Goal: Task Accomplishment & Management: Use online tool/utility

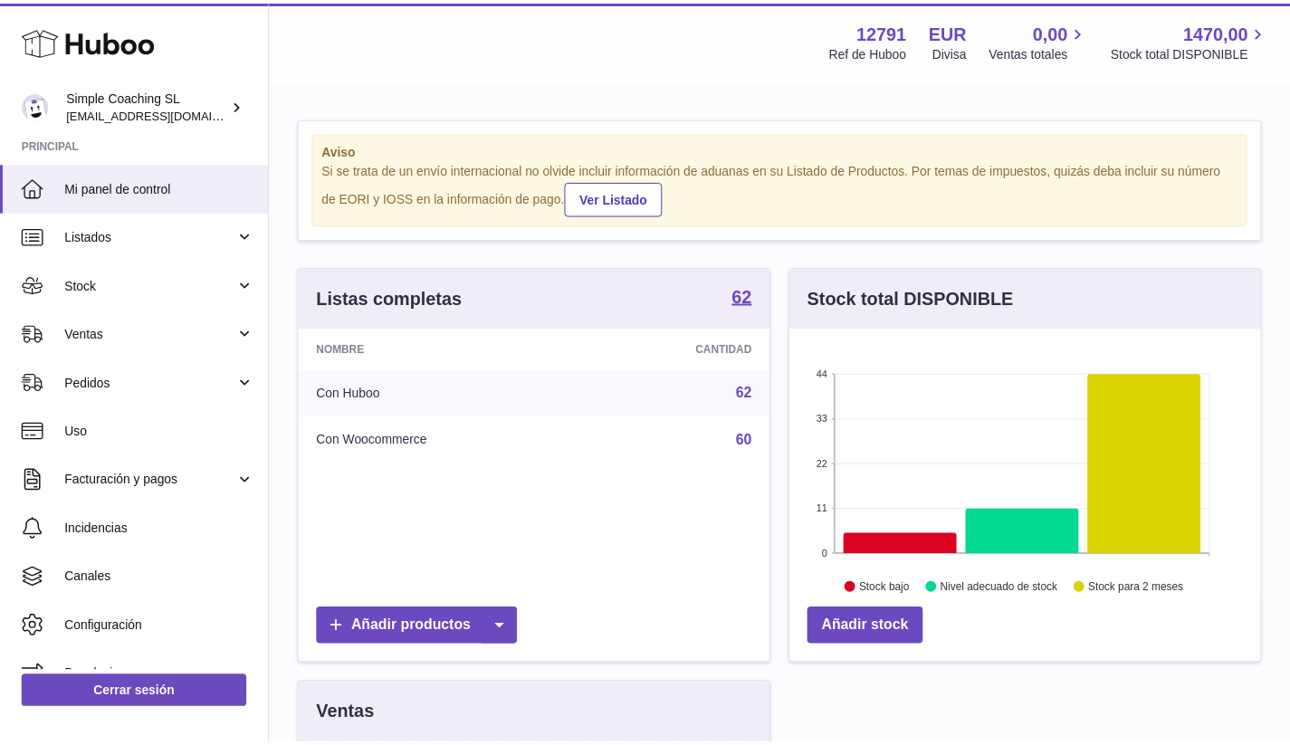
scroll to position [282, 476]
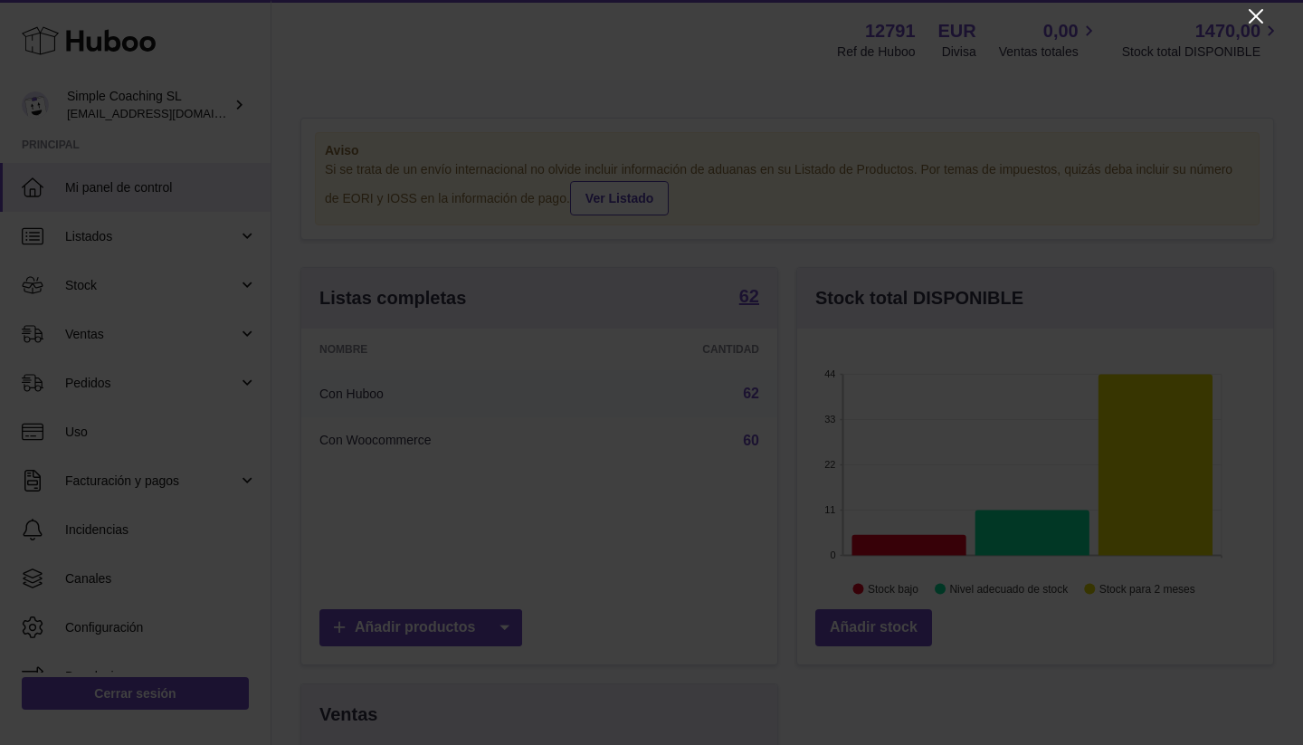
click at [1251, 14] on icon "Close" at bounding box center [1256, 16] width 22 height 22
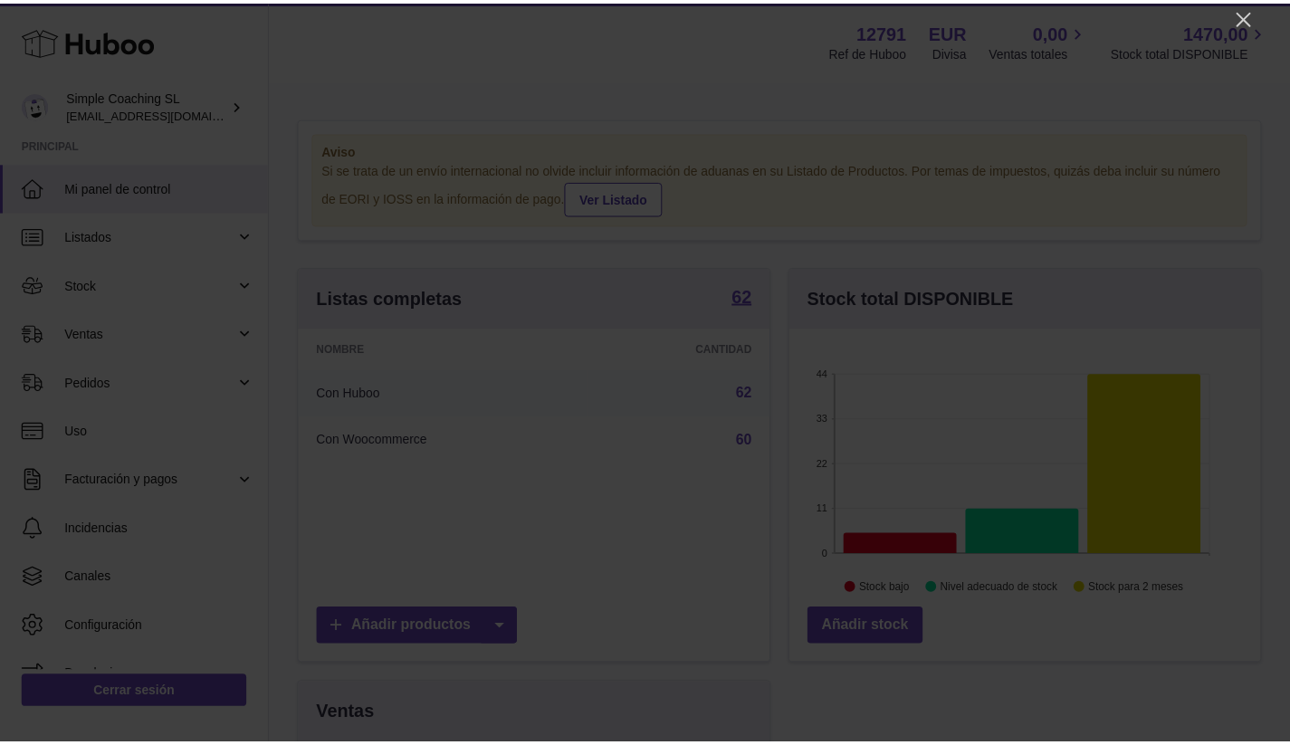
scroll to position [904648, 904461]
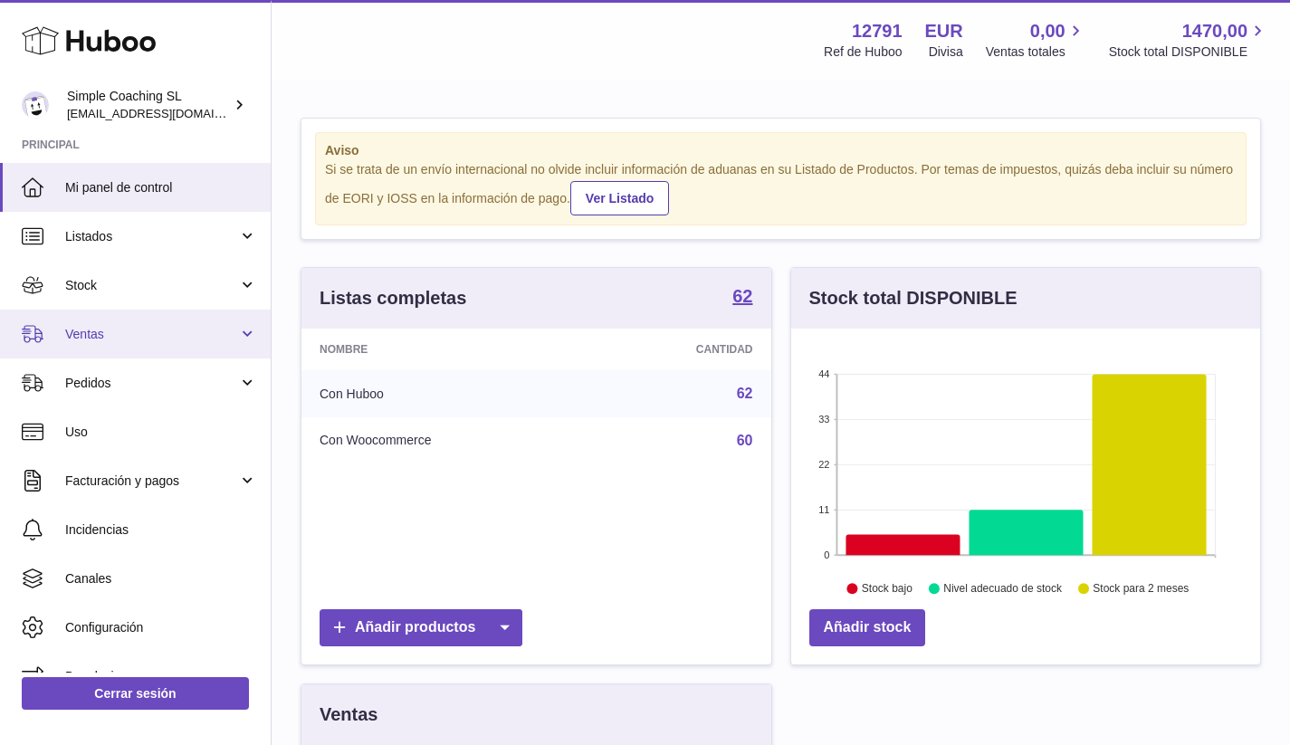
click at [132, 329] on span "Ventas" at bounding box center [151, 334] width 173 height 17
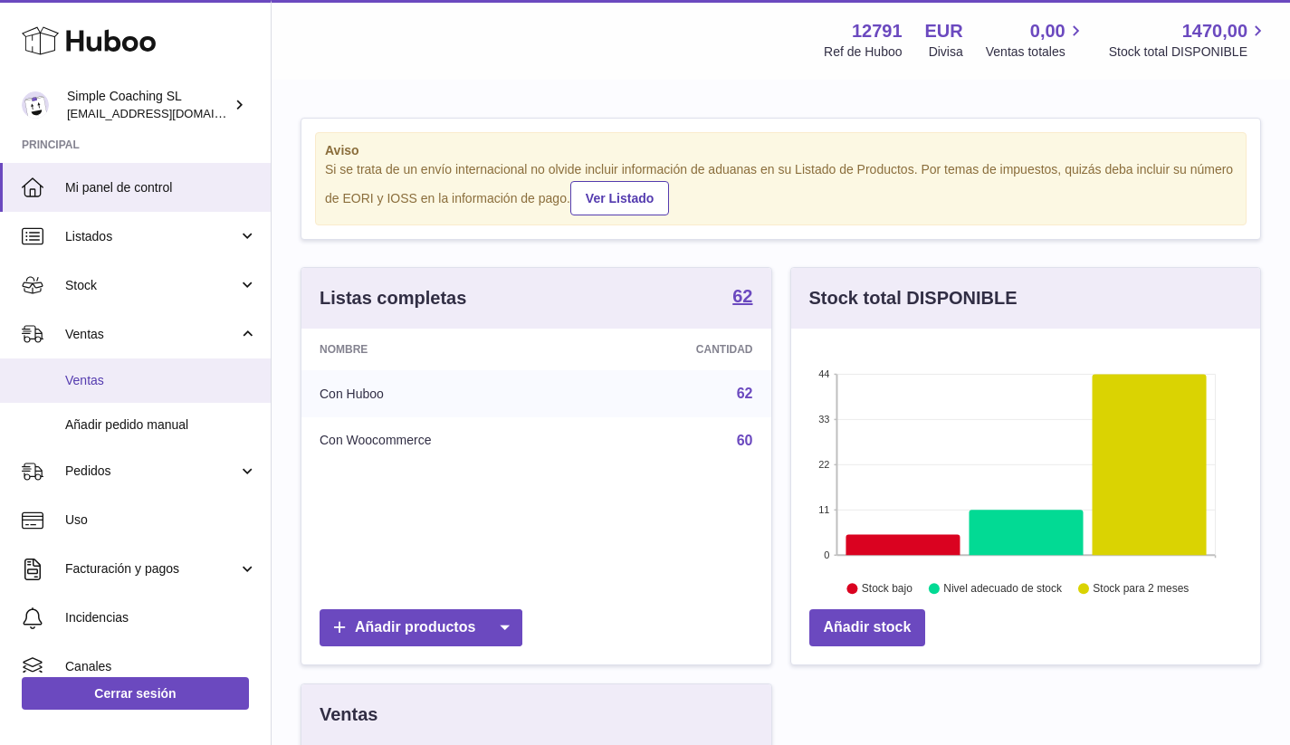
click at [137, 384] on span "Ventas" at bounding box center [161, 380] width 192 height 17
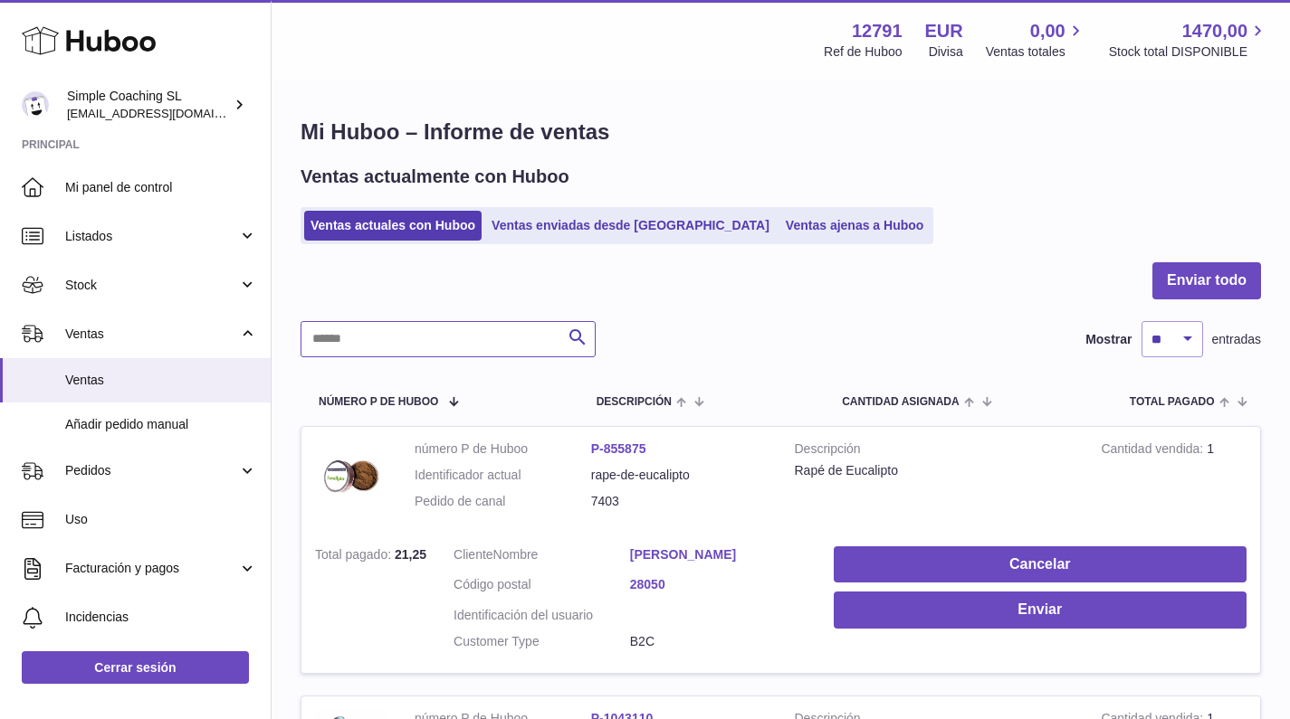
click at [453, 345] on input "text" at bounding box center [447, 339] width 295 height 36
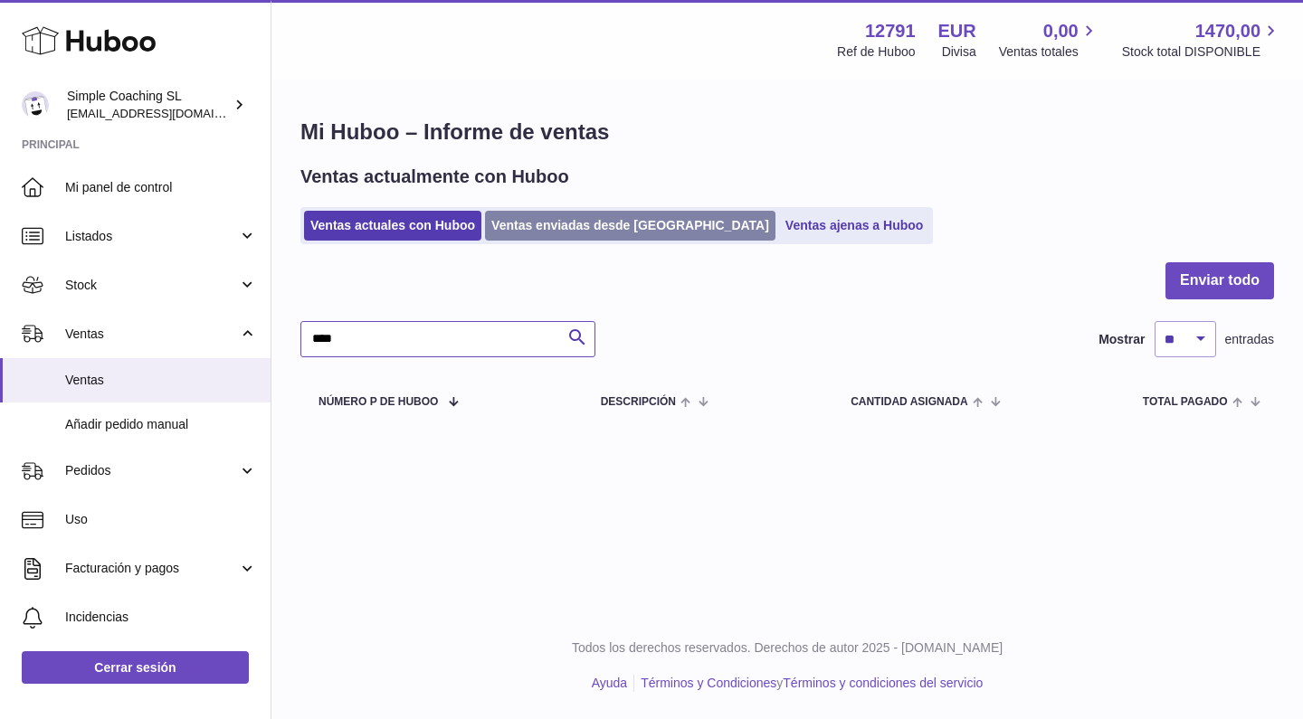
type input "****"
click at [607, 233] on link "Ventas enviadas desde [GEOGRAPHIC_DATA]" at bounding box center [630, 226] width 290 height 30
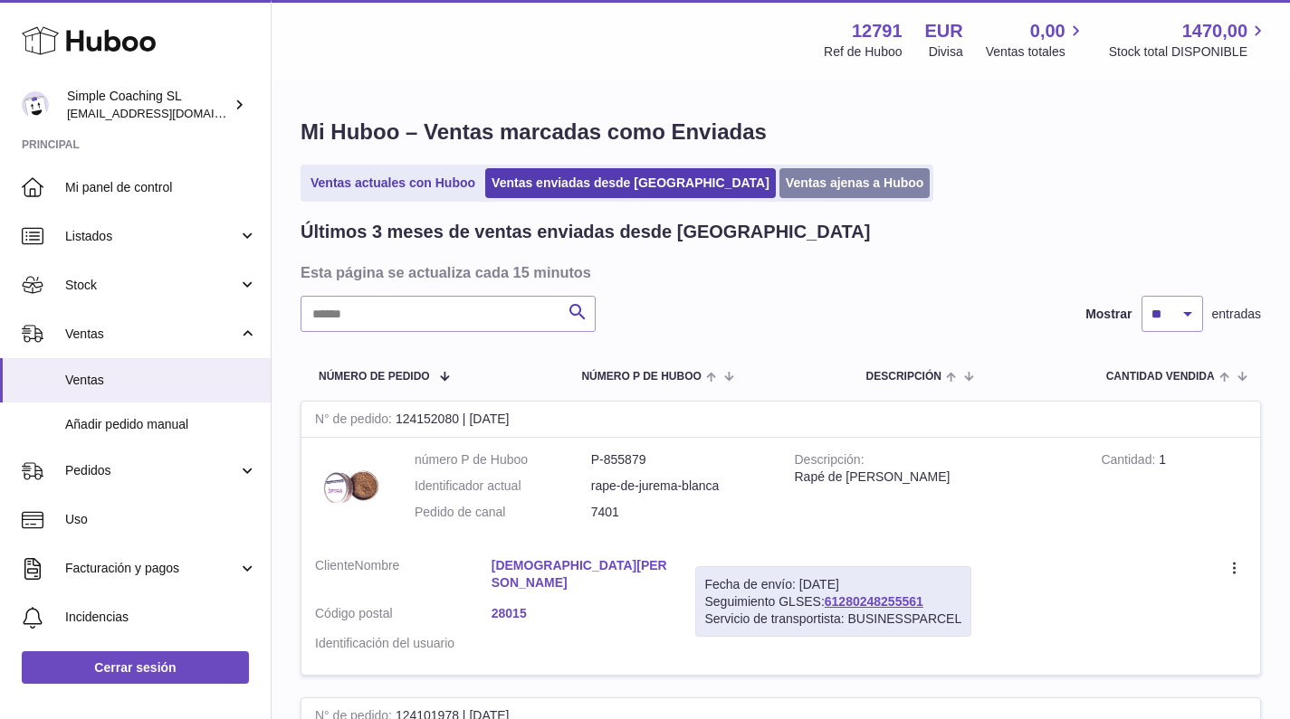
click at [779, 185] on link "Ventas ajenas a Huboo" at bounding box center [854, 183] width 151 height 30
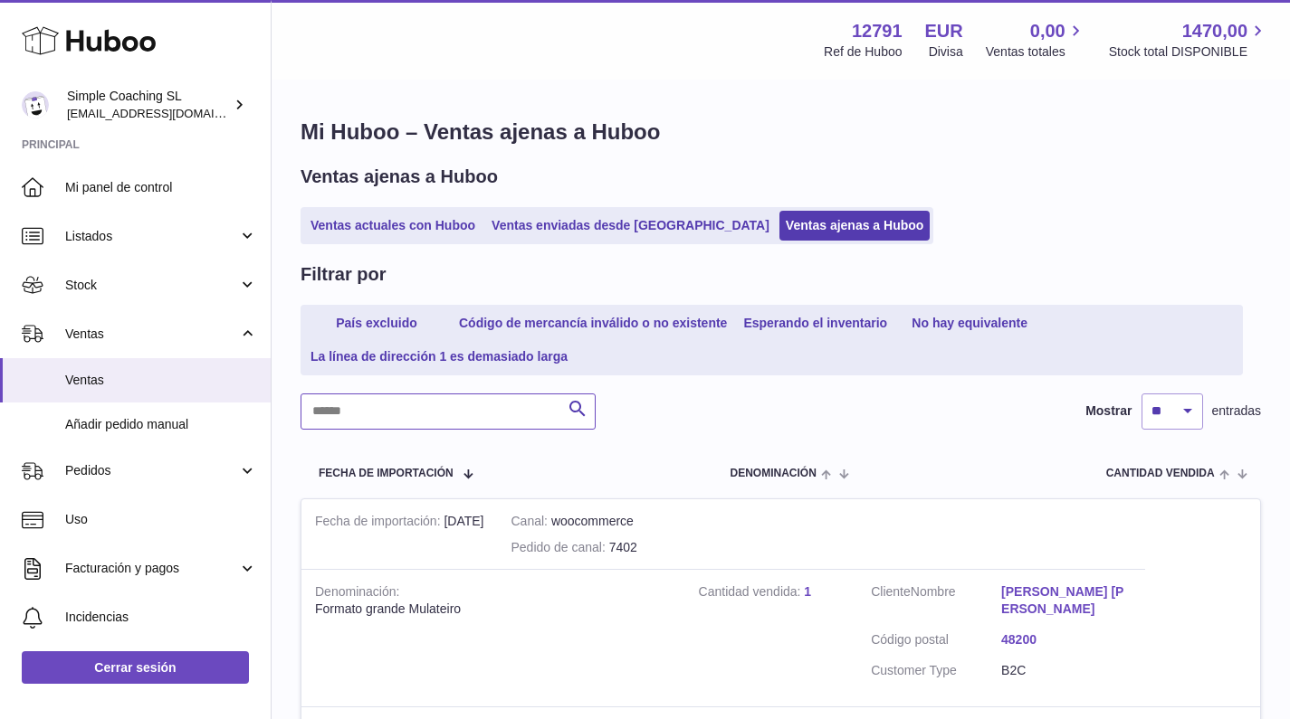
click at [388, 398] on input "text" at bounding box center [447, 412] width 295 height 36
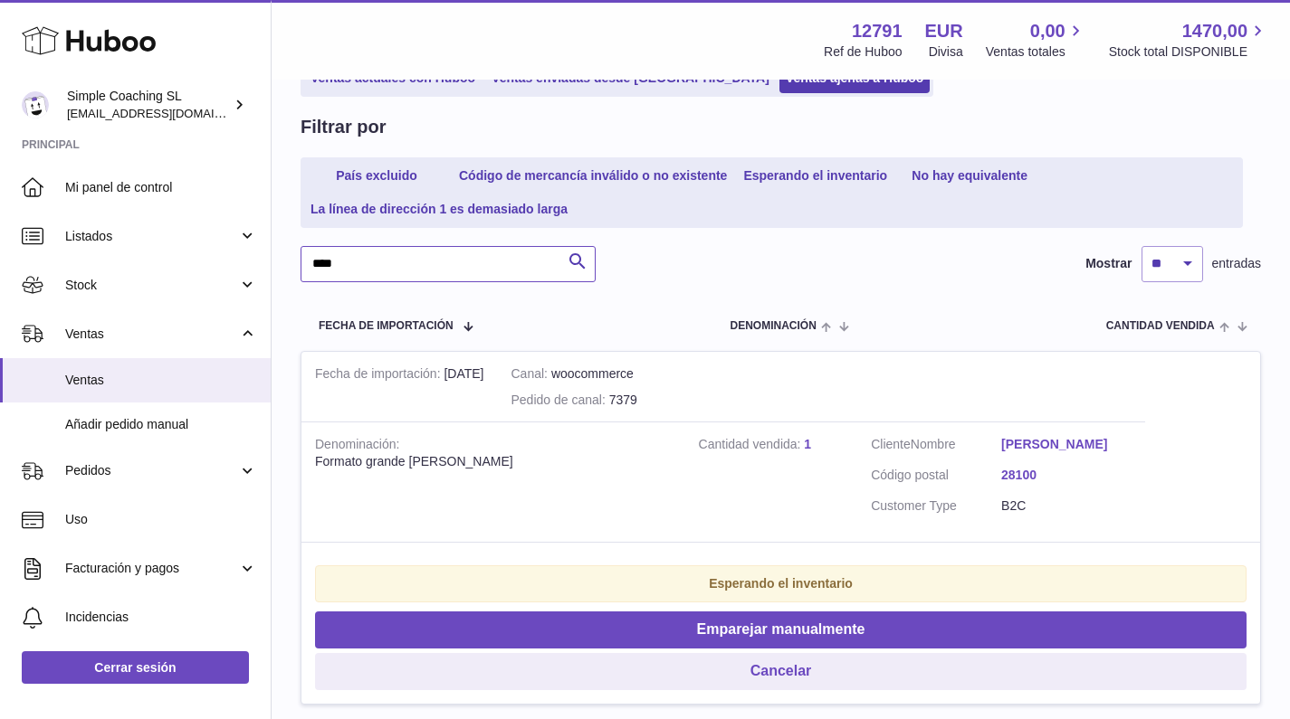
scroll to position [302, 0]
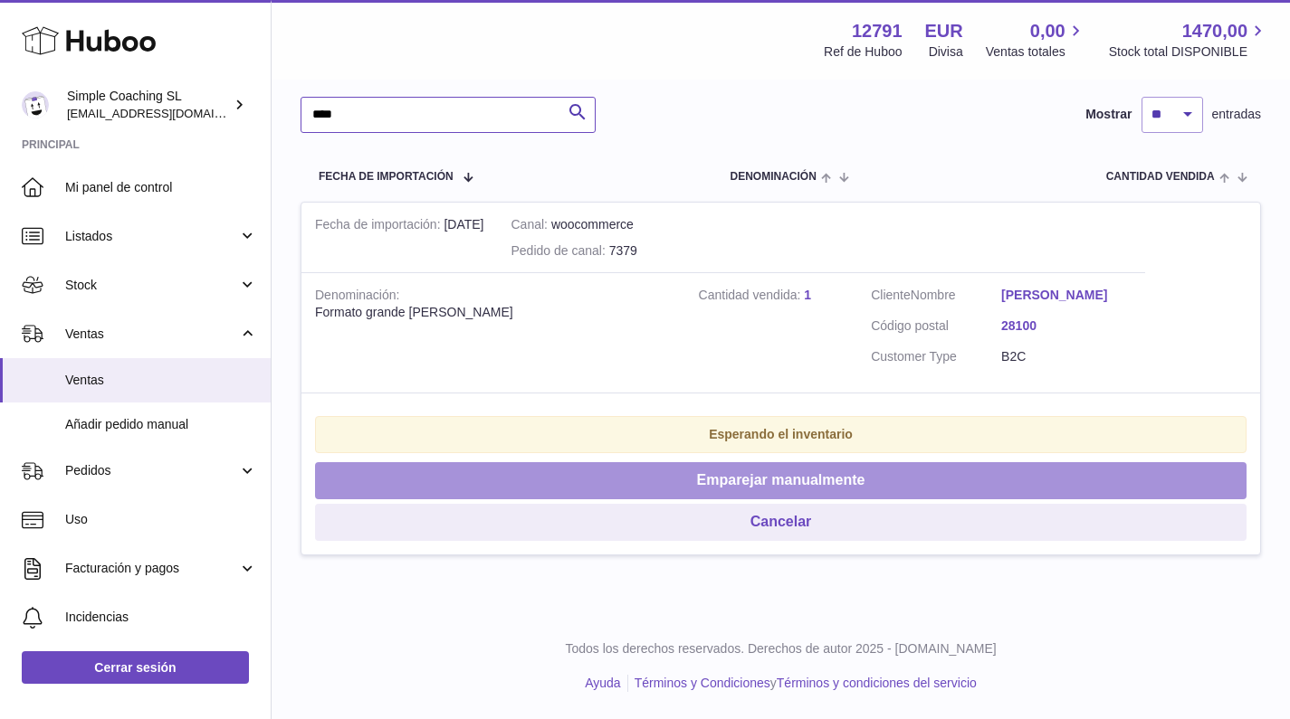
type input "****"
click at [460, 483] on button "Emparejar manualmente" at bounding box center [780, 480] width 931 height 37
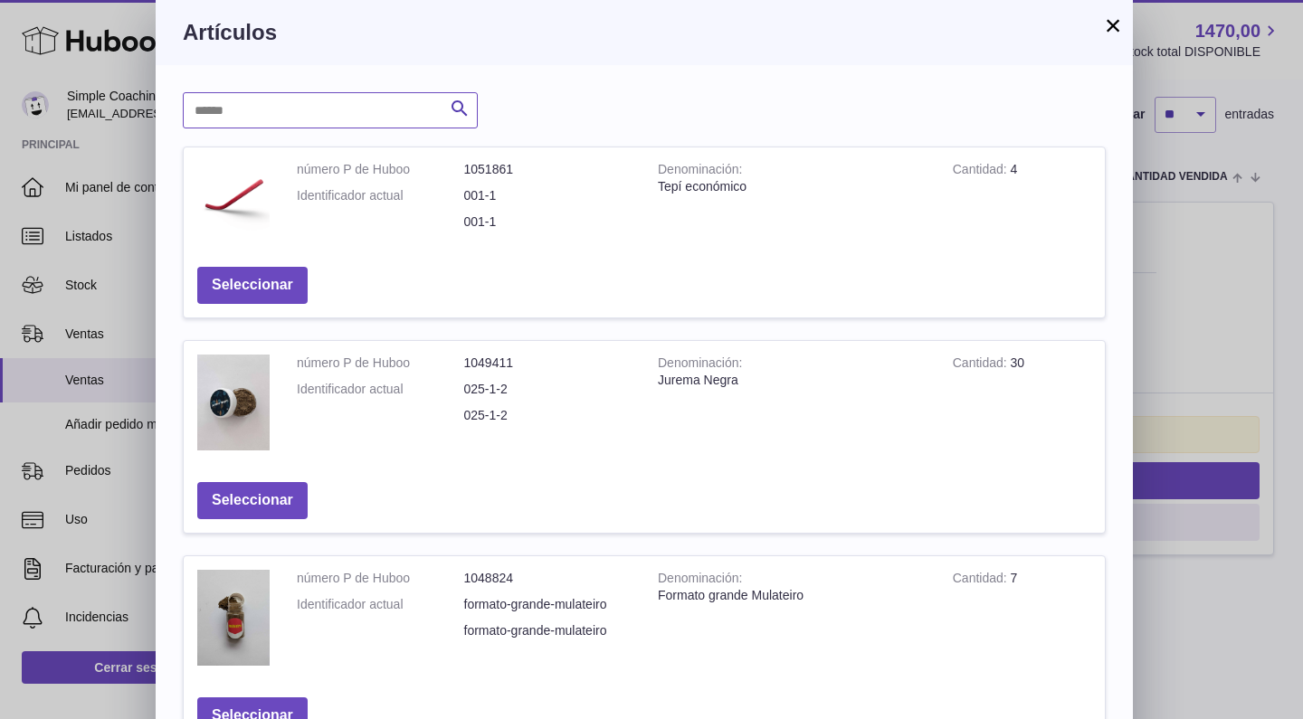
click at [288, 110] on input "text" at bounding box center [330, 110] width 295 height 36
type input "***"
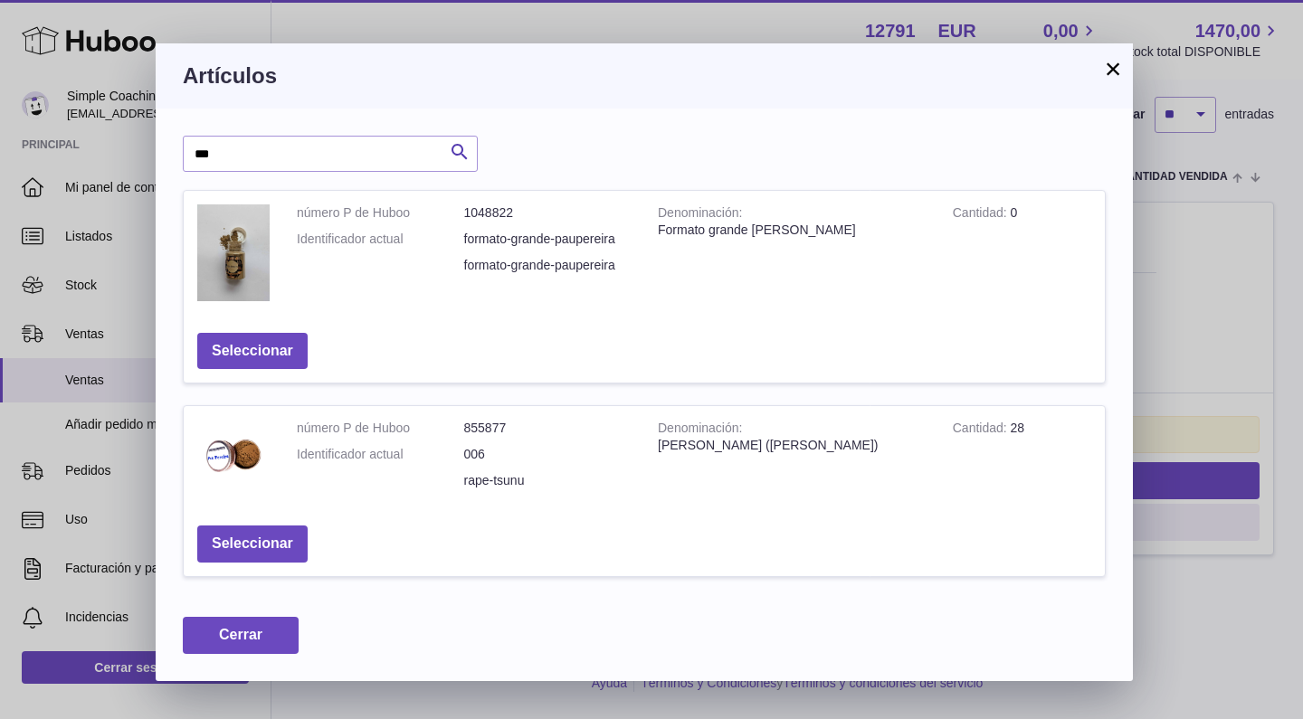
click at [1118, 74] on button "×" at bounding box center [1113, 69] width 22 height 22
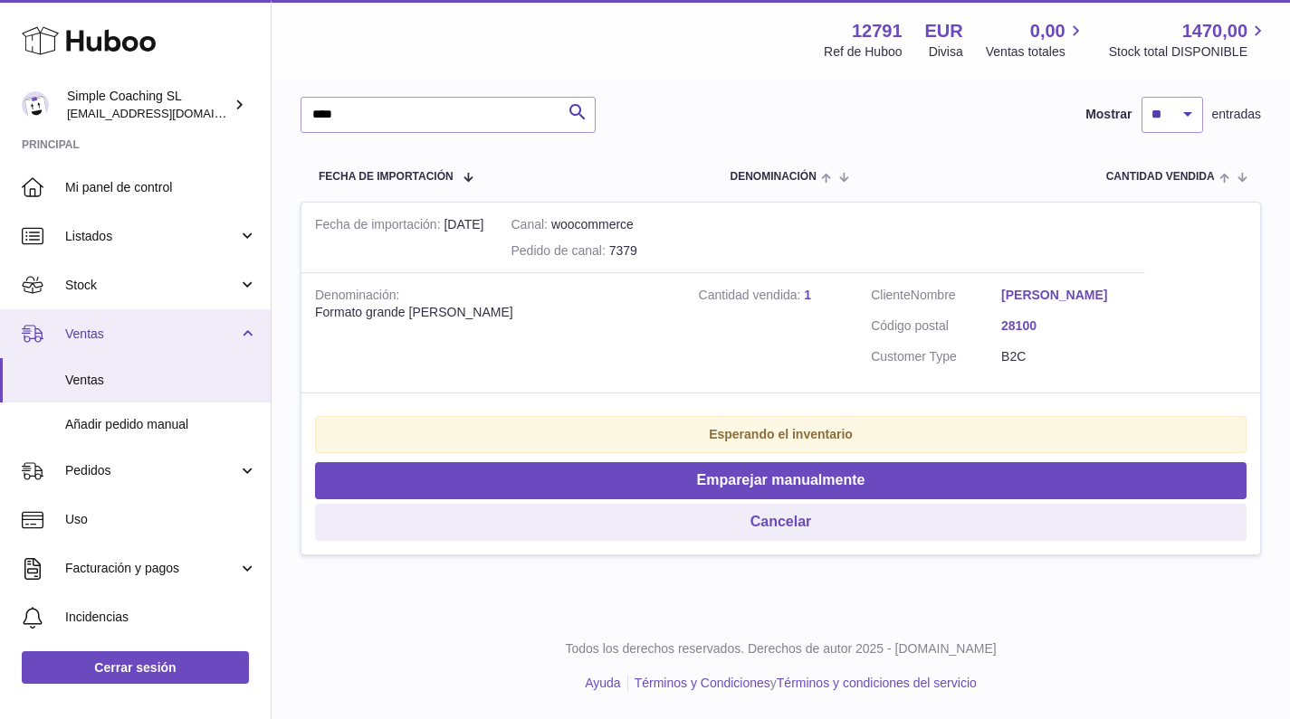
click at [145, 328] on span "Ventas" at bounding box center [151, 334] width 173 height 17
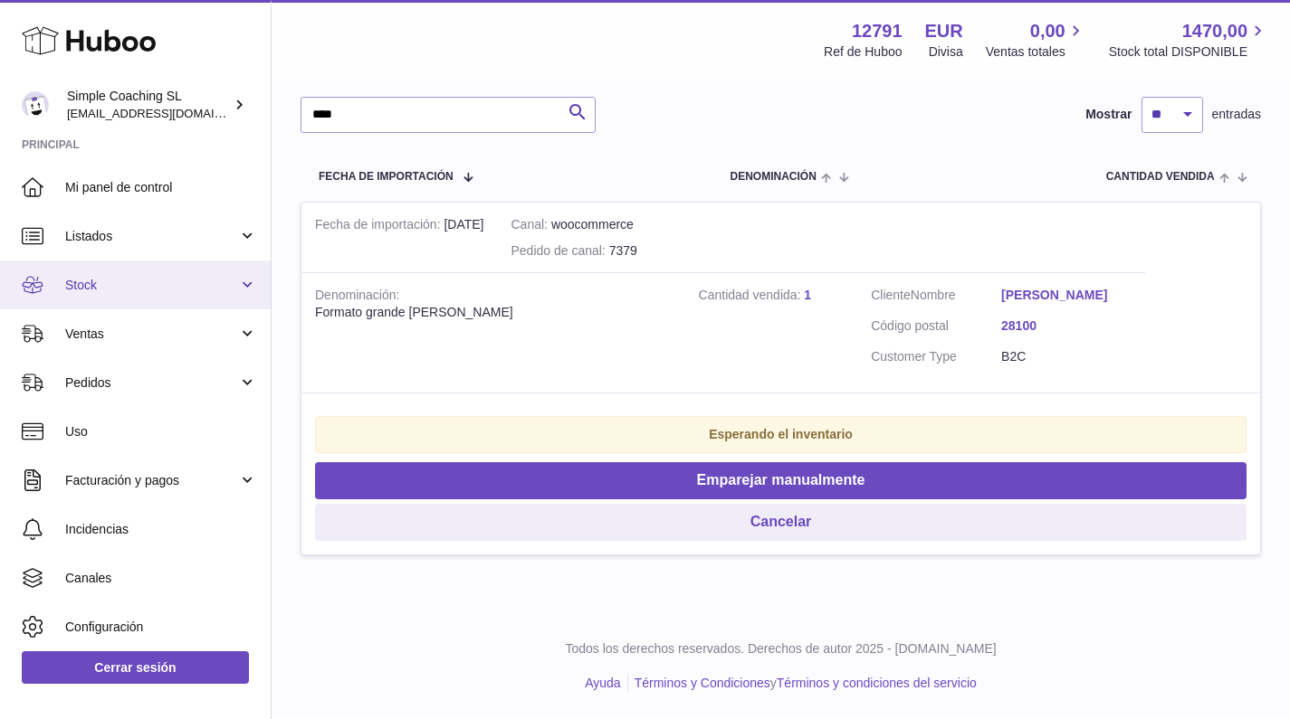
click at [167, 267] on link "Stock" at bounding box center [135, 285] width 271 height 49
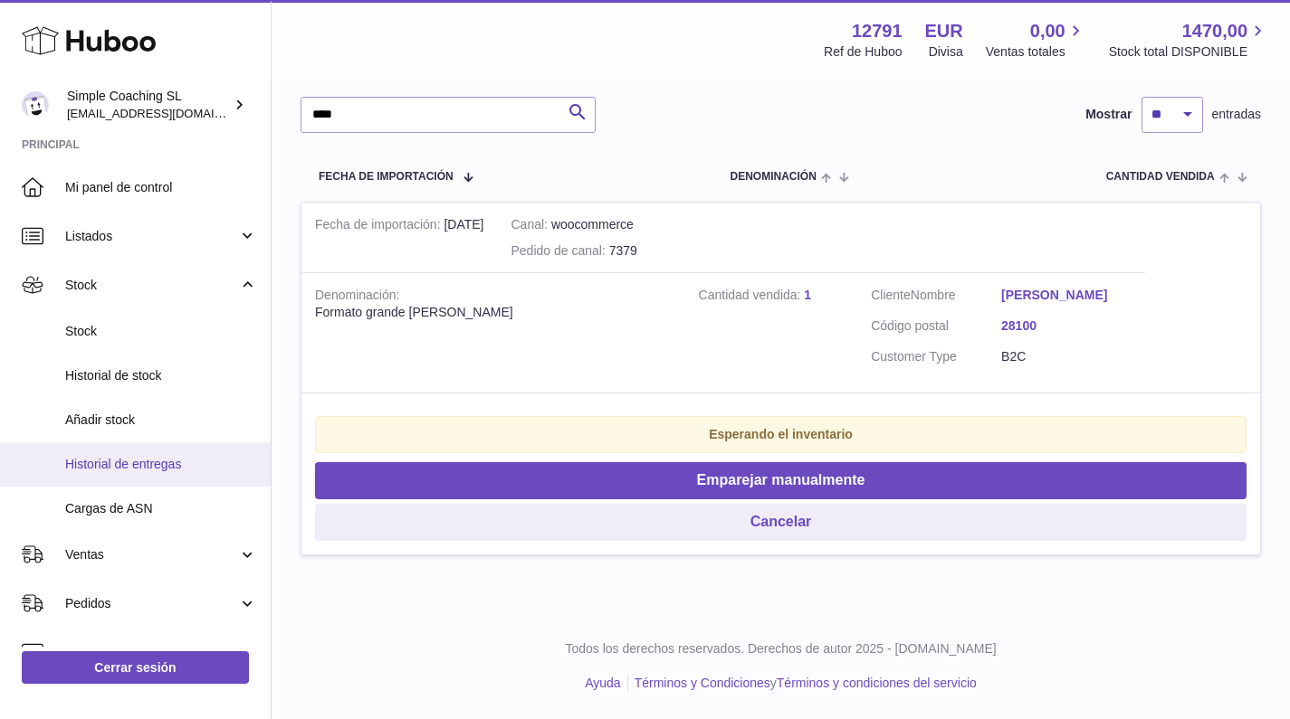
click at [155, 459] on span "Historial de entregas" at bounding box center [161, 464] width 192 height 17
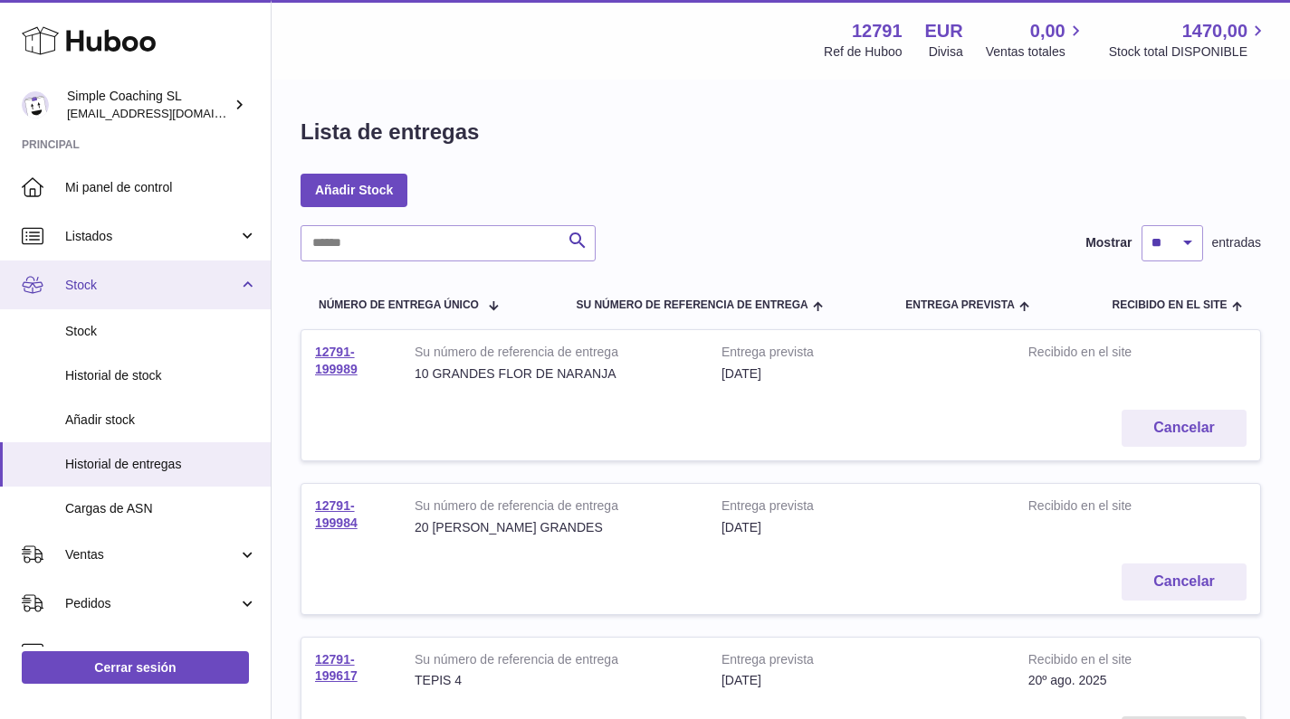
click at [145, 288] on span "Stock" at bounding box center [151, 285] width 173 height 17
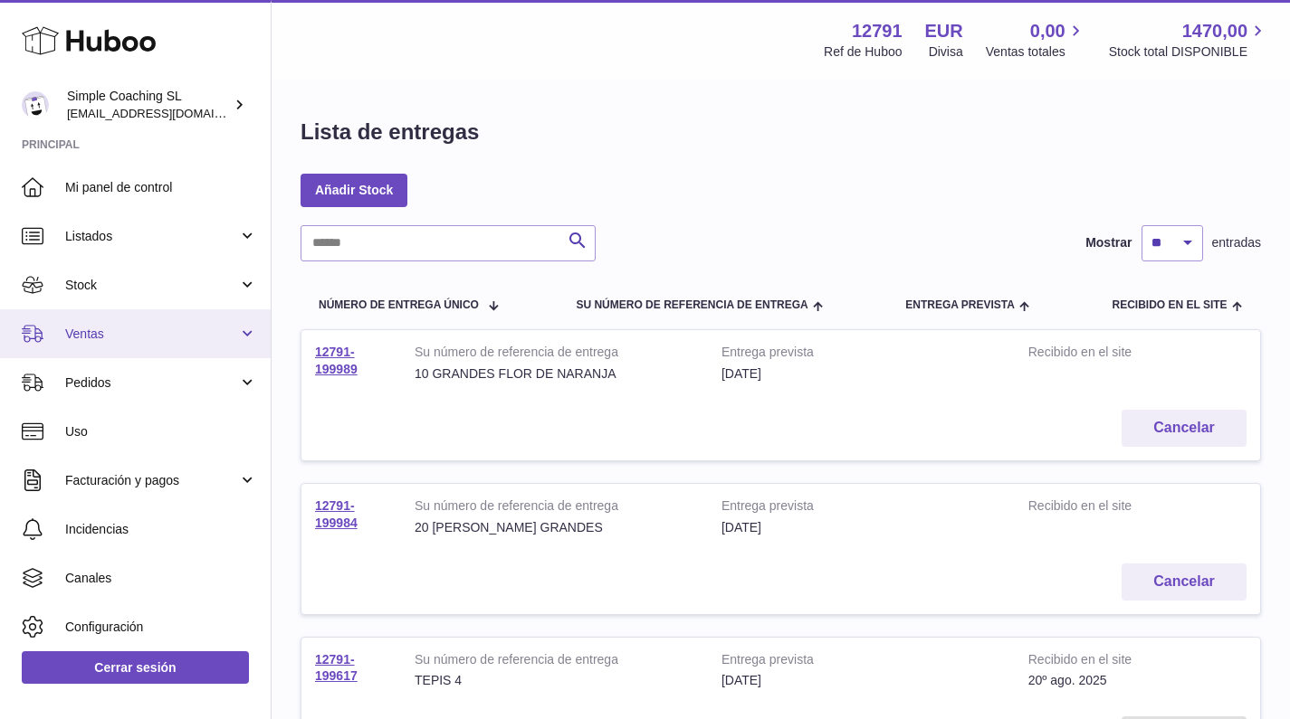
click at [150, 343] on link "Ventas" at bounding box center [135, 333] width 271 height 49
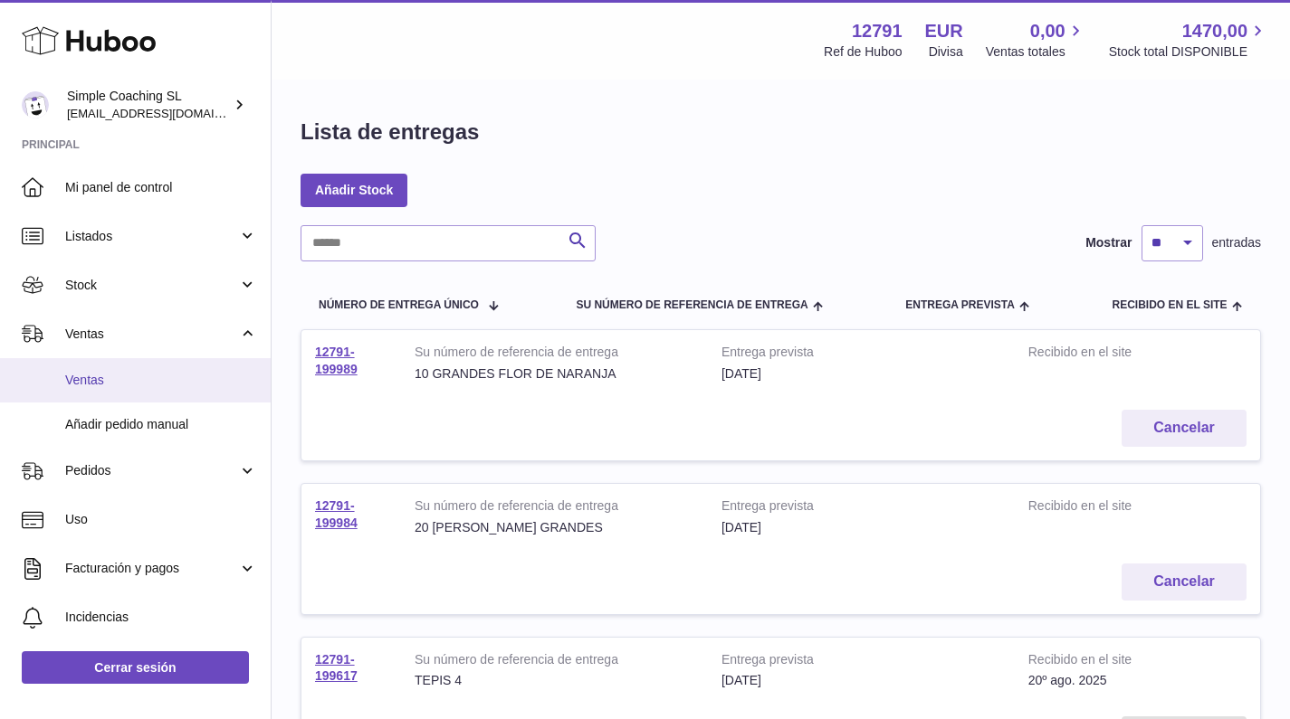
click at [155, 376] on span "Ventas" at bounding box center [161, 380] width 192 height 17
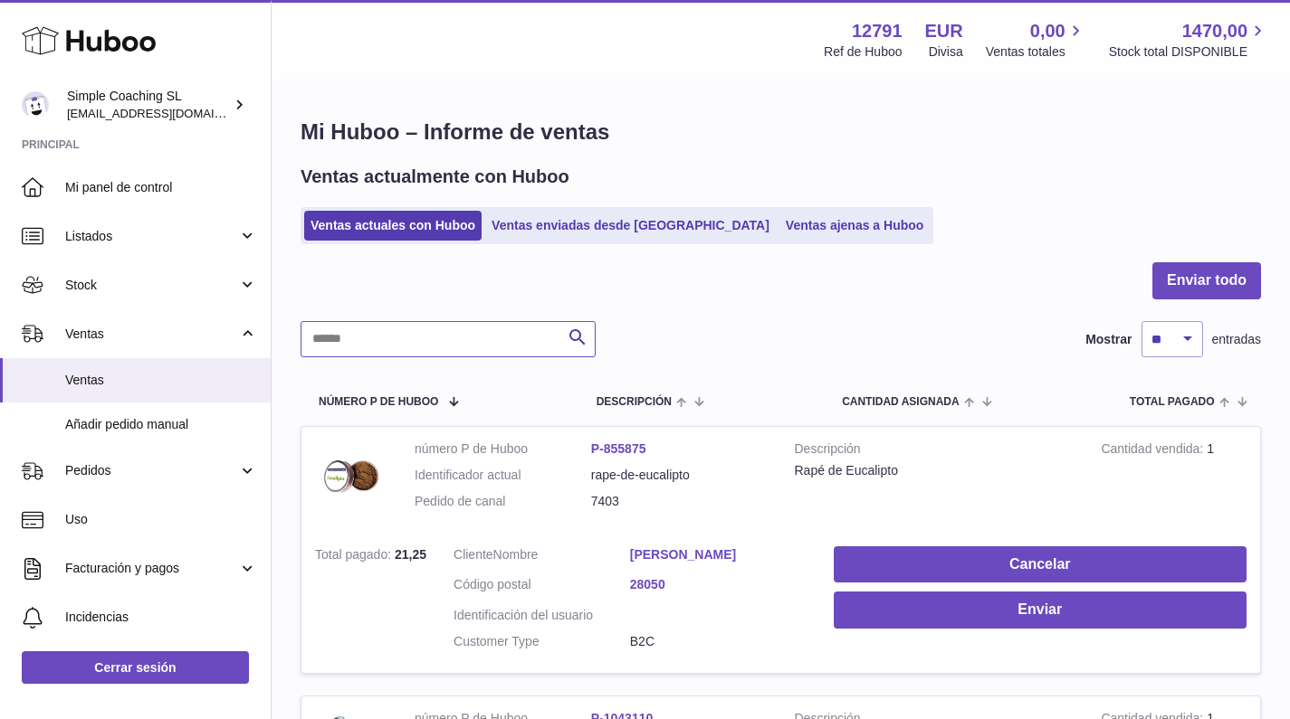
click at [467, 339] on input "text" at bounding box center [447, 339] width 295 height 36
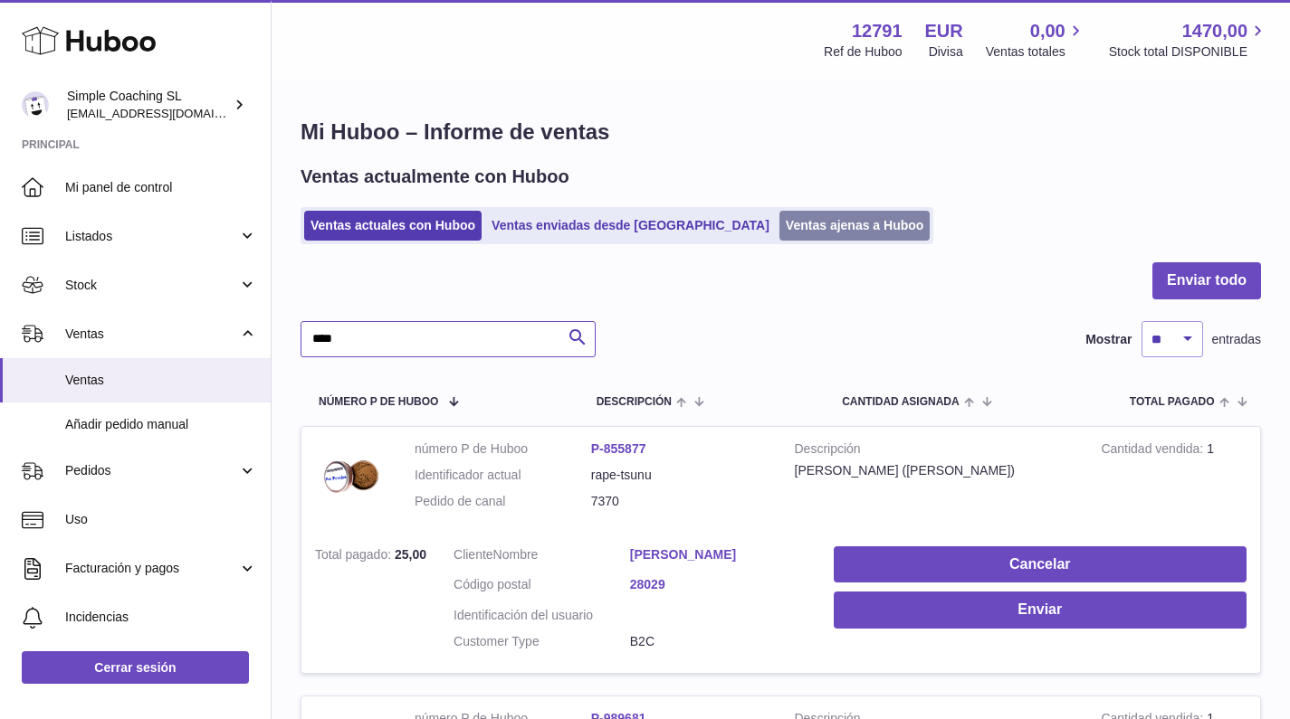
type input "****"
click at [785, 225] on link "Ventas ajenas a Huboo" at bounding box center [854, 226] width 151 height 30
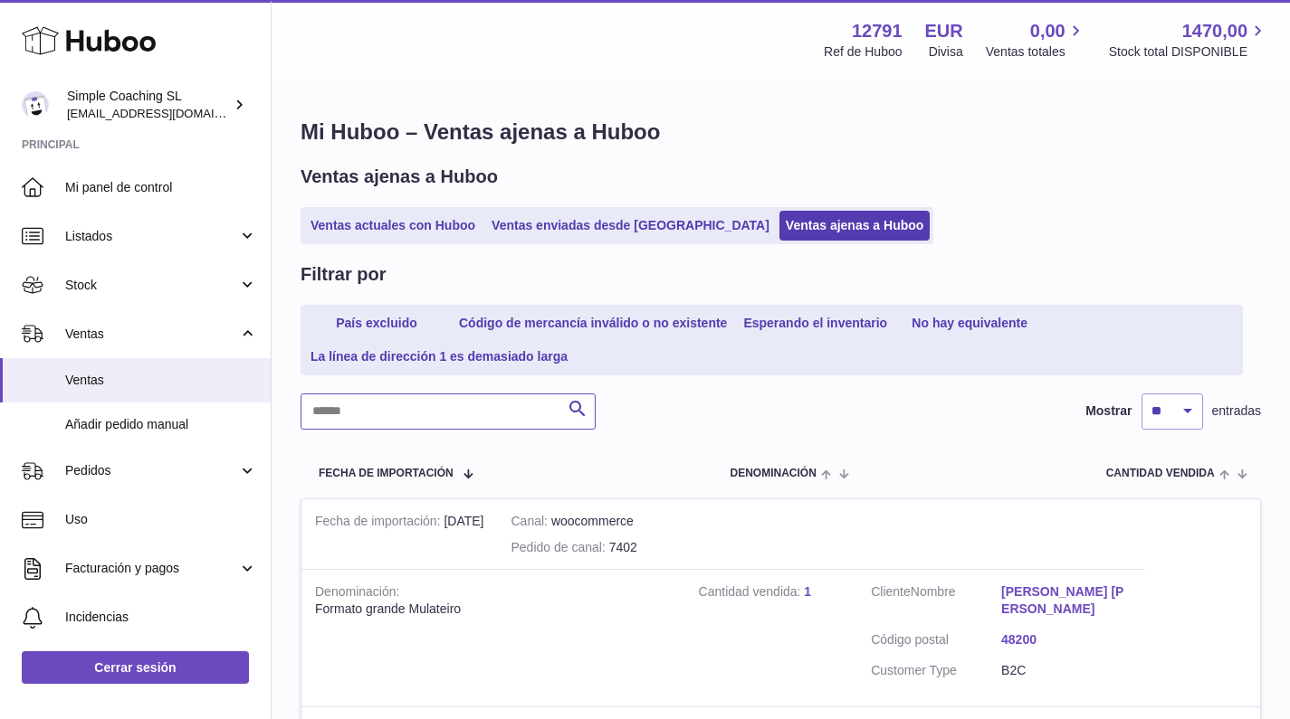
click at [402, 400] on input "text" at bounding box center [447, 412] width 295 height 36
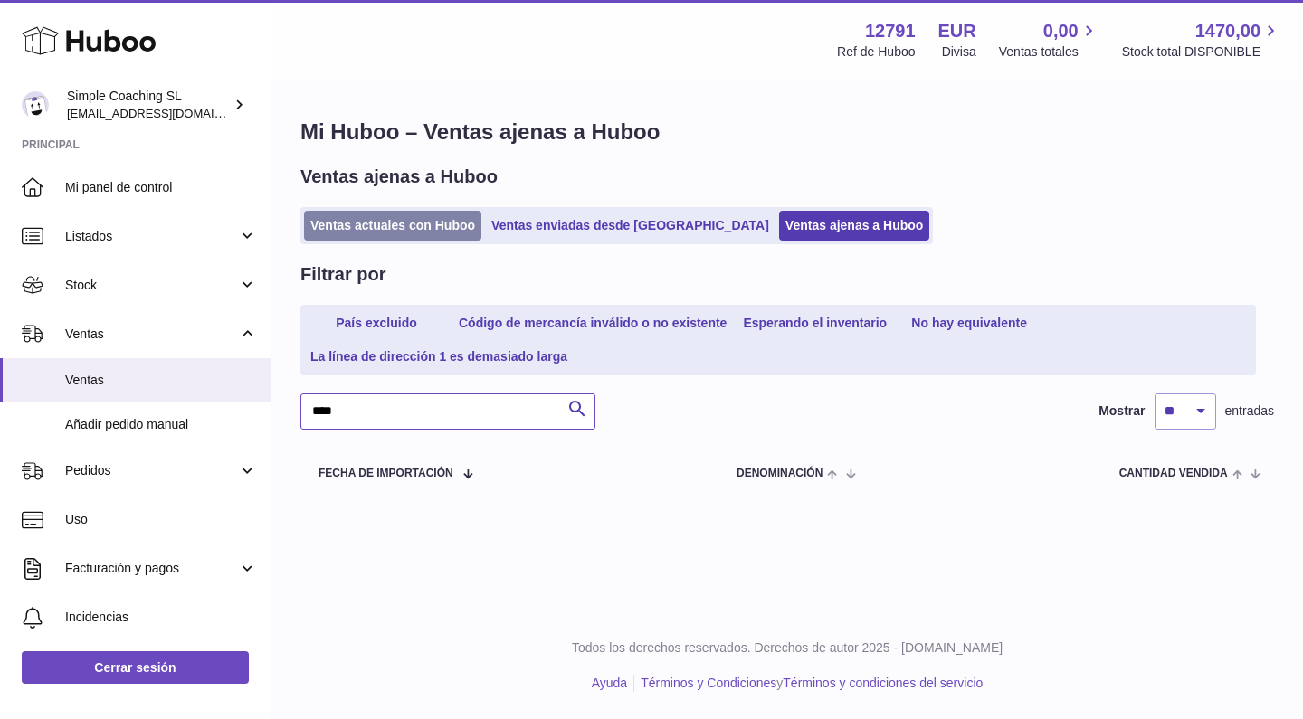
type input "****"
click at [406, 223] on link "Ventas actuales con Huboo" at bounding box center [392, 226] width 177 height 30
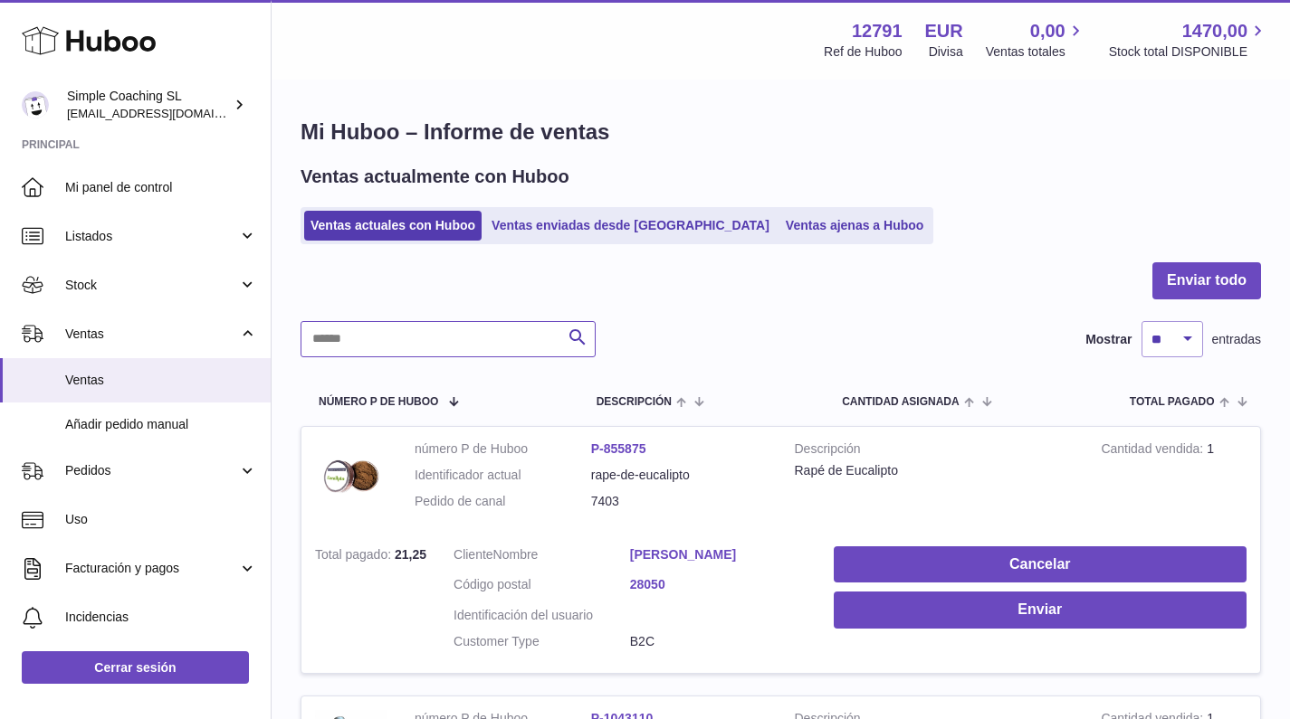
click at [378, 340] on input "text" at bounding box center [447, 339] width 295 height 36
type input "*"
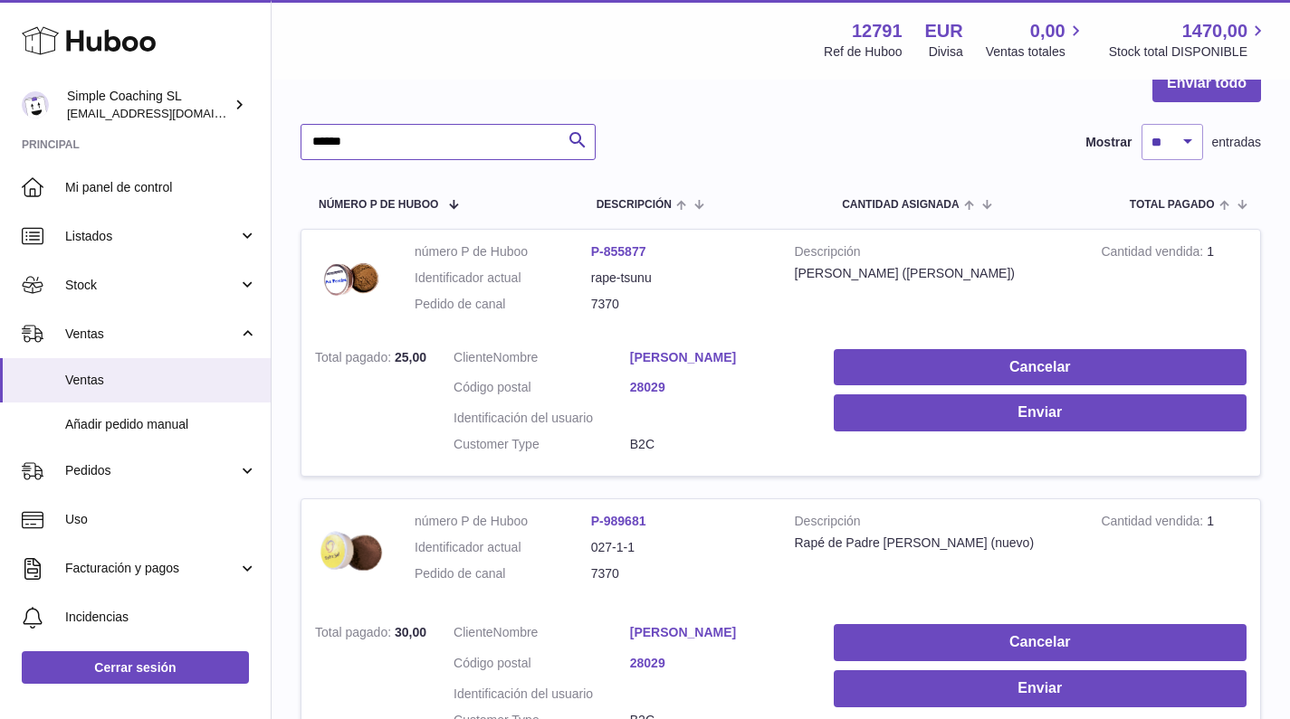
scroll to position [27, 0]
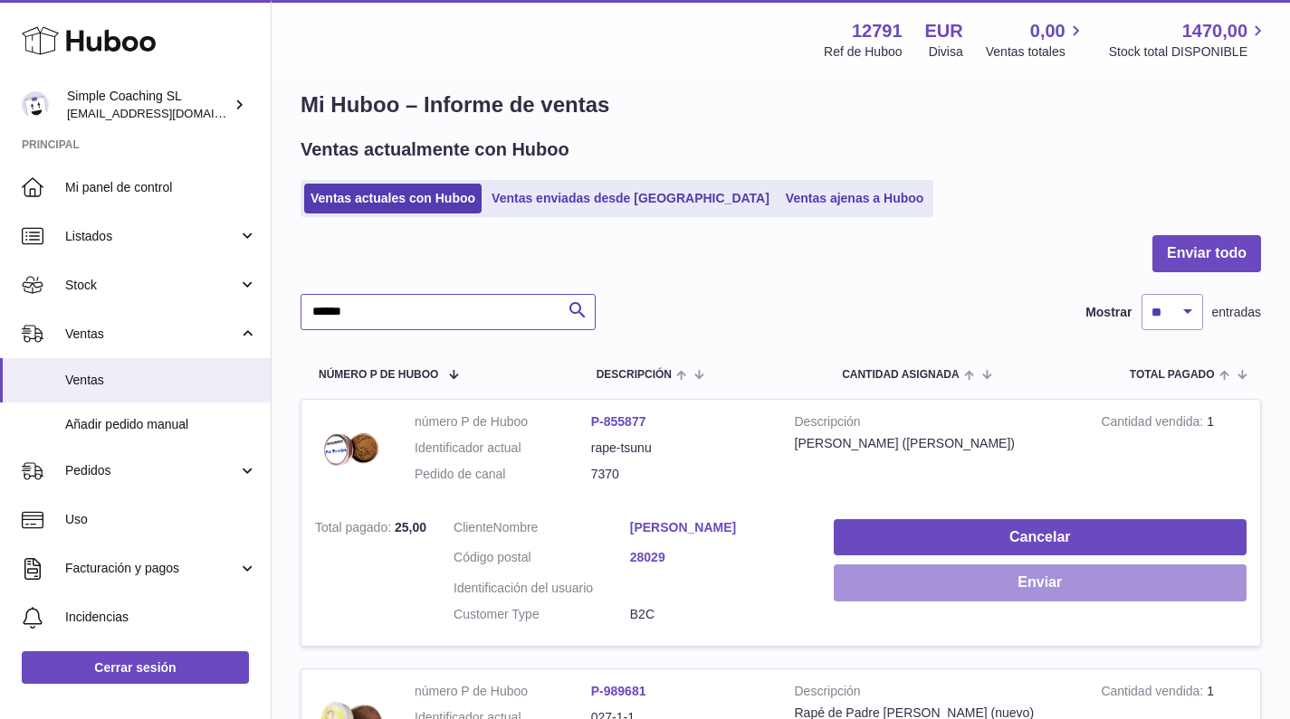
type input "******"
click at [891, 574] on button "Enviar" at bounding box center [1039, 583] width 413 height 37
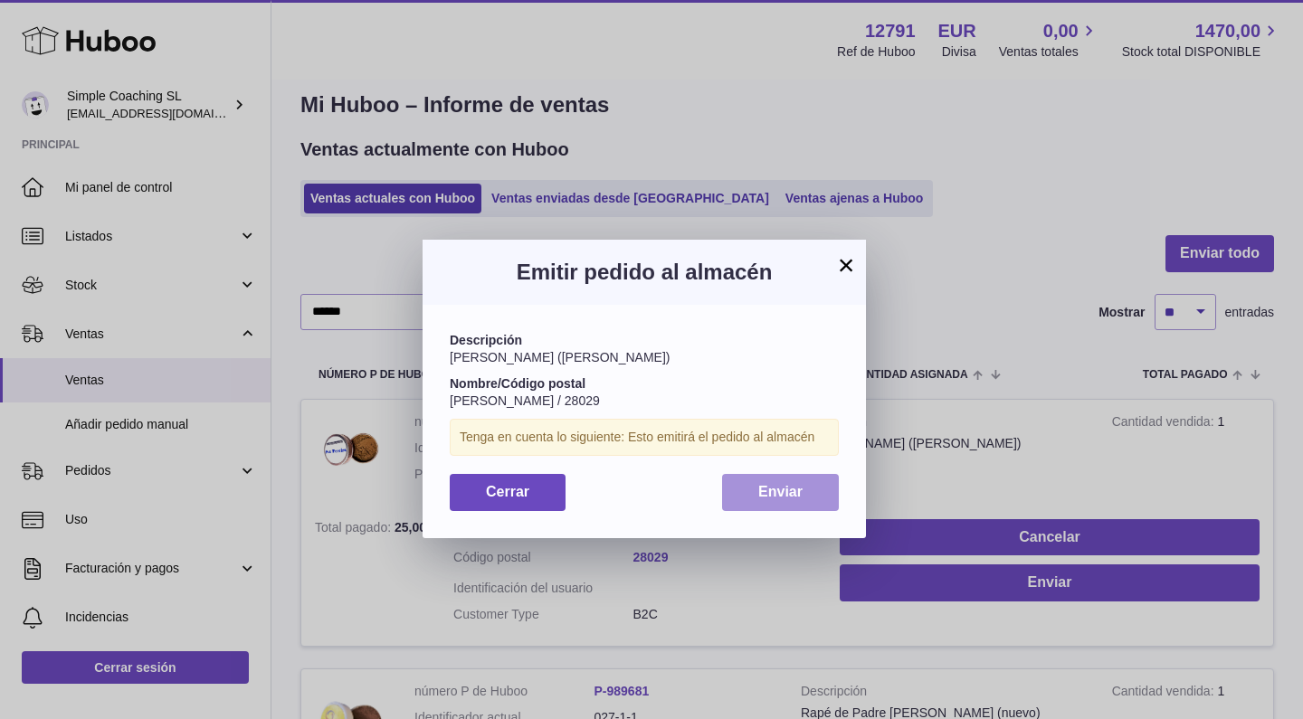
click at [759, 484] on span "Enviar" at bounding box center [780, 491] width 44 height 15
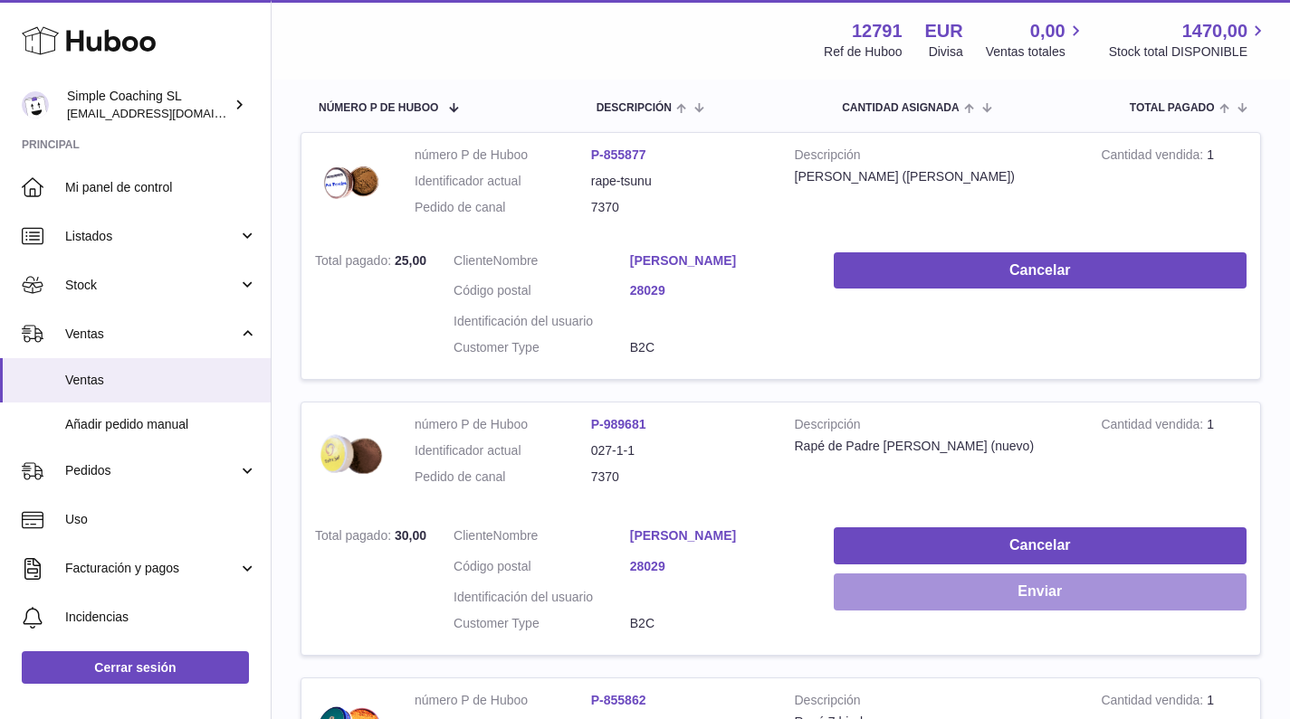
scroll to position [402, 0]
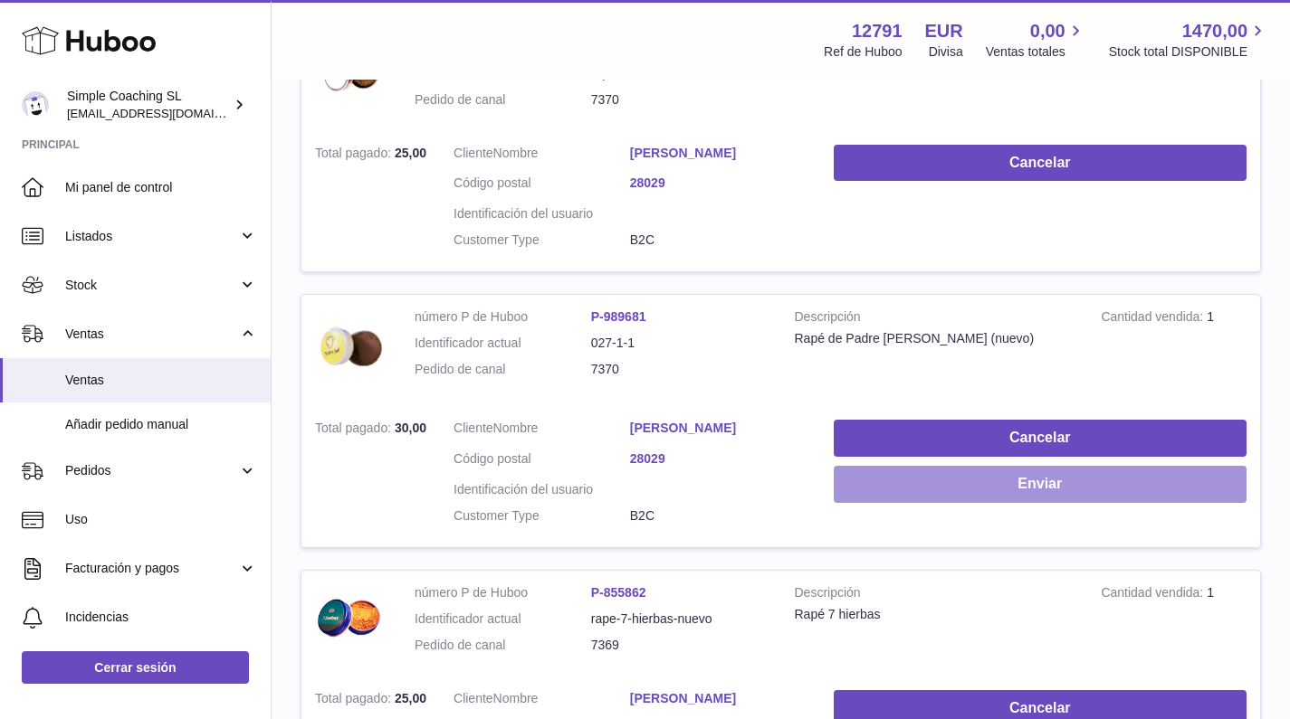
click at [963, 484] on button "Enviar" at bounding box center [1039, 484] width 413 height 37
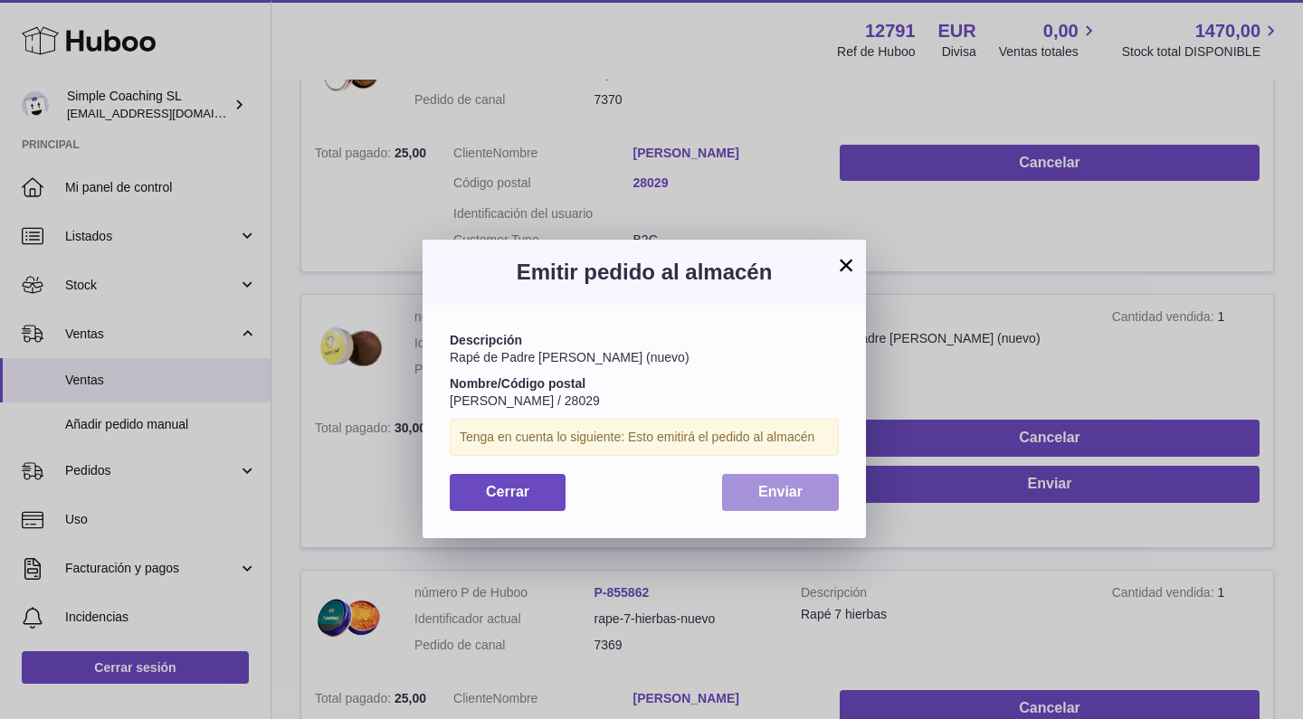
click at [764, 484] on span "Enviar" at bounding box center [780, 491] width 44 height 15
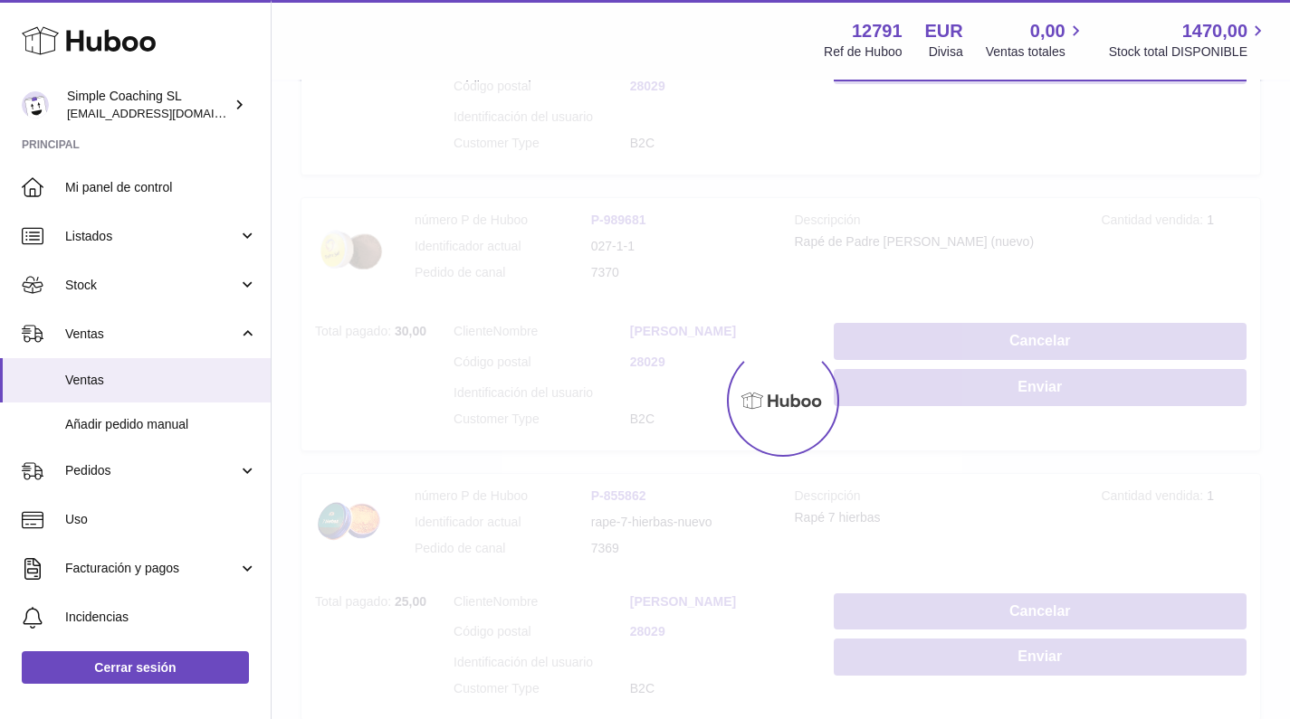
scroll to position [590, 0]
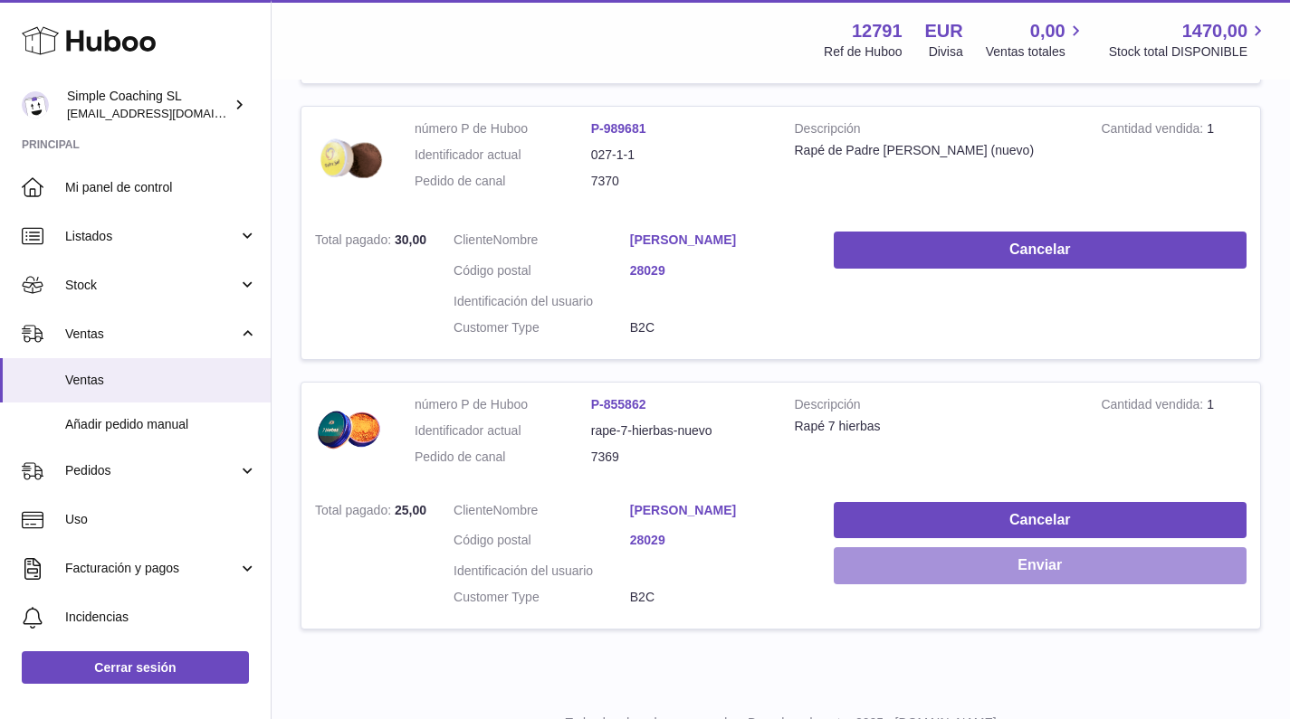
click at [967, 550] on button "Enviar" at bounding box center [1039, 565] width 413 height 37
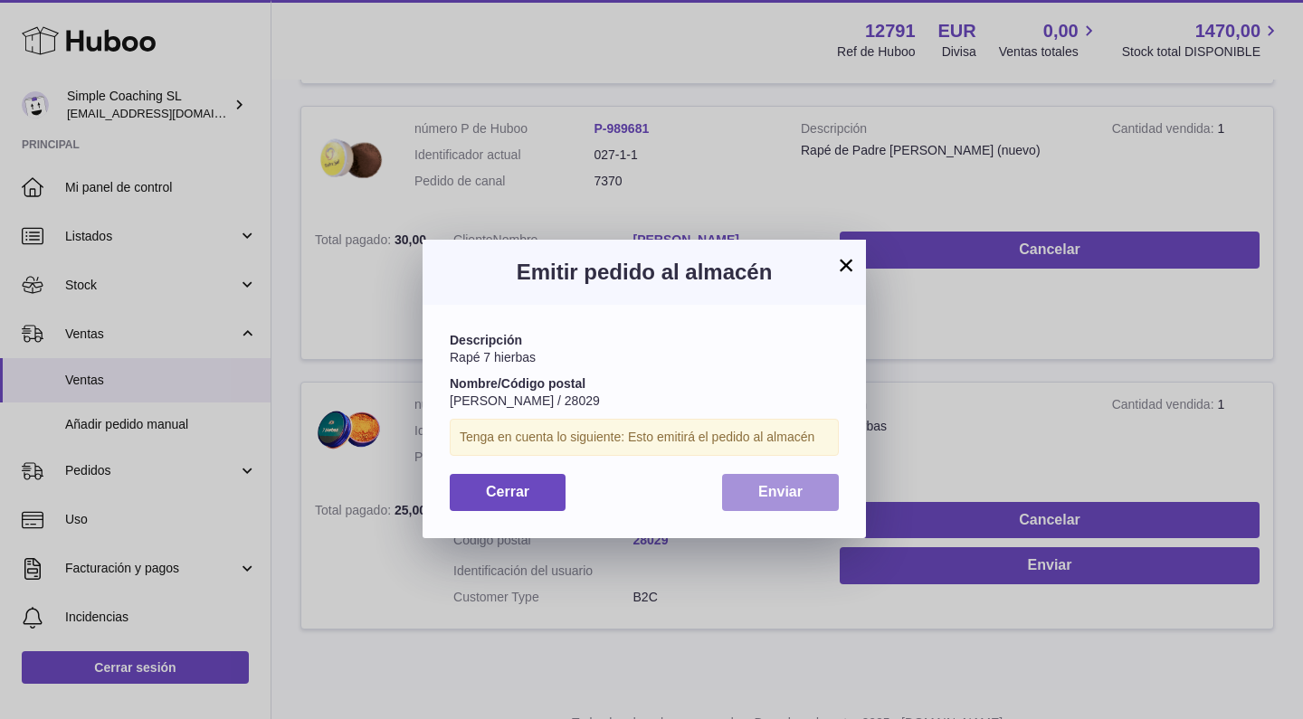
click at [787, 492] on span "Enviar" at bounding box center [780, 491] width 44 height 15
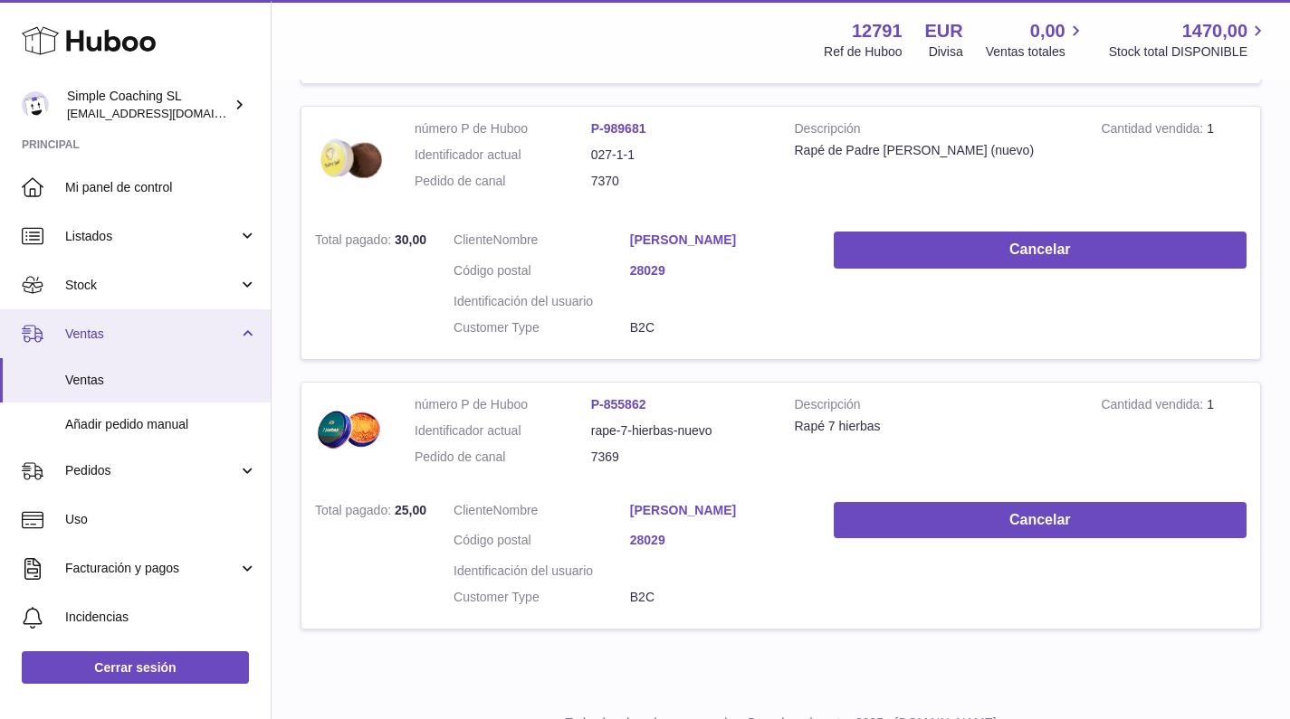
click at [136, 348] on link "Ventas" at bounding box center [135, 333] width 271 height 49
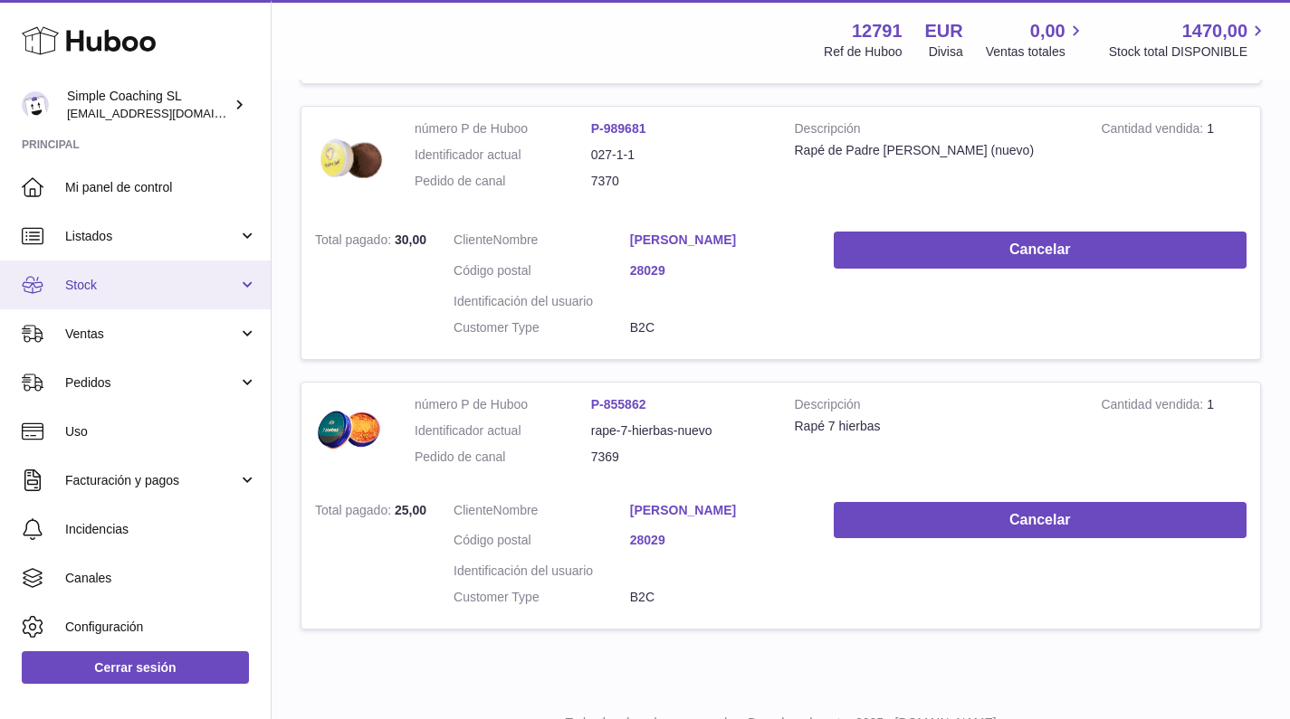
click at [186, 281] on span "Stock" at bounding box center [151, 285] width 173 height 17
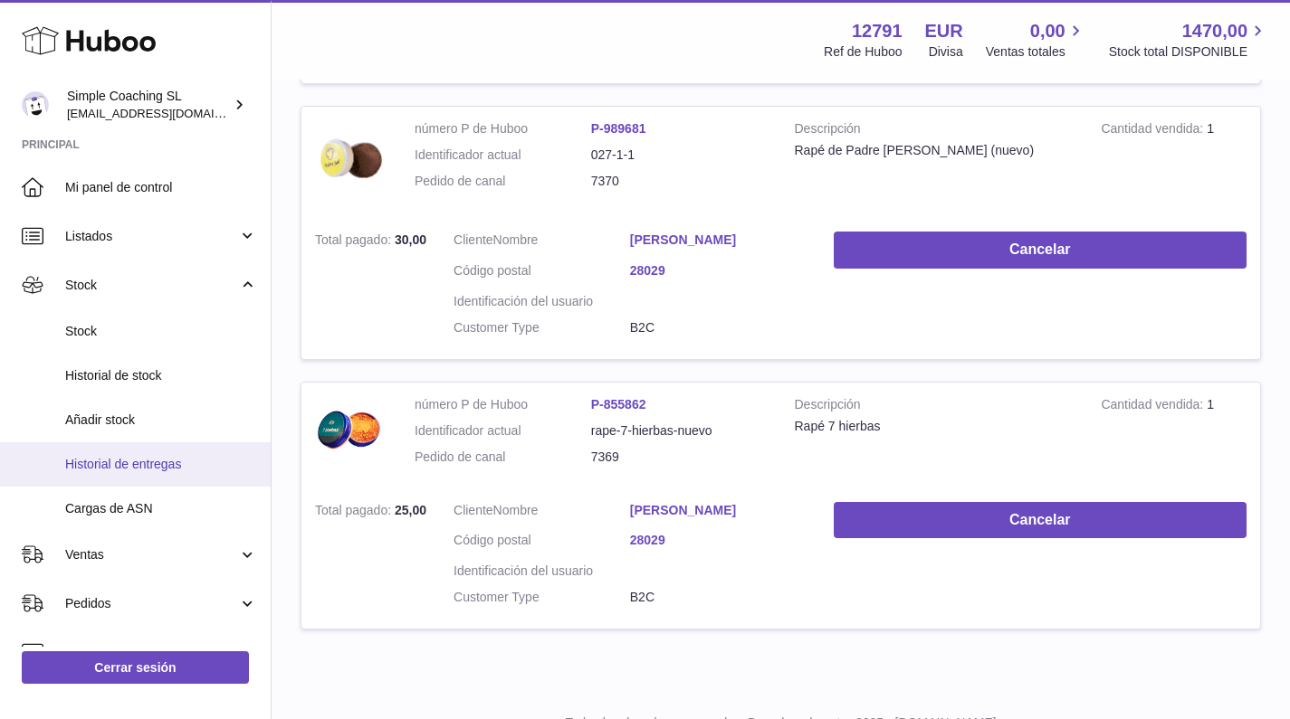
click at [182, 467] on span "Historial de entregas" at bounding box center [161, 464] width 192 height 17
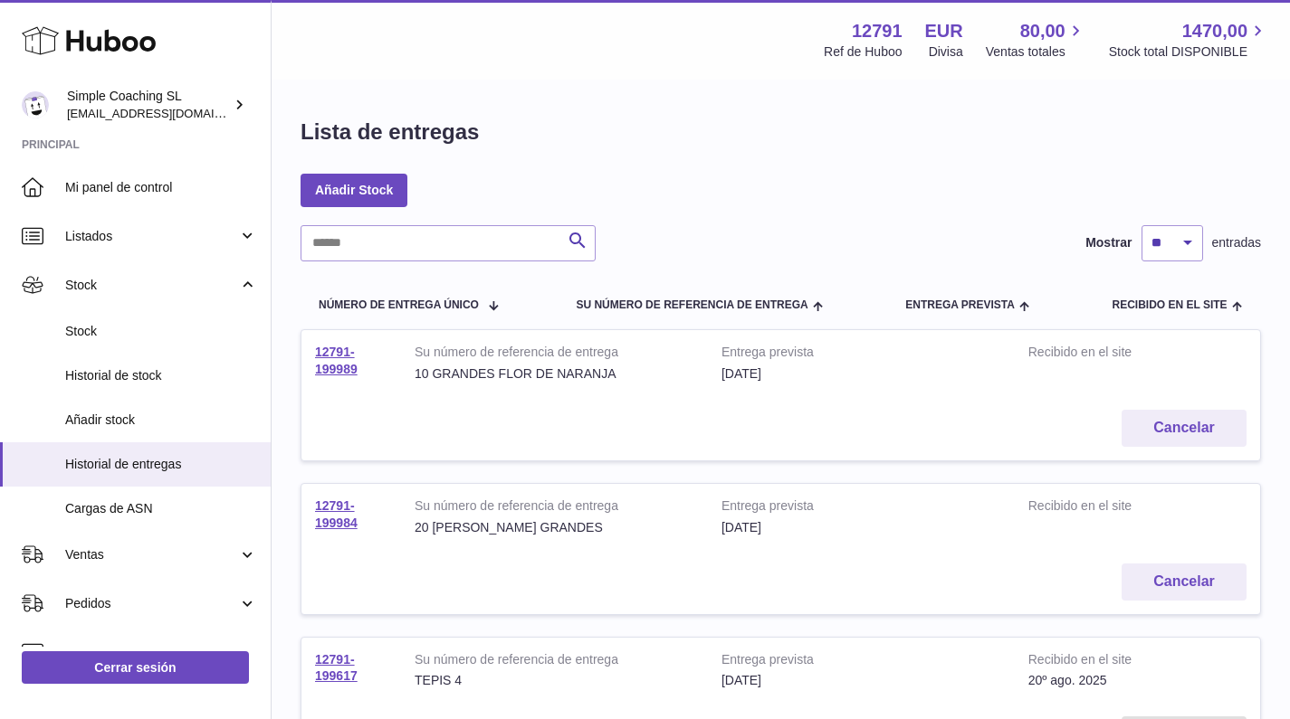
scroll to position [4, 0]
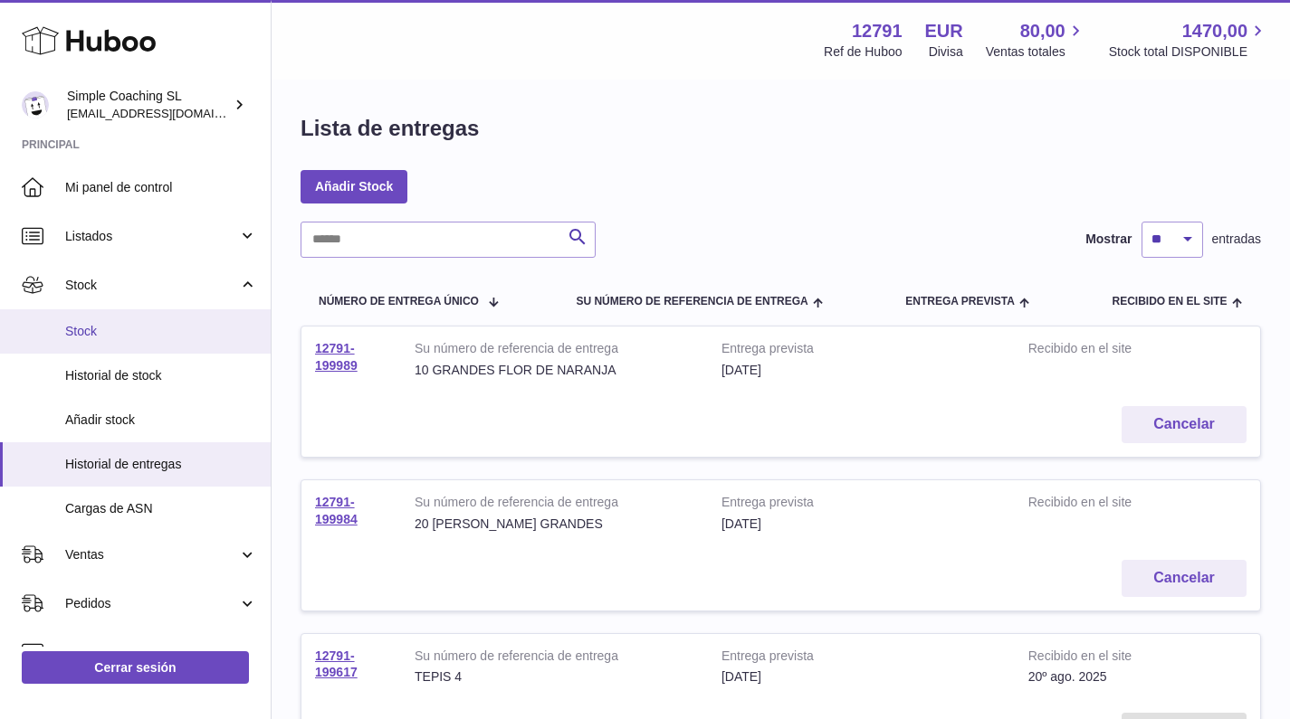
click at [157, 323] on span "Stock" at bounding box center [161, 331] width 192 height 17
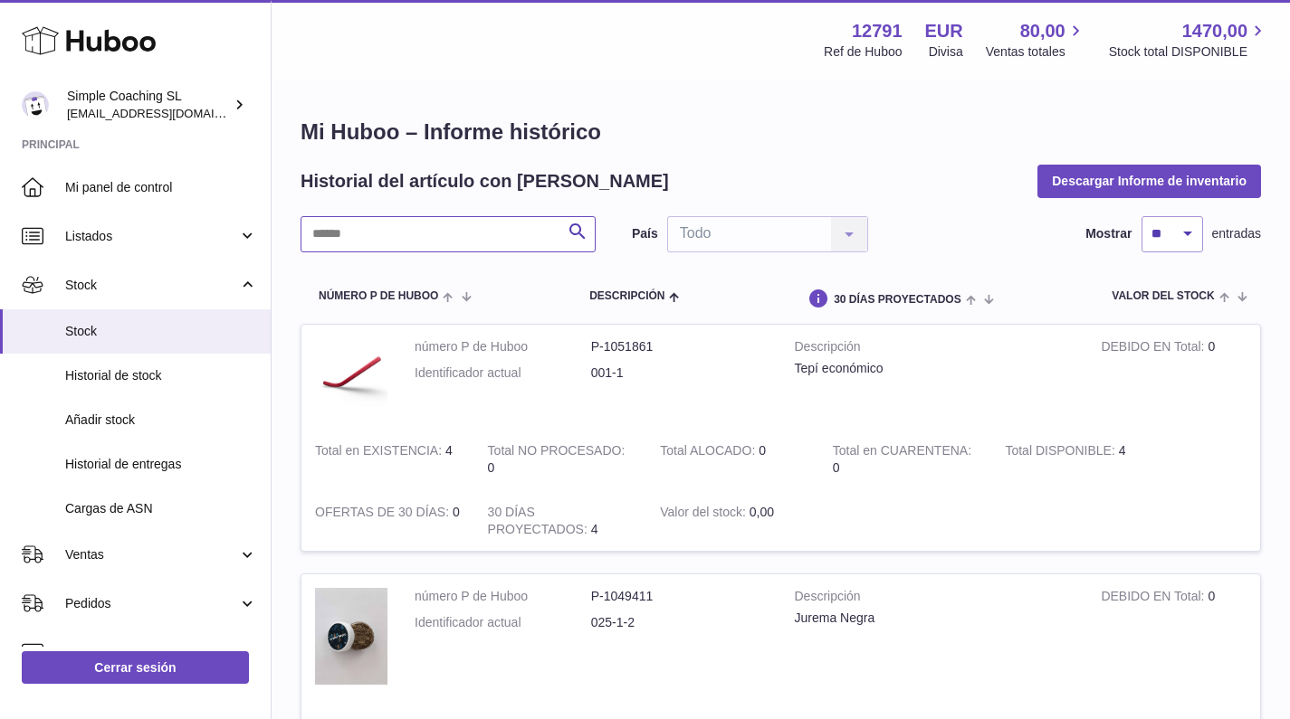
click at [424, 231] on input "text" at bounding box center [447, 234] width 295 height 36
type input "***"
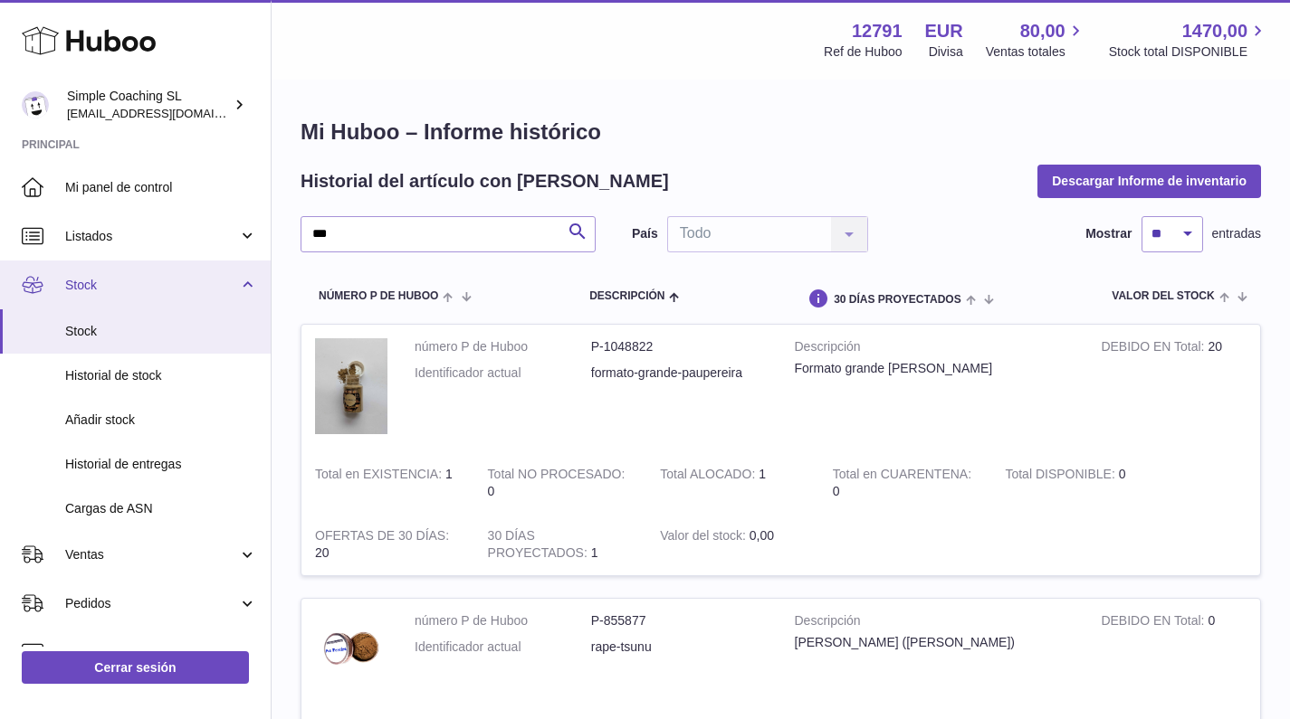
click at [179, 300] on link "Stock" at bounding box center [135, 285] width 271 height 49
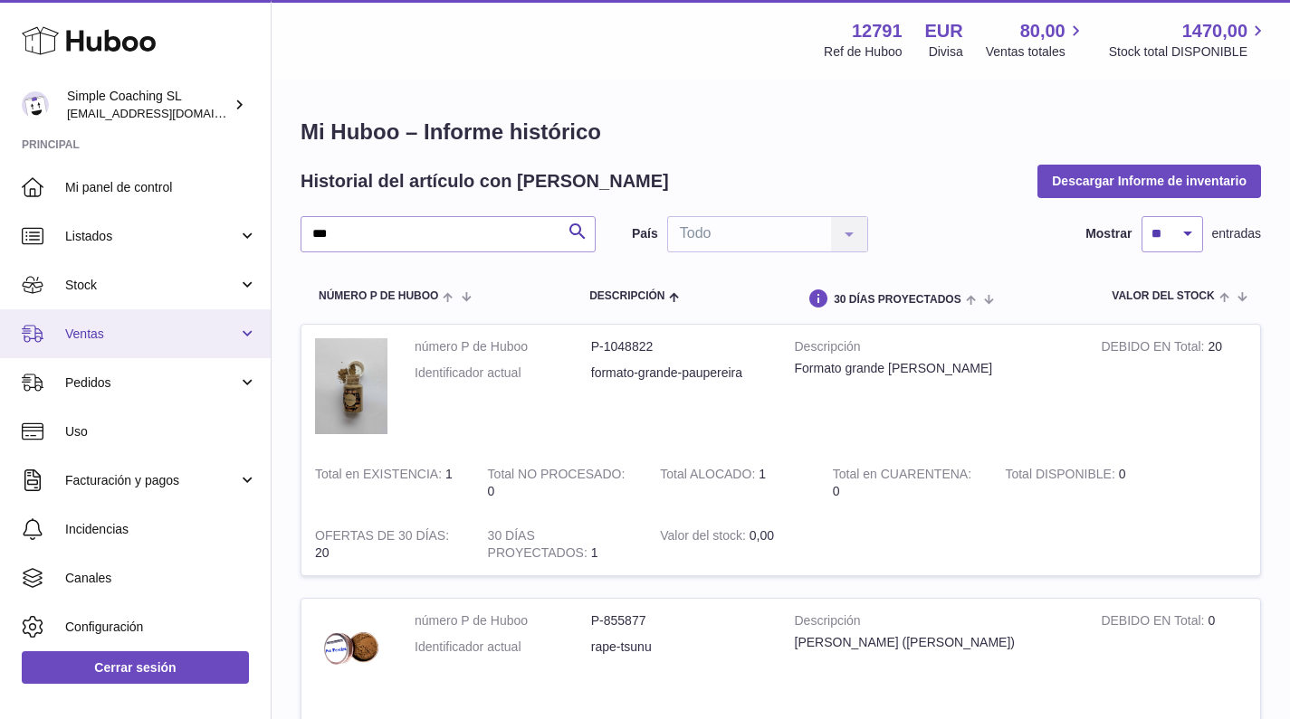
click at [153, 345] on link "Ventas" at bounding box center [135, 333] width 271 height 49
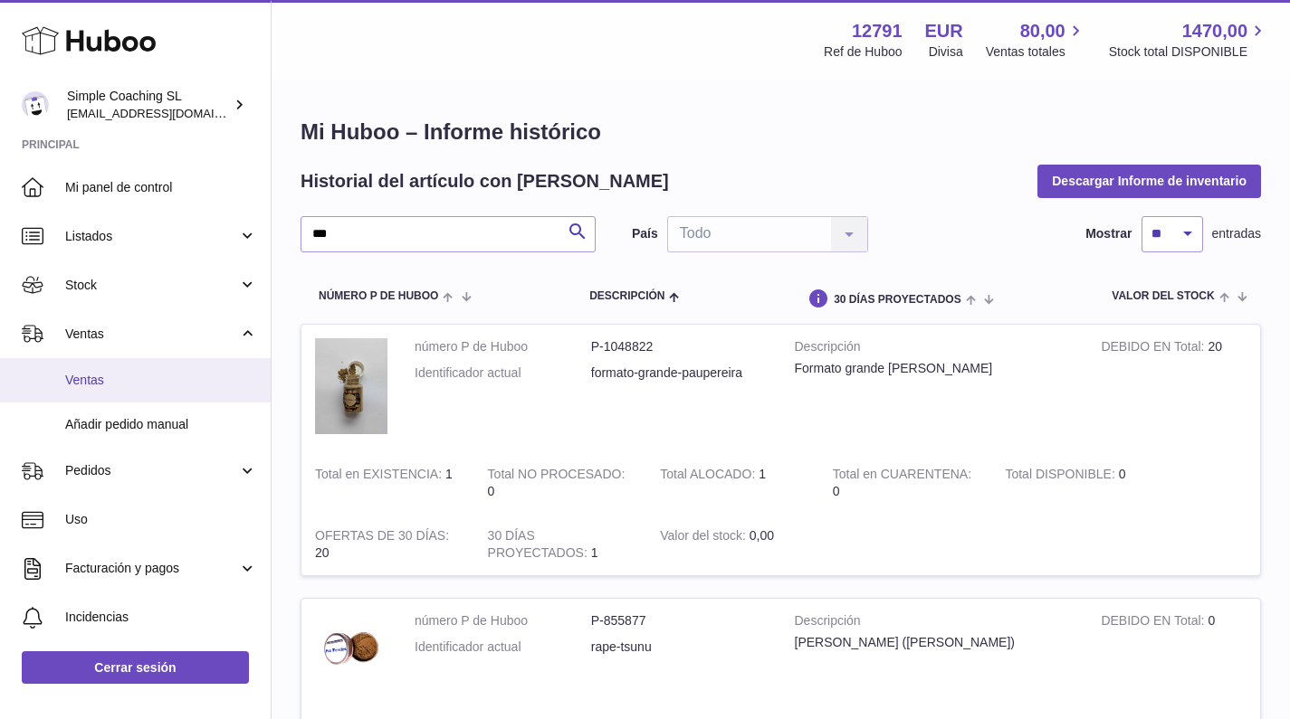
click at [145, 381] on span "Ventas" at bounding box center [161, 380] width 192 height 17
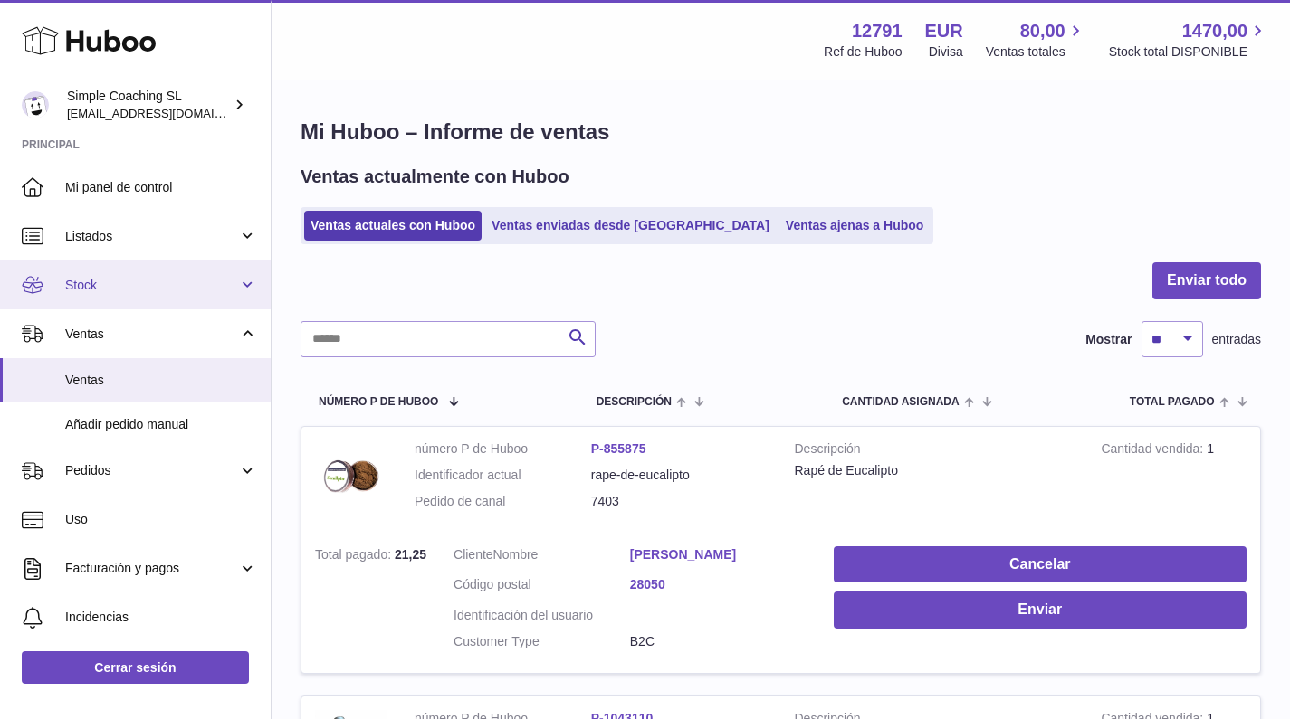
click at [176, 292] on link "Stock" at bounding box center [135, 285] width 271 height 49
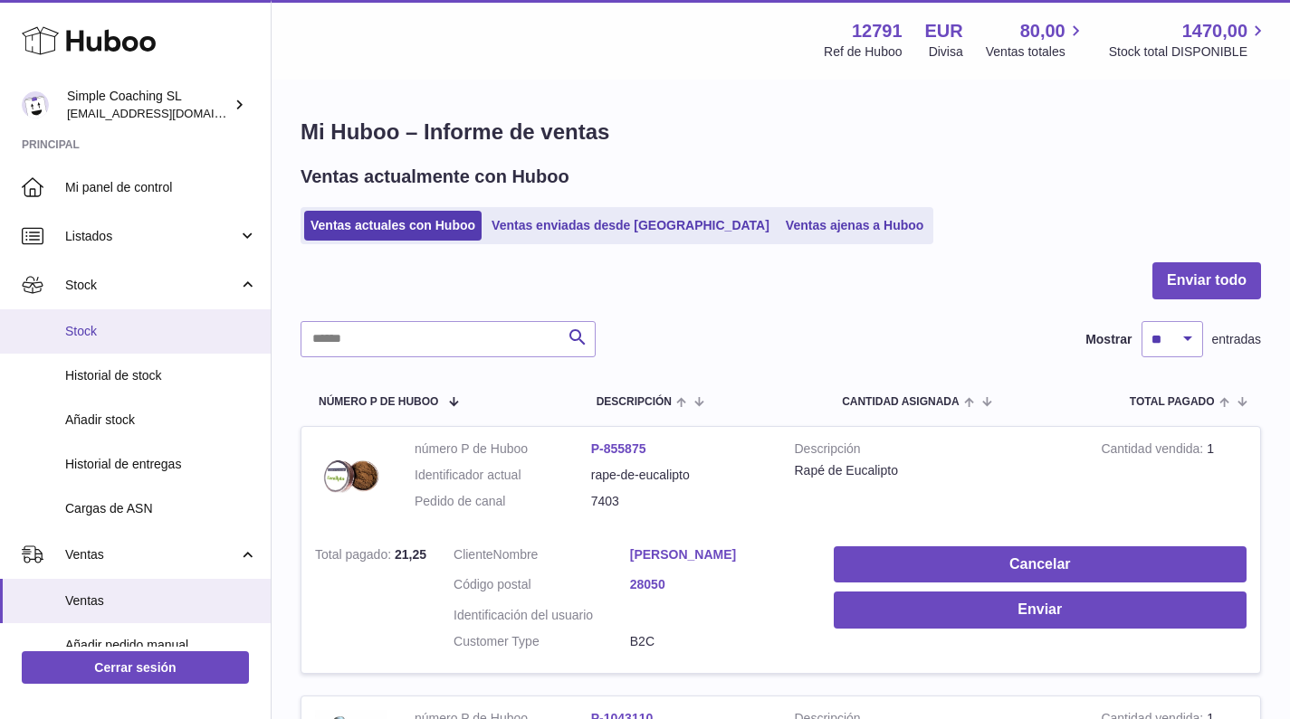
click at [160, 333] on span "Stock" at bounding box center [161, 331] width 192 height 17
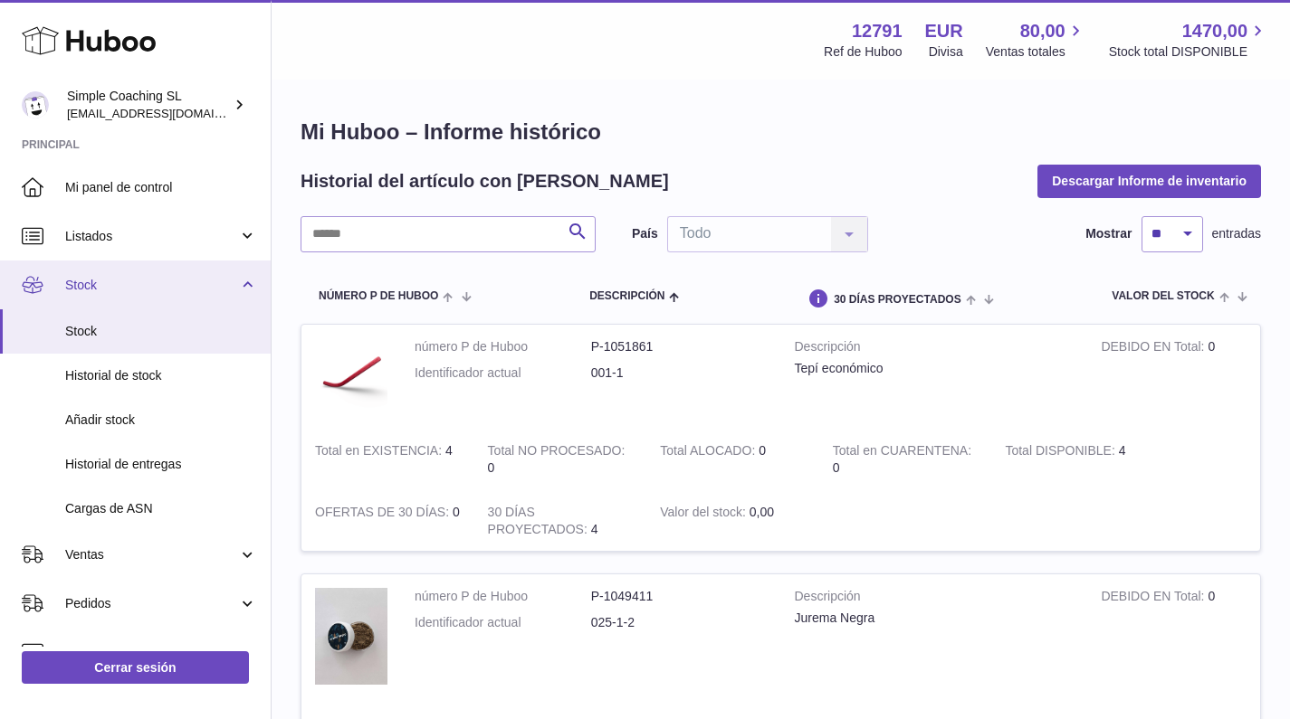
click at [155, 293] on link "Stock" at bounding box center [135, 285] width 271 height 49
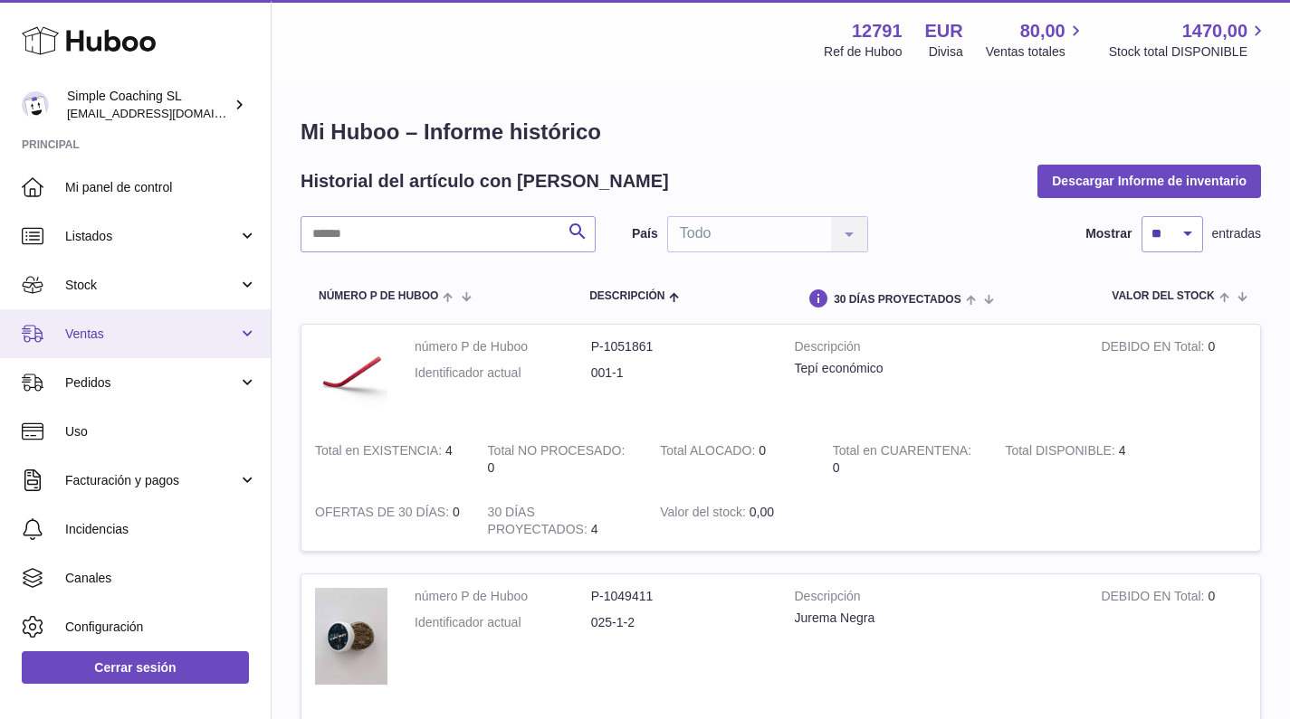
click at [126, 344] on link "Ventas" at bounding box center [135, 333] width 271 height 49
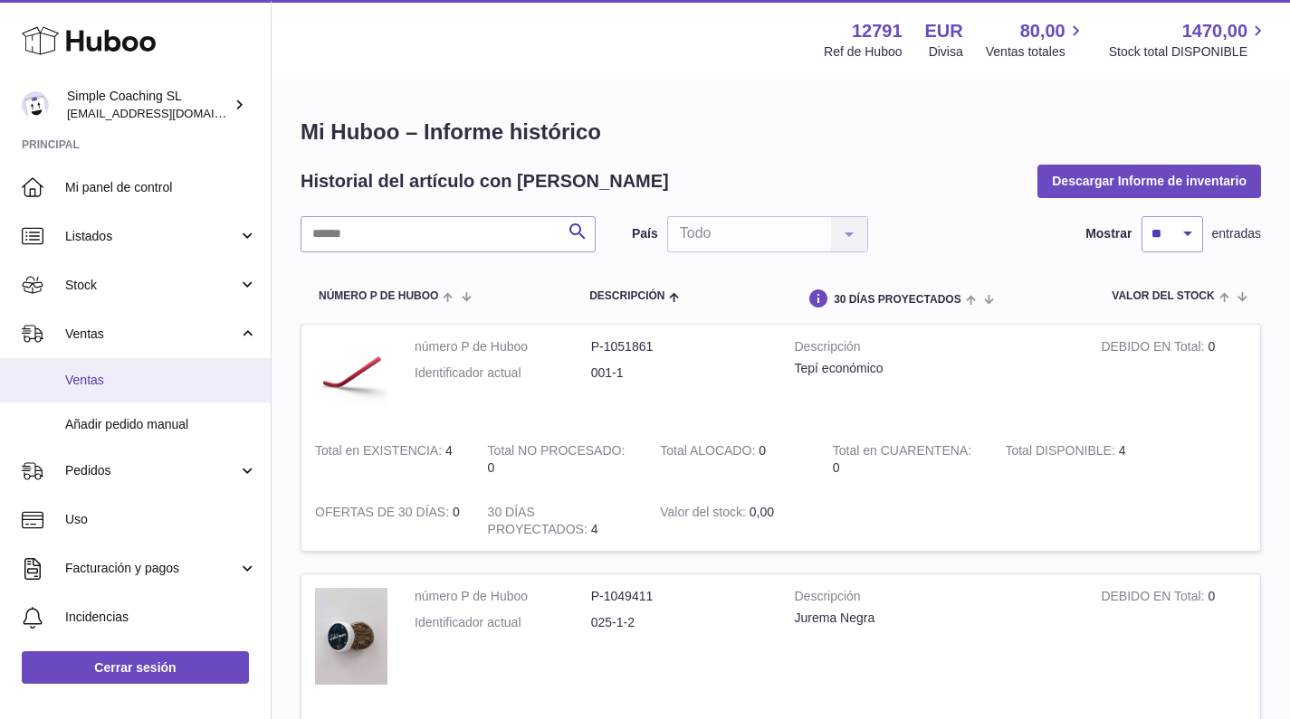
click at [135, 376] on span "Ventas" at bounding box center [161, 380] width 192 height 17
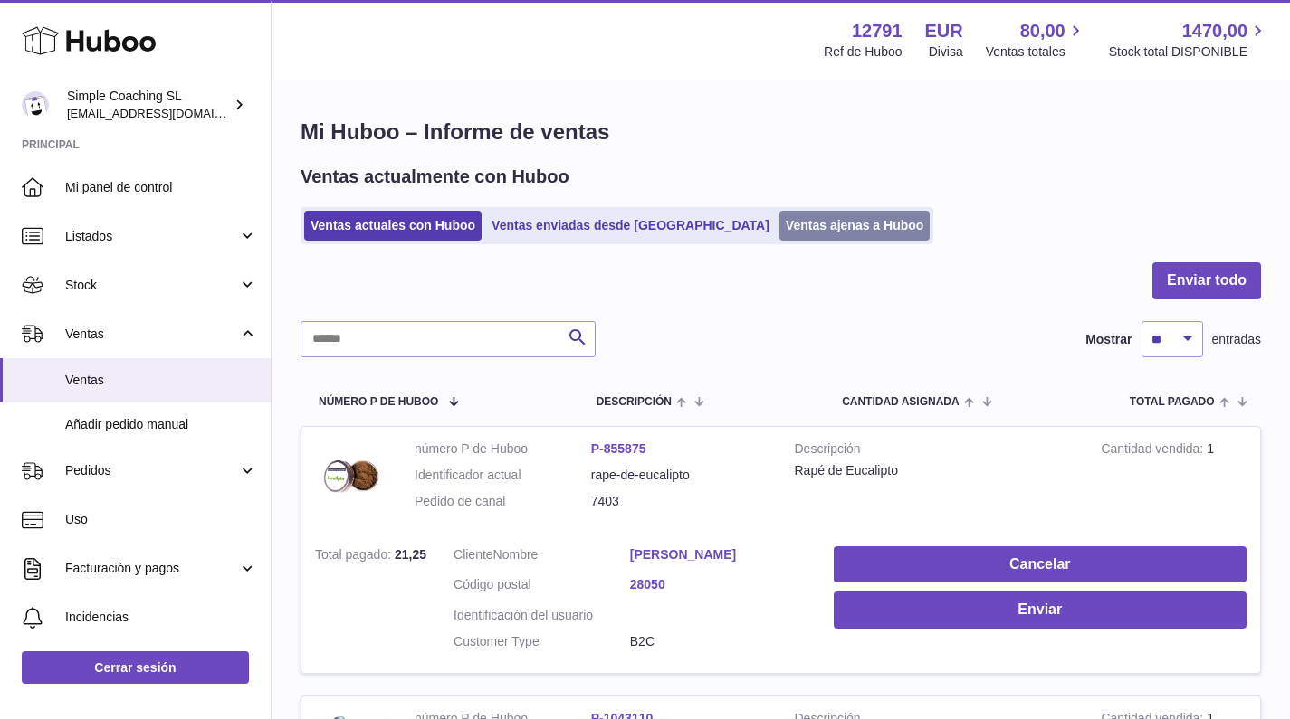
click at [779, 224] on link "Ventas ajenas a Huboo" at bounding box center [854, 226] width 151 height 30
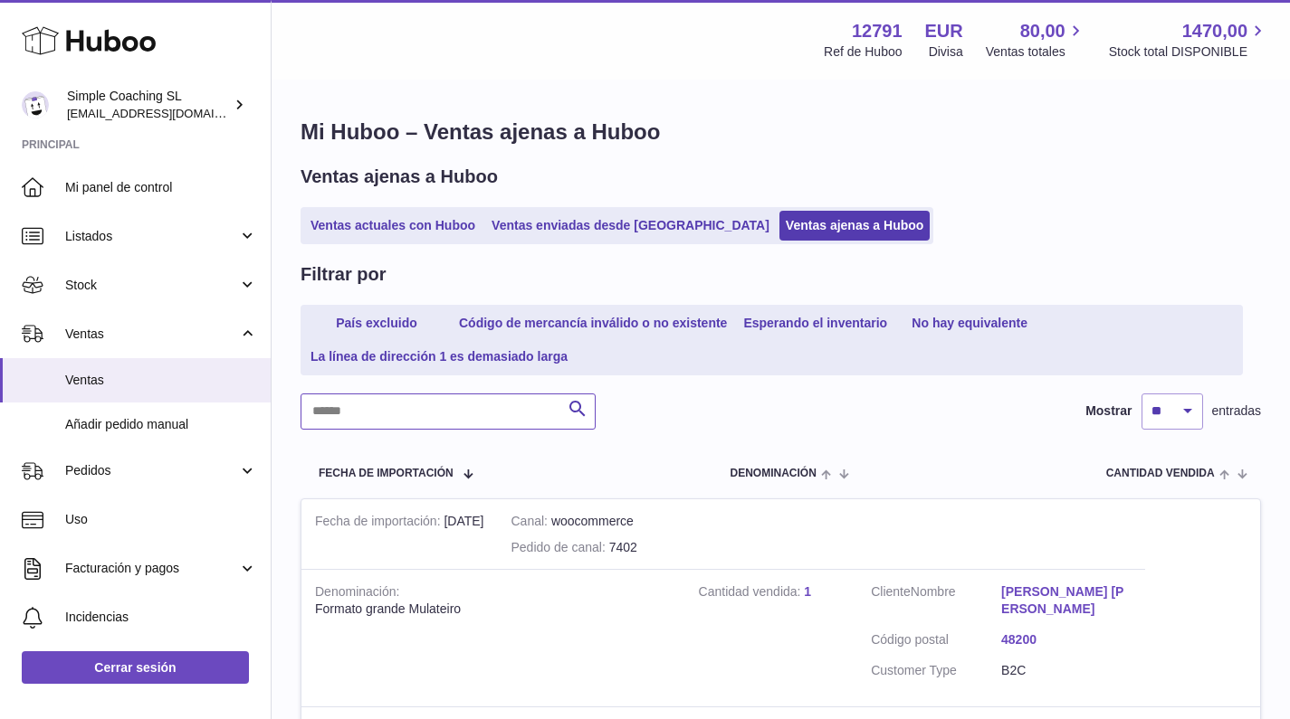
click at [395, 402] on input "text" at bounding box center [447, 412] width 295 height 36
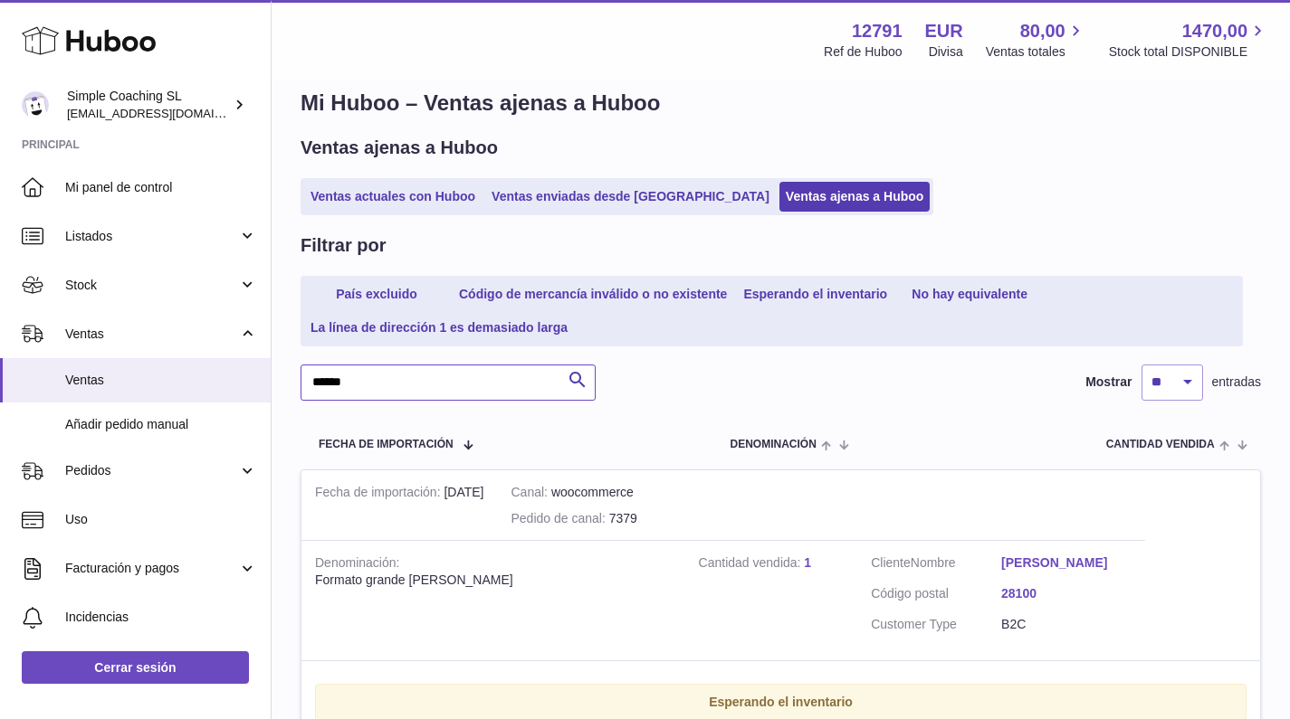
scroll to position [302, 0]
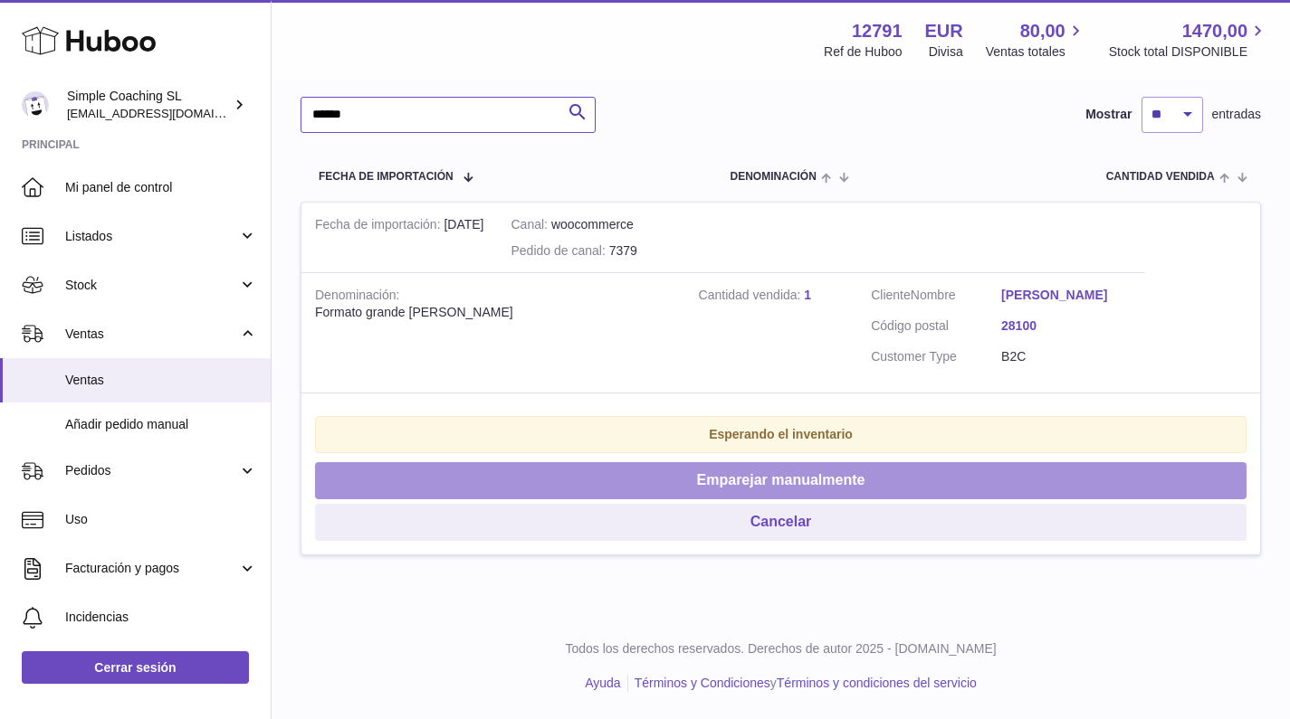
type input "******"
click at [765, 476] on button "Emparejar manualmente" at bounding box center [780, 480] width 931 height 37
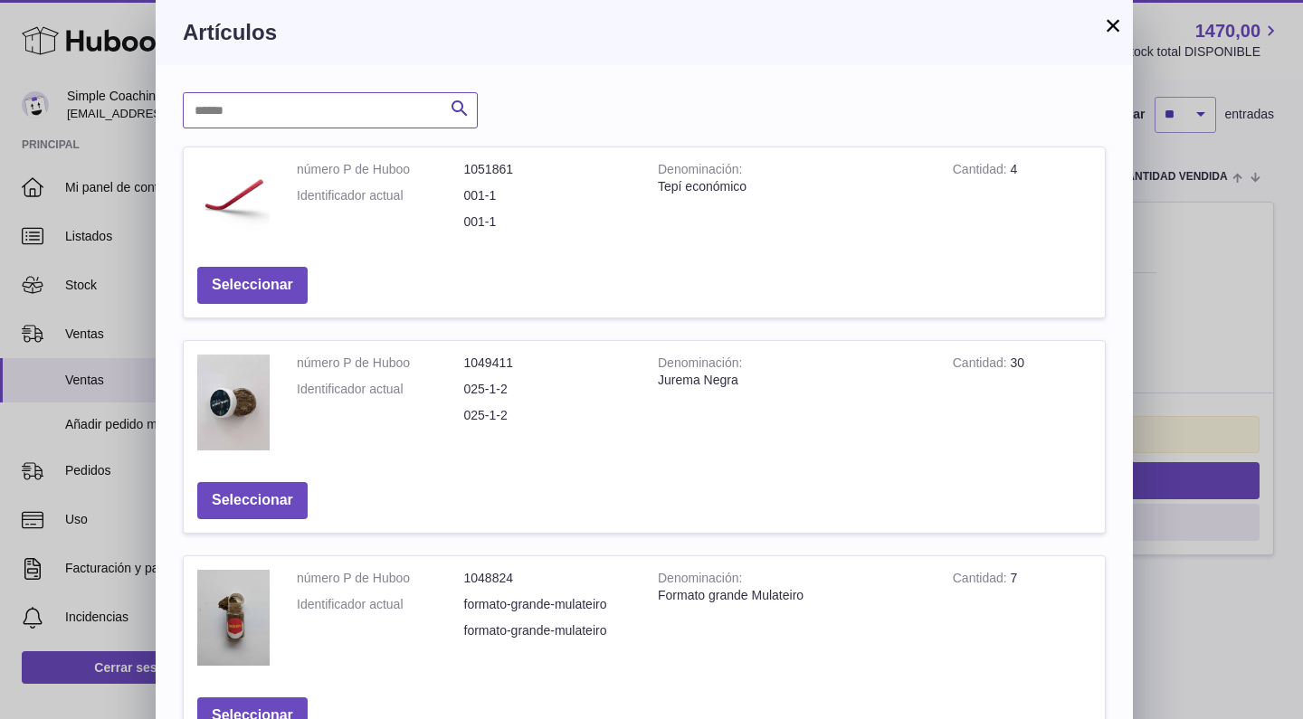
click at [326, 102] on input "text" at bounding box center [330, 110] width 295 height 36
type input "***"
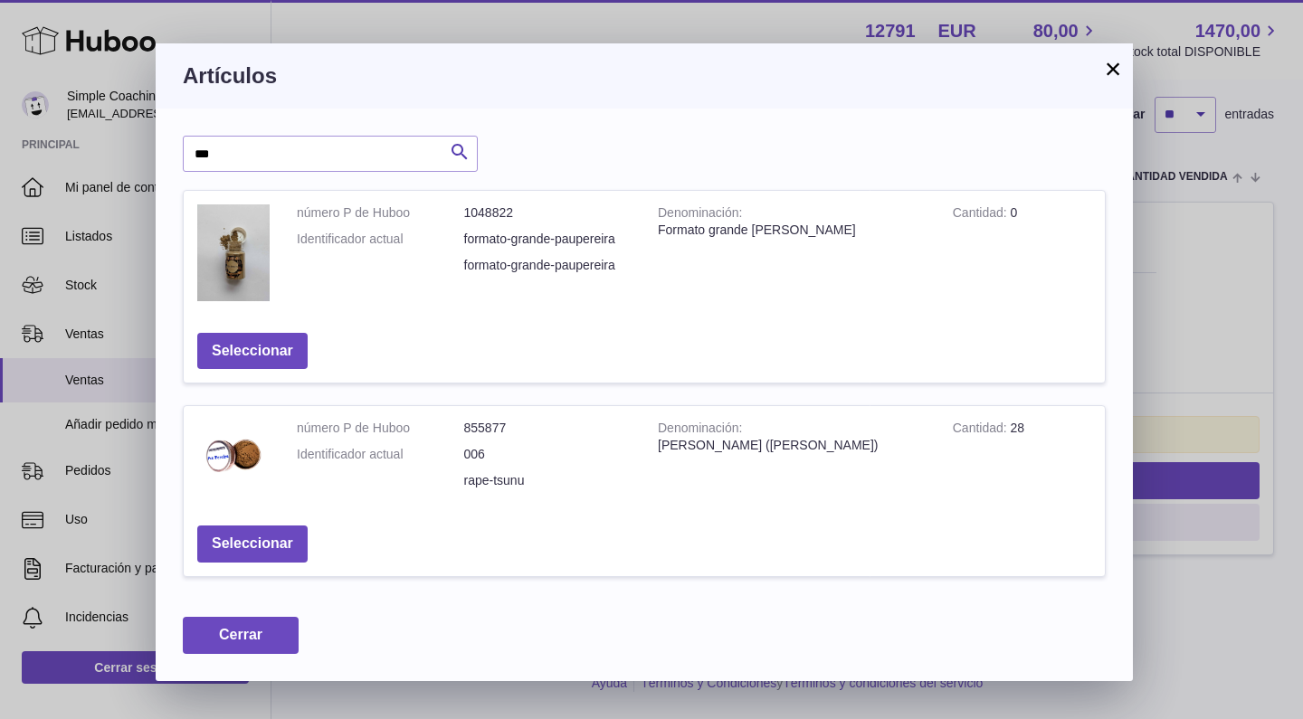
click at [986, 213] on strong "Cantidad" at bounding box center [982, 214] width 58 height 19
drag, startPoint x: 1000, startPoint y: 210, endPoint x: 1039, endPoint y: 195, distance: 41.8
click at [1003, 210] on strong "Cantidad" at bounding box center [982, 214] width 58 height 19
click at [1108, 66] on button "×" at bounding box center [1113, 69] width 22 height 22
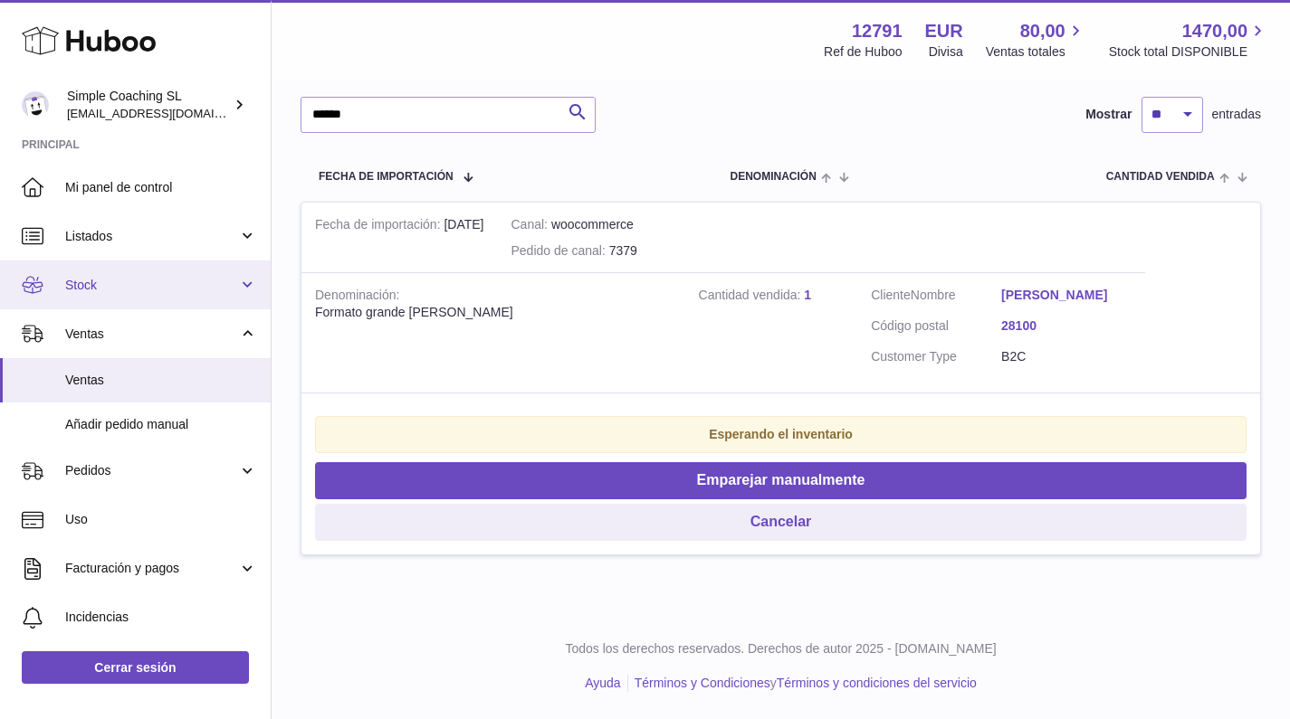
click at [134, 290] on span "Stock" at bounding box center [151, 285] width 173 height 17
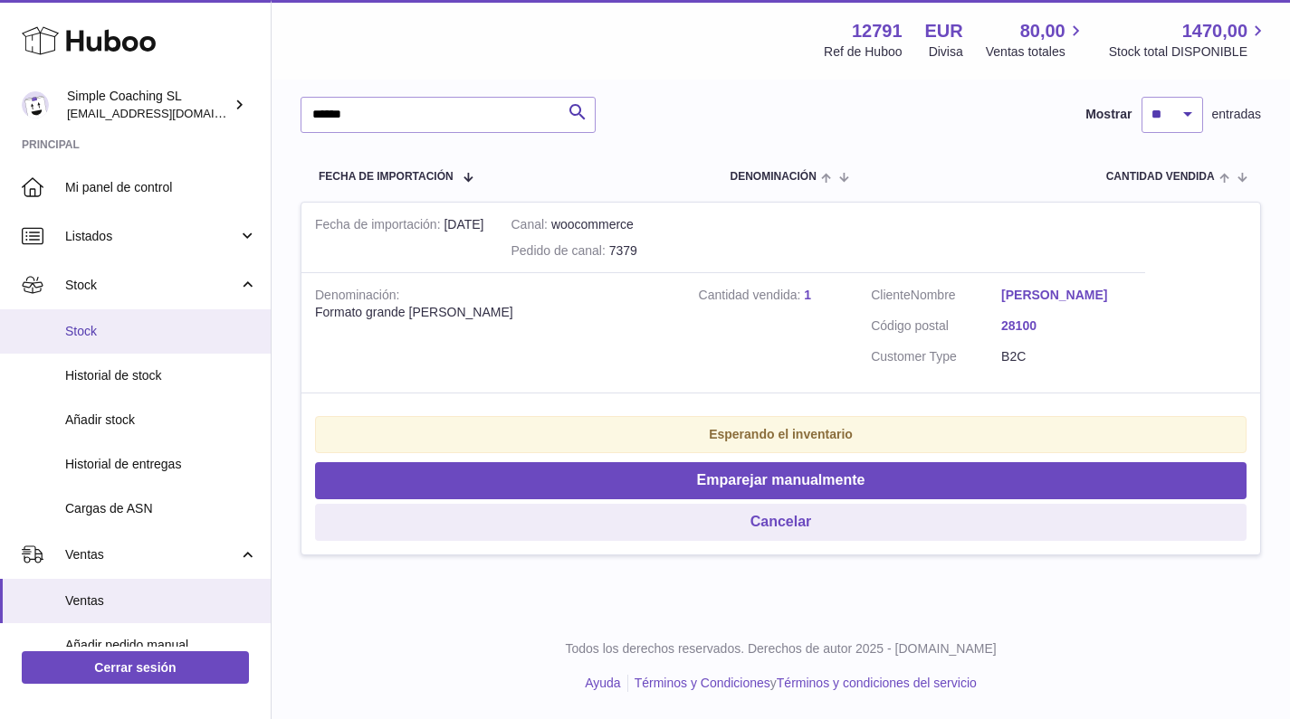
click at [118, 323] on span "Stock" at bounding box center [161, 331] width 192 height 17
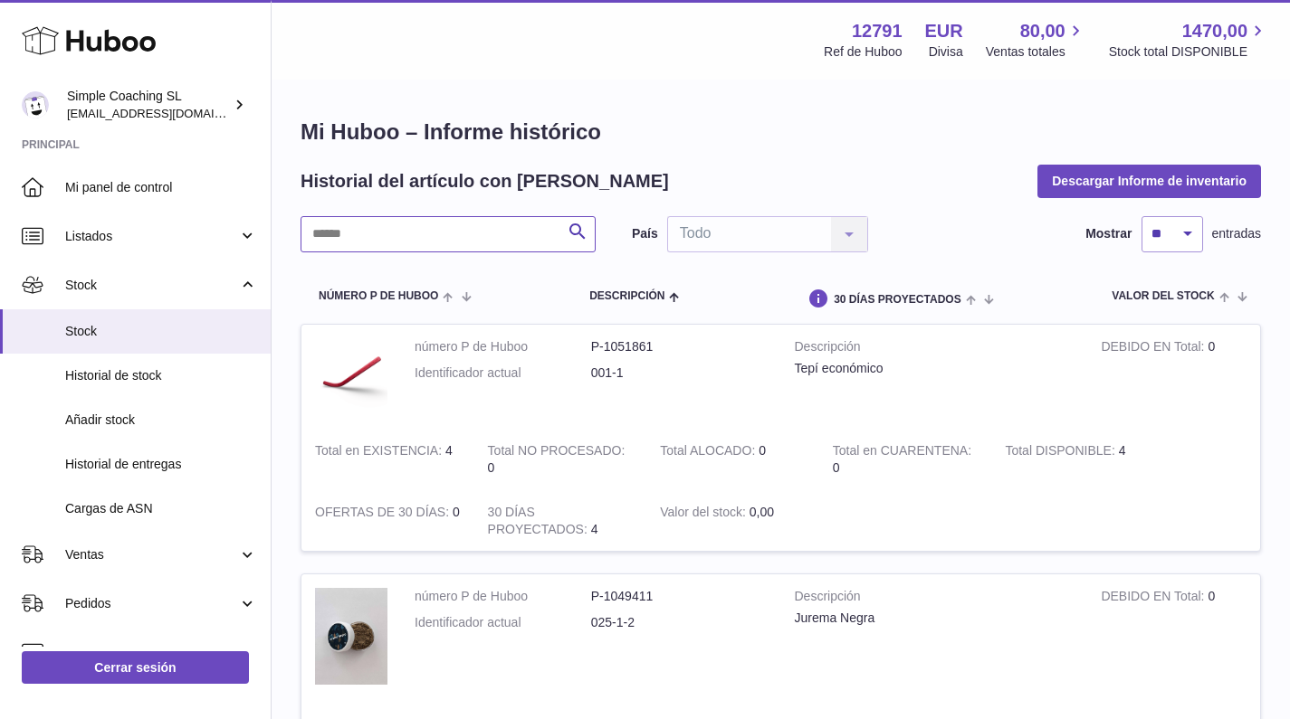
click at [431, 232] on input "text" at bounding box center [447, 234] width 295 height 36
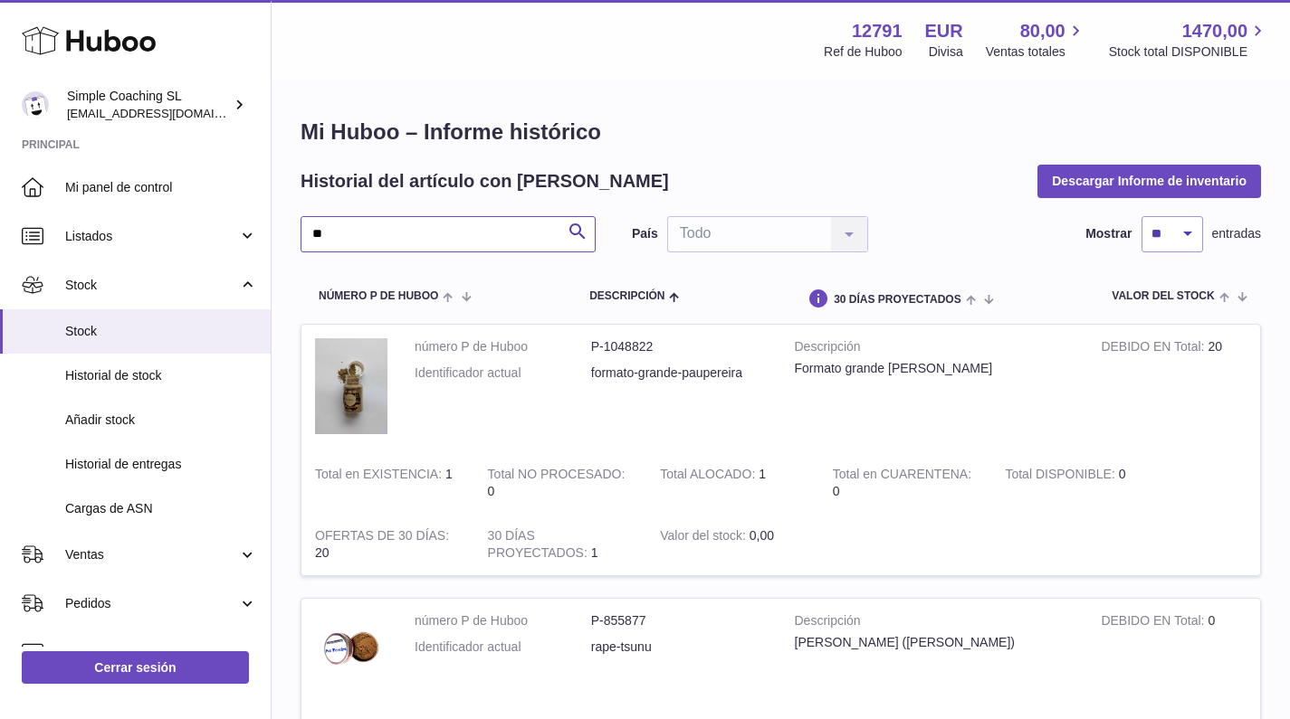
type input "*"
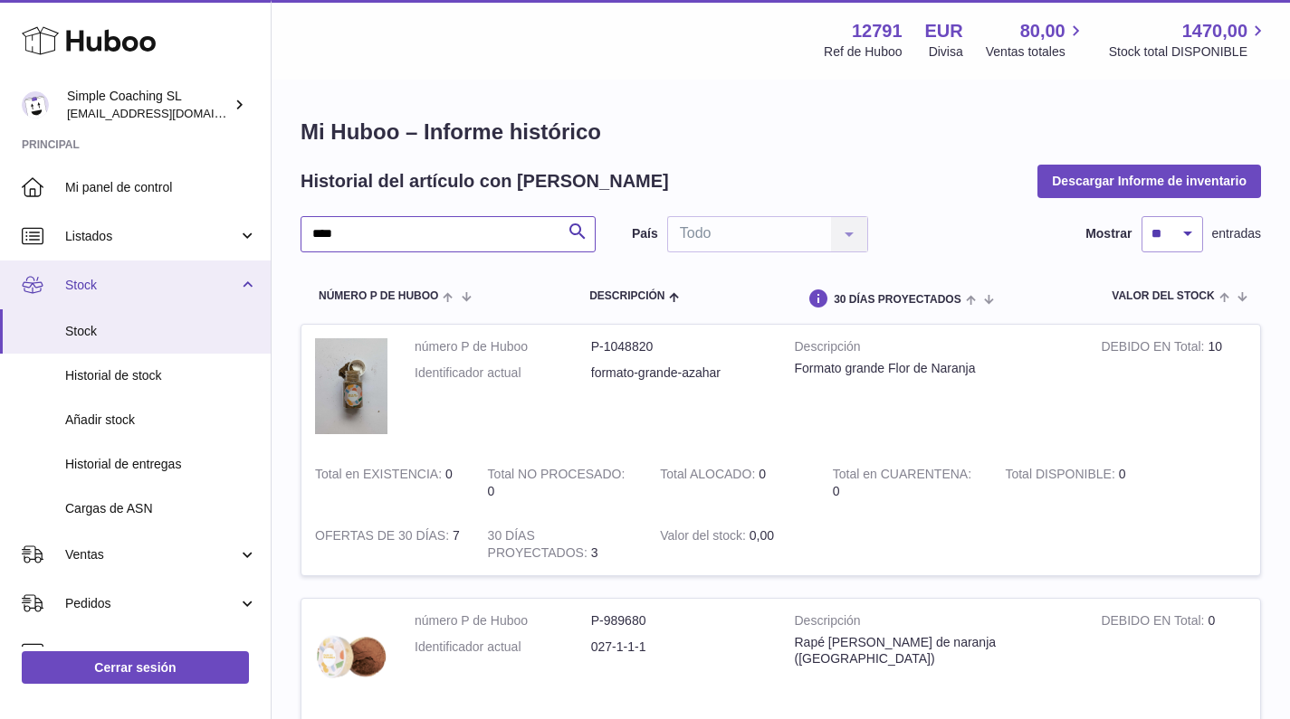
type input "****"
click at [161, 262] on link "Stock" at bounding box center [135, 285] width 271 height 49
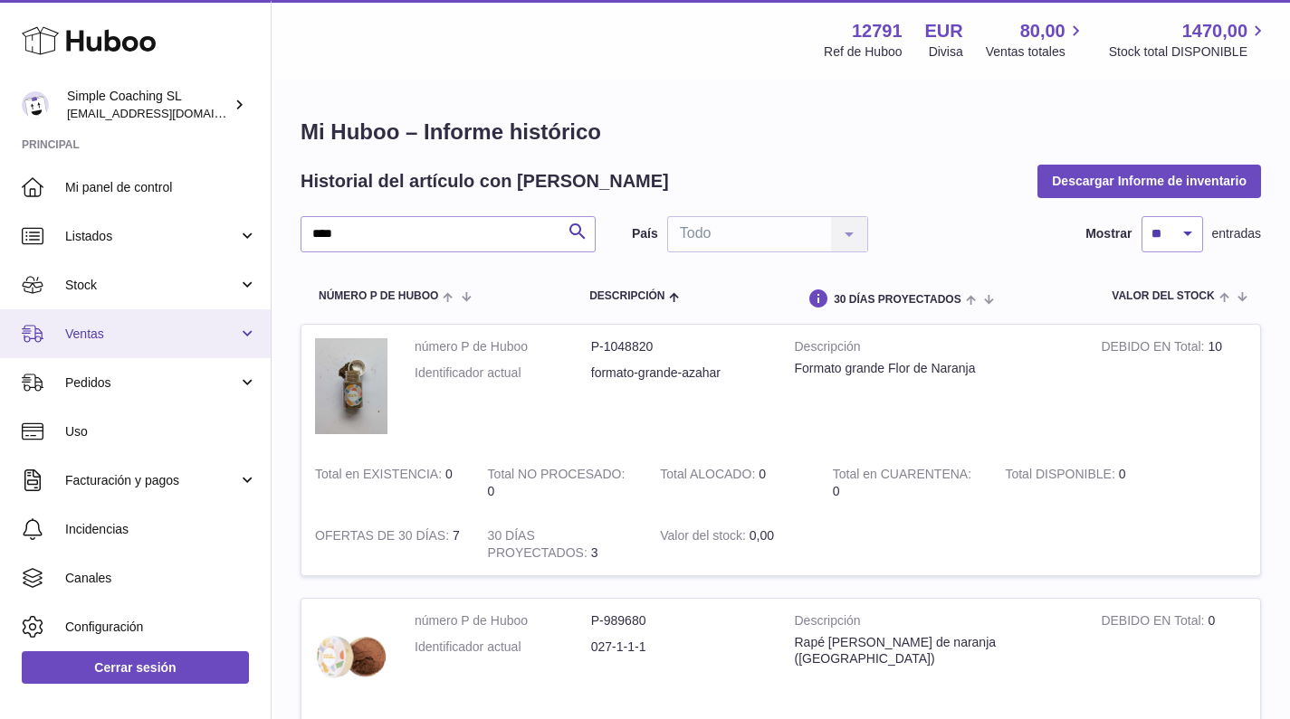
click at [167, 351] on link "Ventas" at bounding box center [135, 333] width 271 height 49
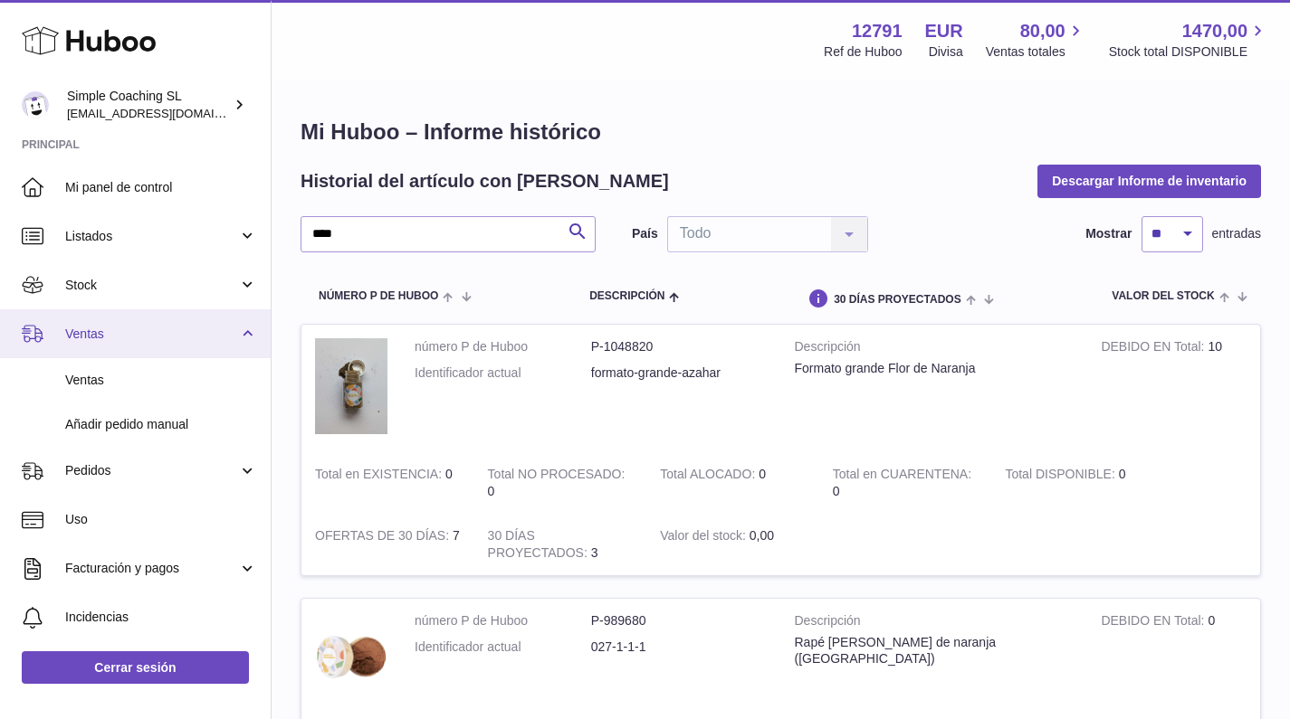
click at [121, 345] on link "Ventas" at bounding box center [135, 333] width 271 height 49
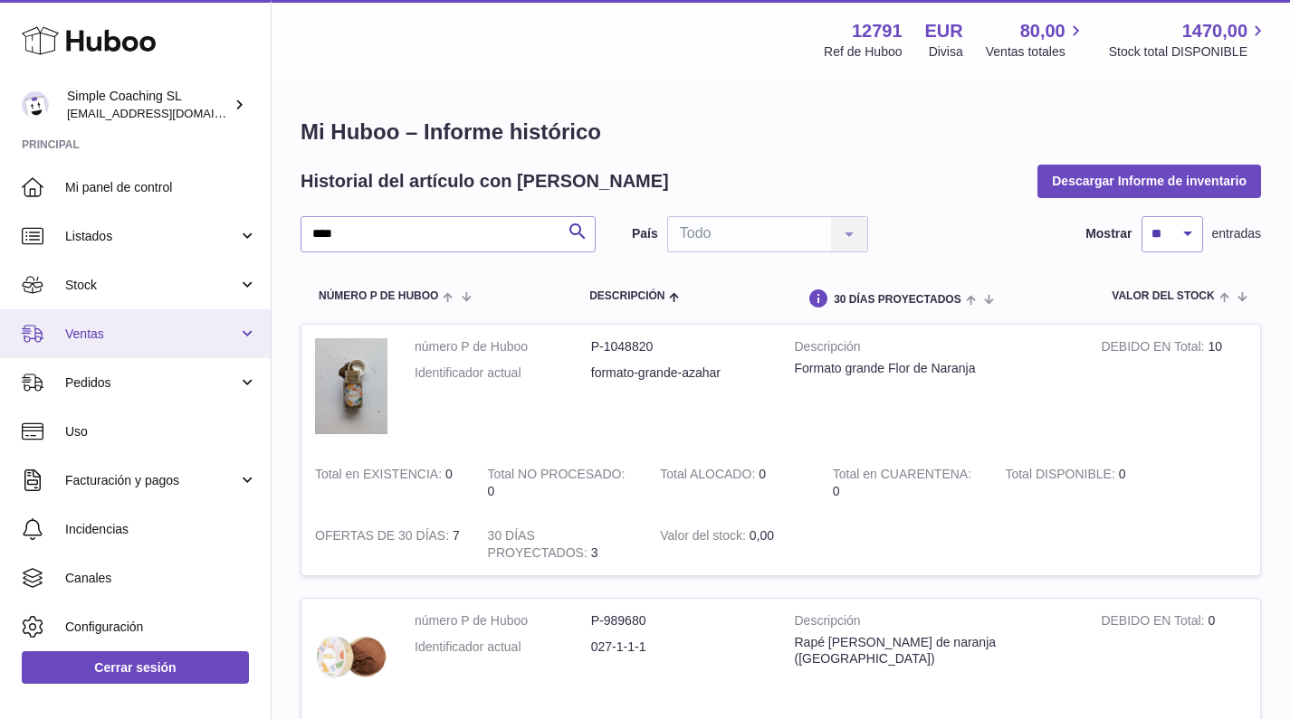
click at [137, 347] on link "Ventas" at bounding box center [135, 333] width 271 height 49
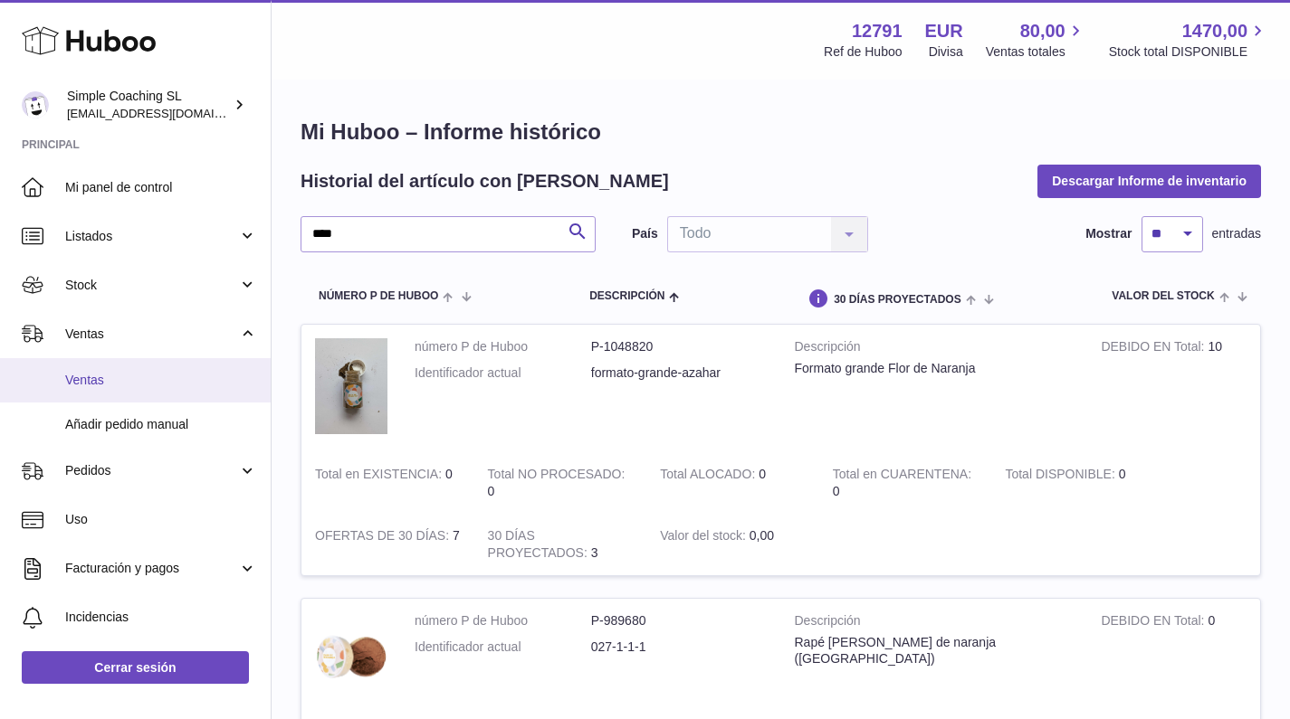
click at [132, 366] on link "Ventas" at bounding box center [135, 380] width 271 height 44
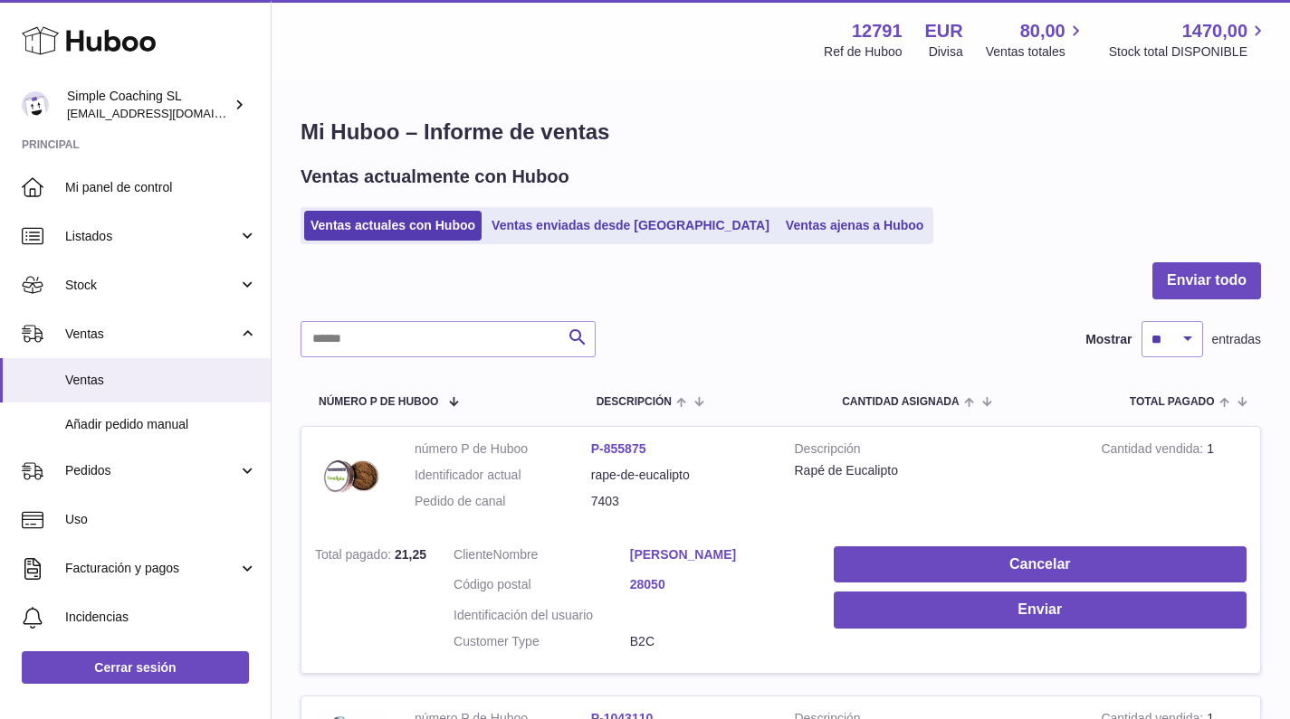
click at [395, 347] on input "text" at bounding box center [447, 339] width 295 height 36
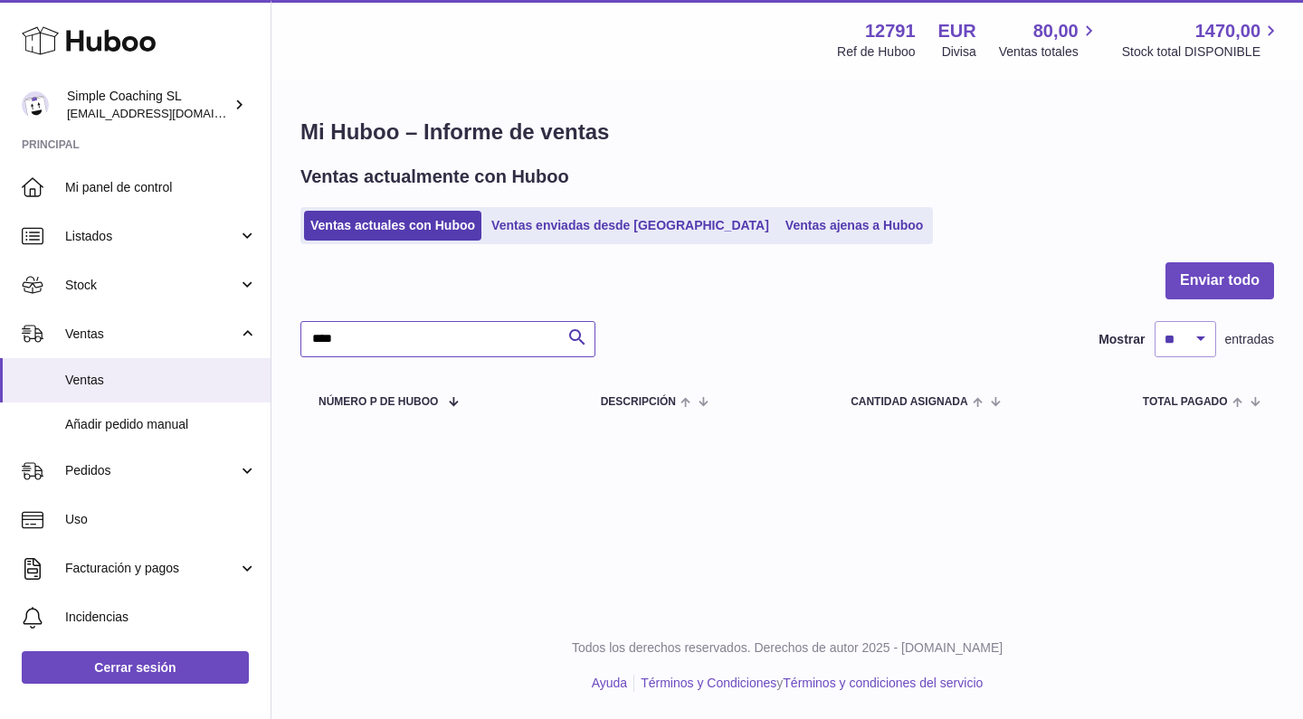
type input "****"
click at [841, 227] on div "Ventas actuales con Huboo Ventas enviadas desde Huboo Ventas ajenas a Huboo" at bounding box center [787, 225] width 974 height 37
click at [793, 228] on link "Ventas ajenas a Huboo" at bounding box center [854, 226] width 151 height 30
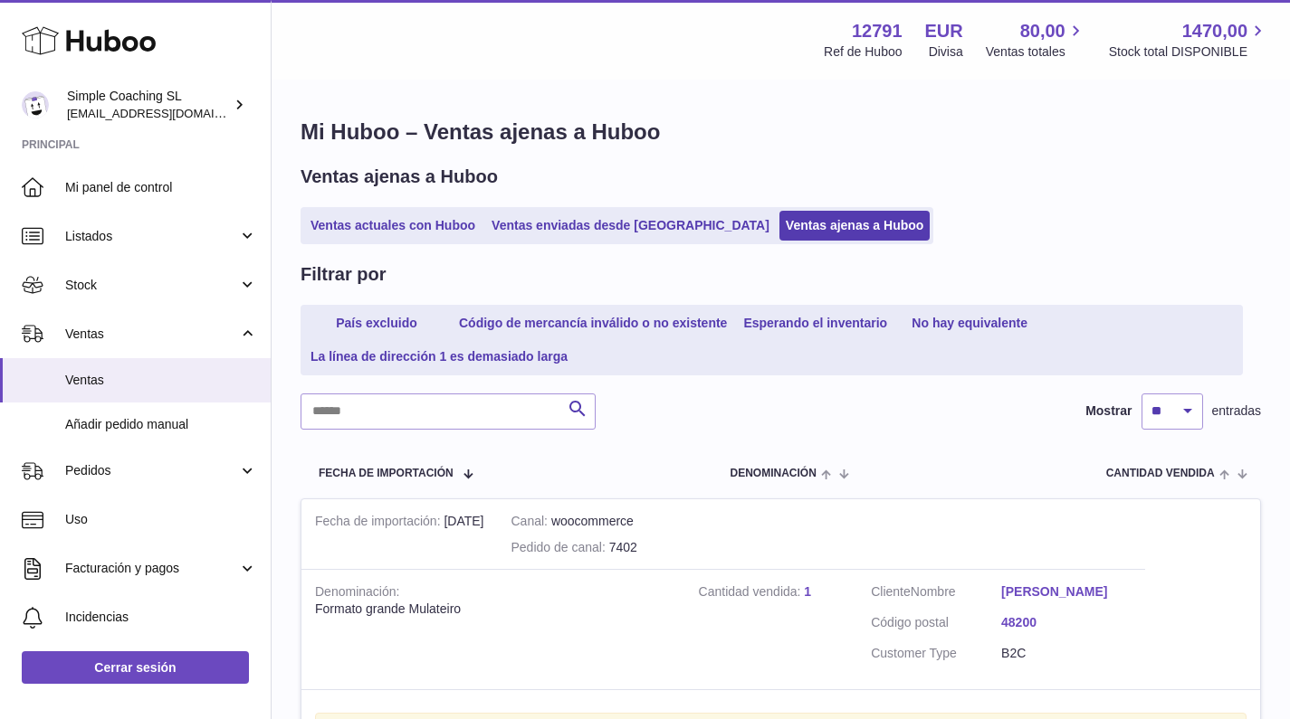
drag, startPoint x: 354, startPoint y: 390, endPoint x: 345, endPoint y: 404, distance: 16.3
click at [345, 407] on input "text" at bounding box center [447, 412] width 295 height 36
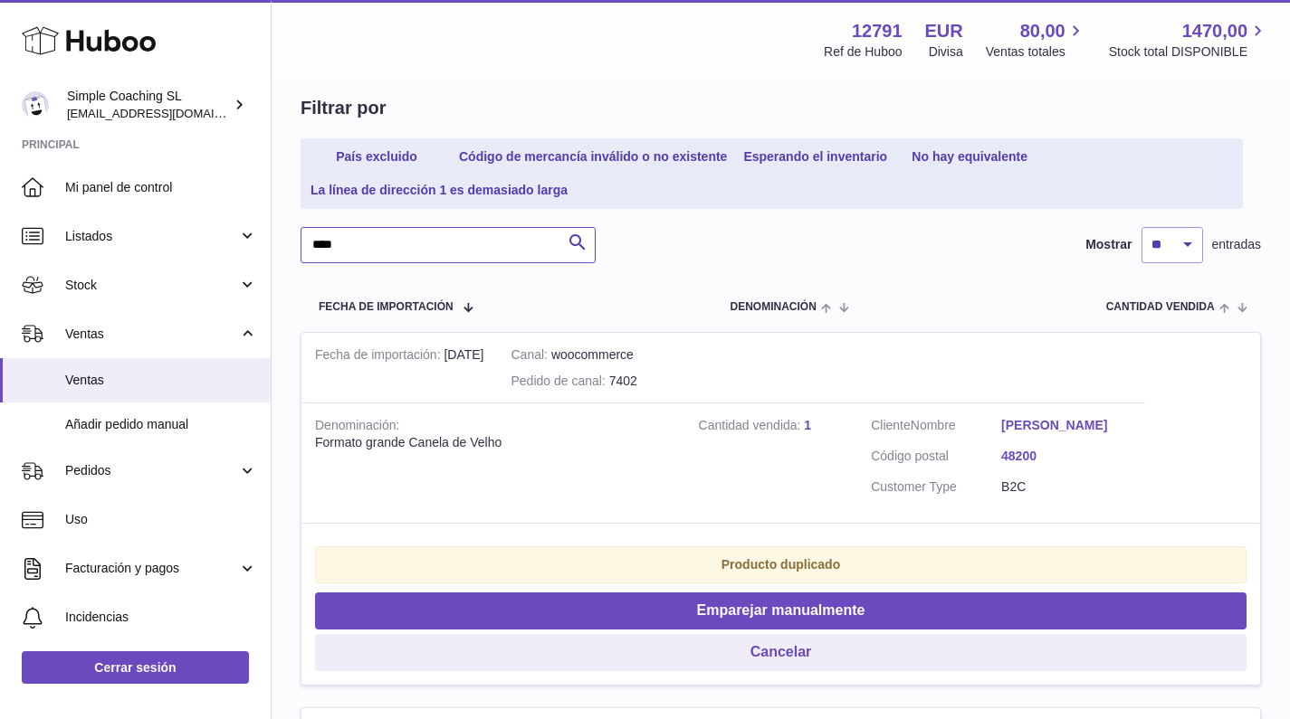
scroll to position [333, 0]
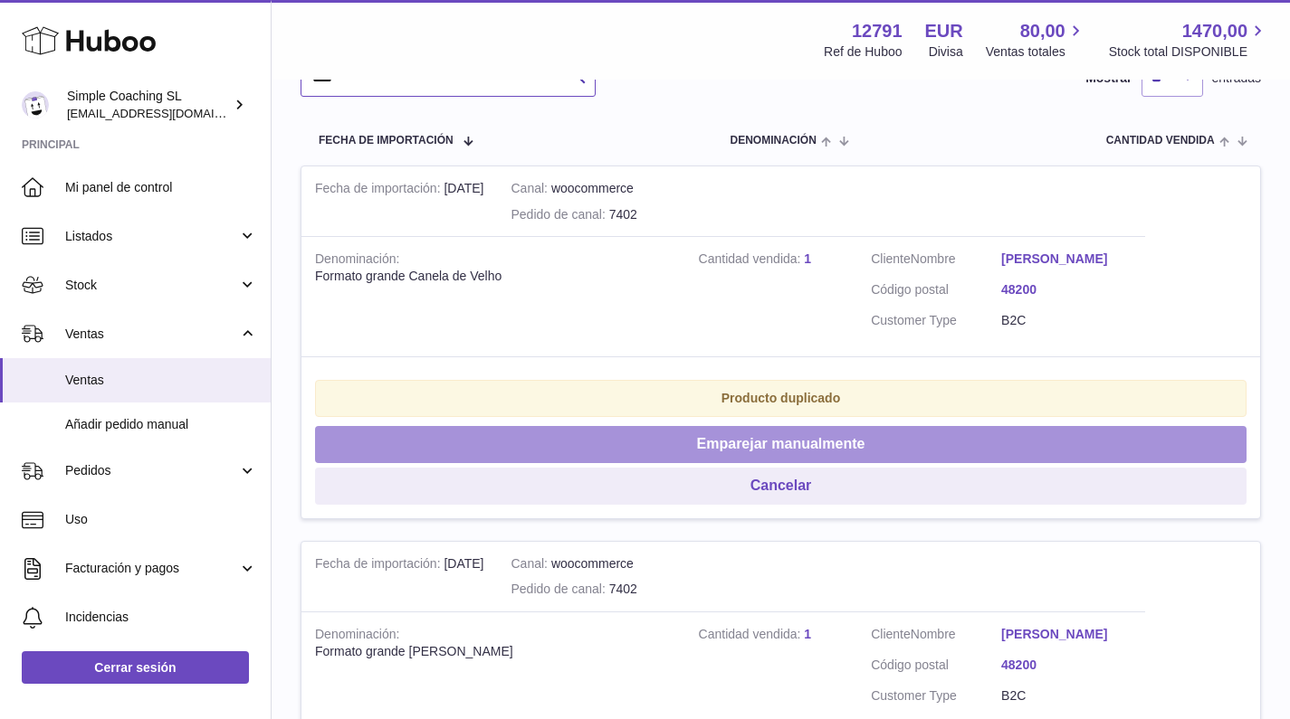
type input "****"
click at [690, 463] on button "Emparejar manualmente" at bounding box center [780, 444] width 931 height 37
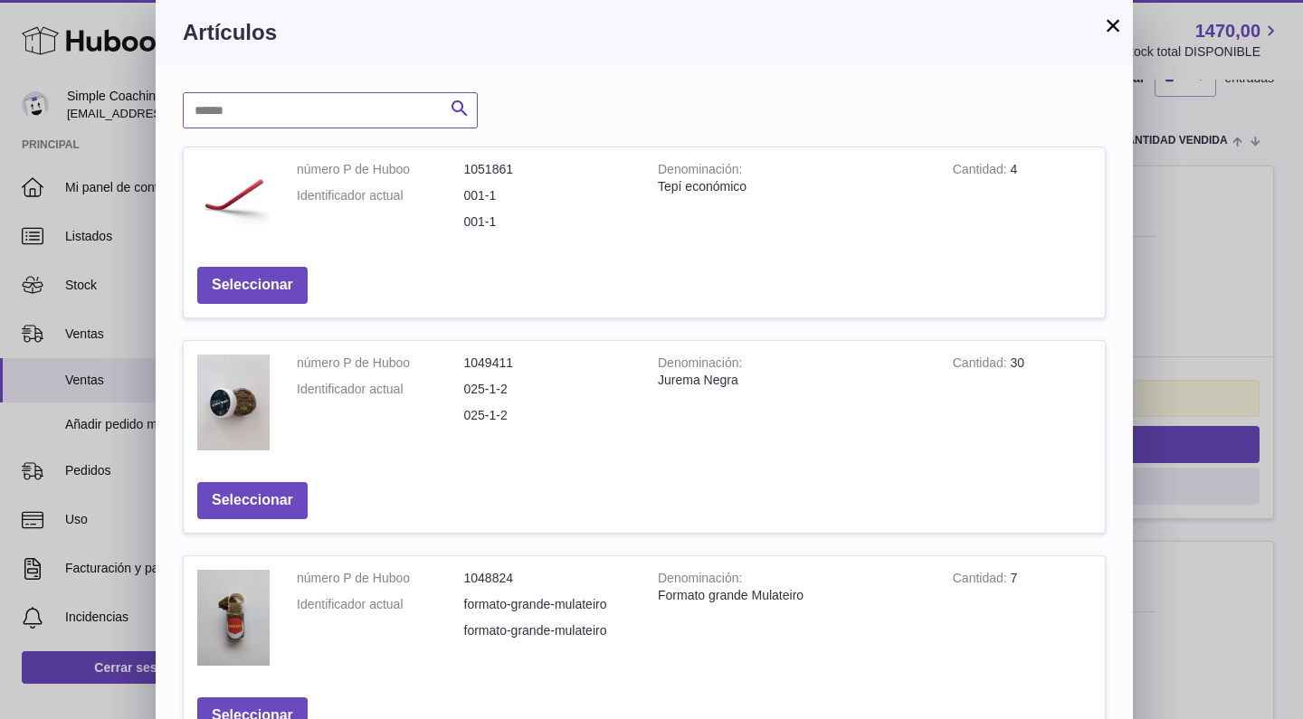
click at [320, 104] on input "text" at bounding box center [330, 110] width 295 height 36
type input "******"
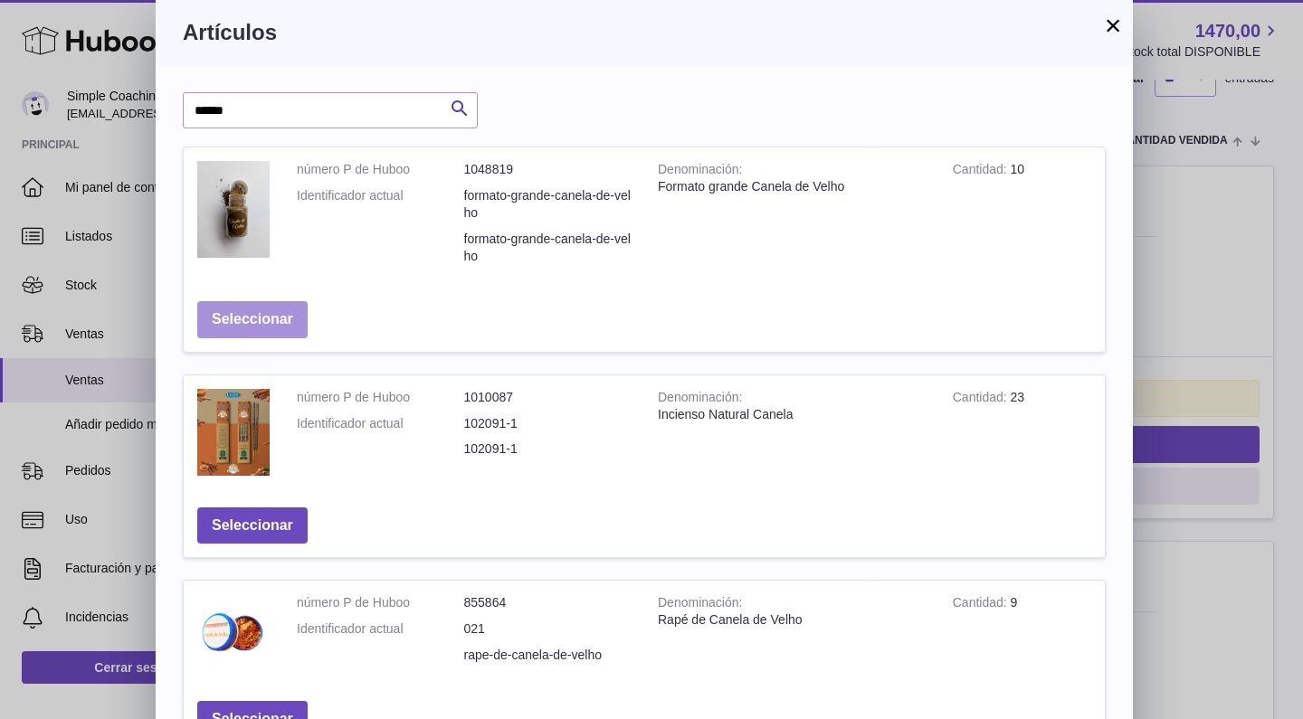
click at [261, 307] on button "Seleccionar" at bounding box center [252, 319] width 110 height 37
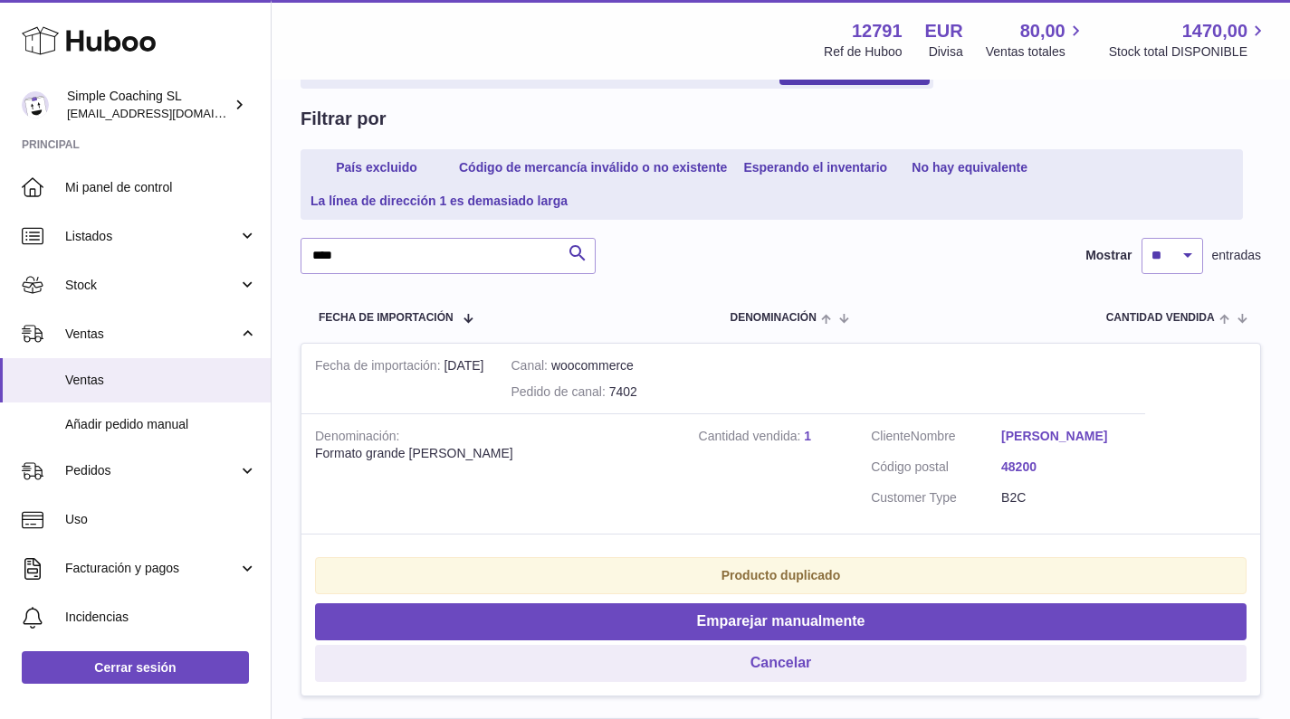
scroll to position [173, 0]
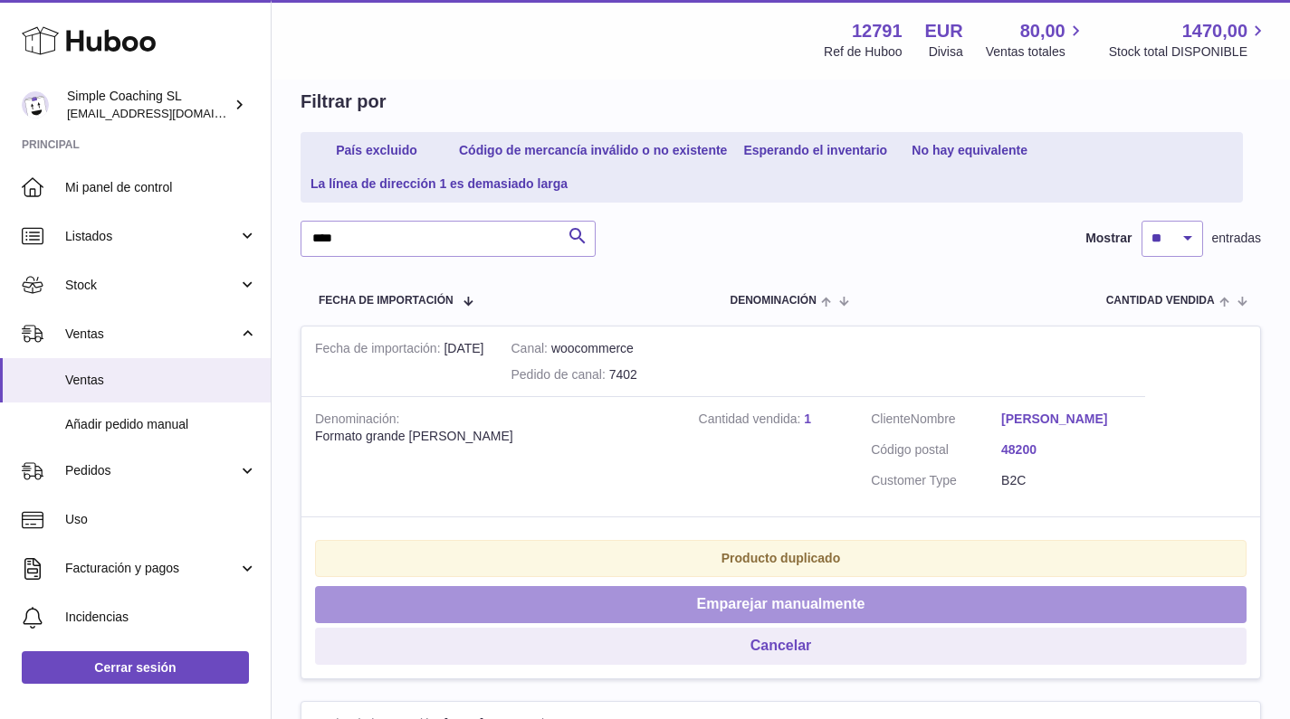
click at [557, 613] on button "Emparejar manualmente" at bounding box center [780, 604] width 931 height 37
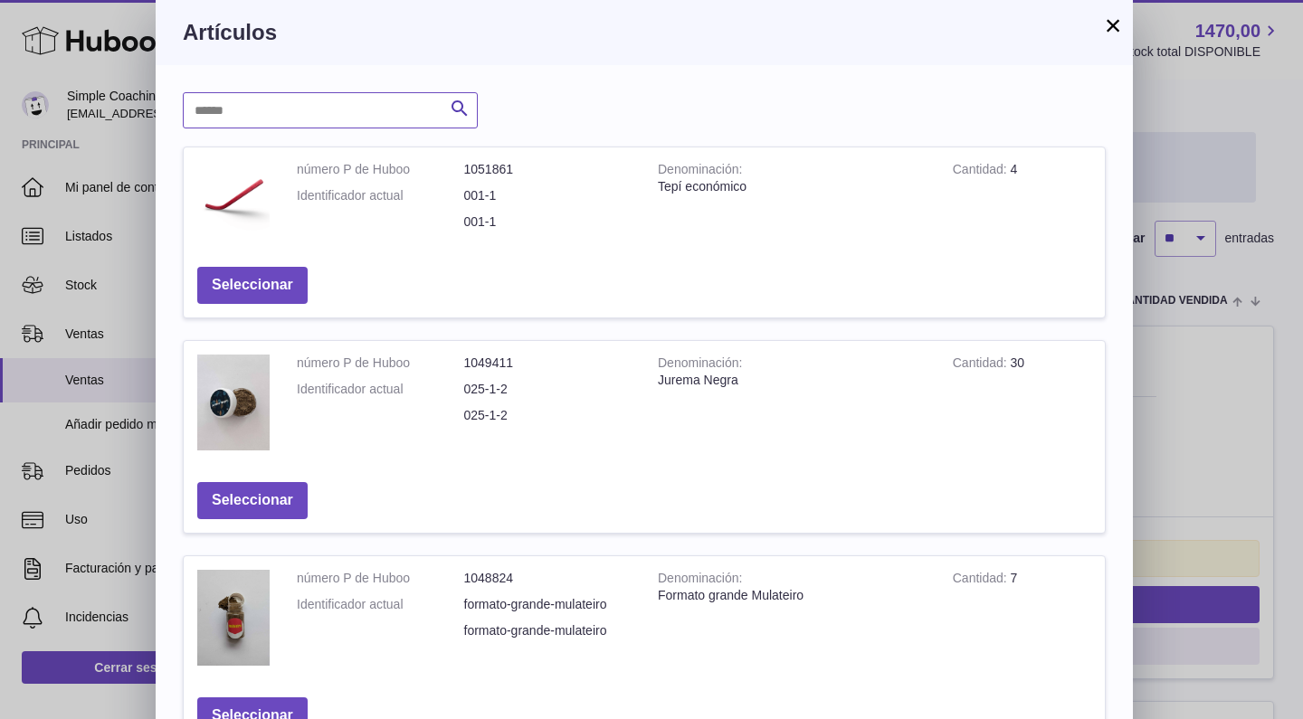
click at [310, 112] on input "text" at bounding box center [330, 110] width 295 height 36
type input "******"
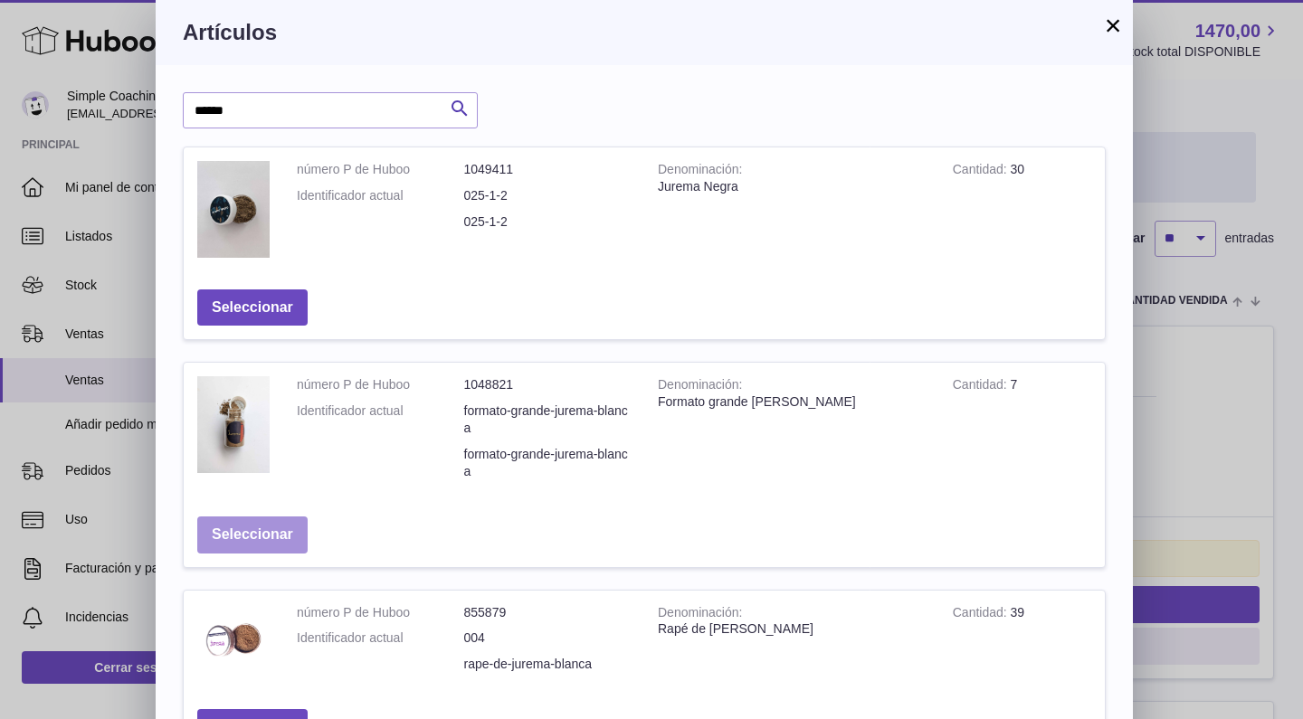
click at [244, 525] on button "Seleccionar" at bounding box center [252, 535] width 110 height 37
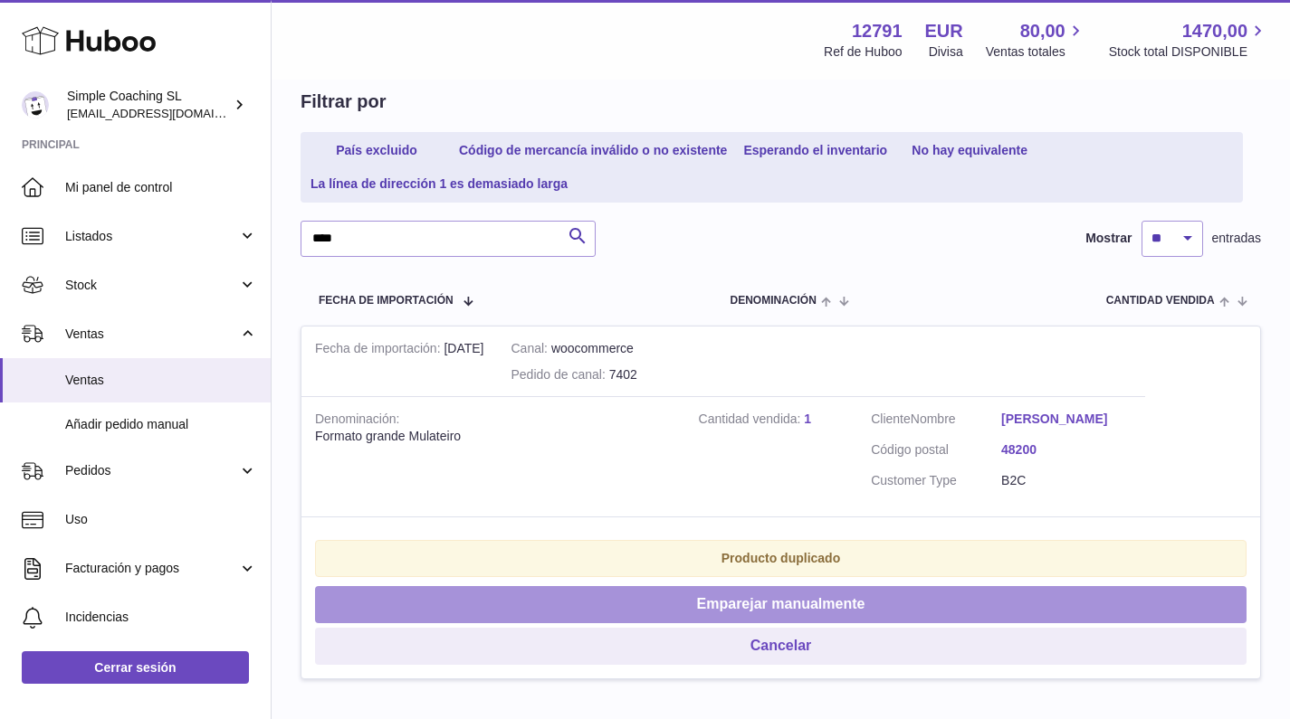
scroll to position [176, 0]
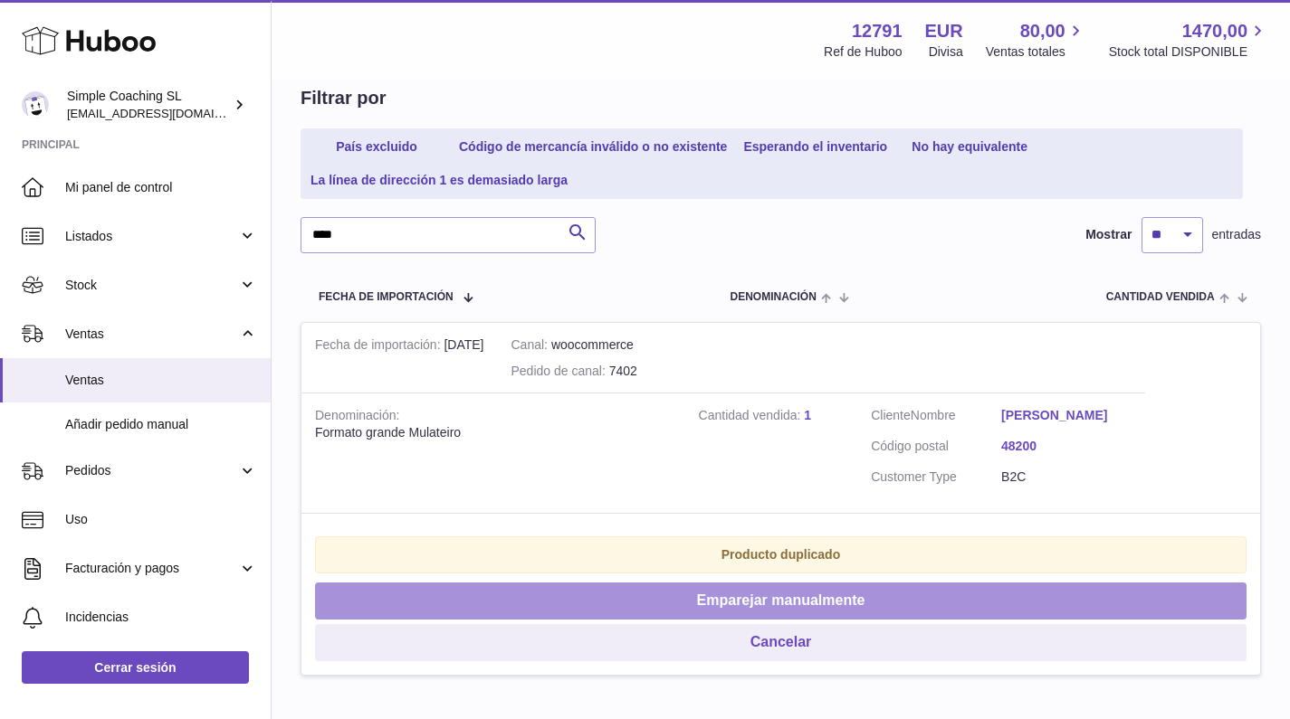
click at [540, 607] on button "Emparejar manualmente" at bounding box center [780, 601] width 931 height 37
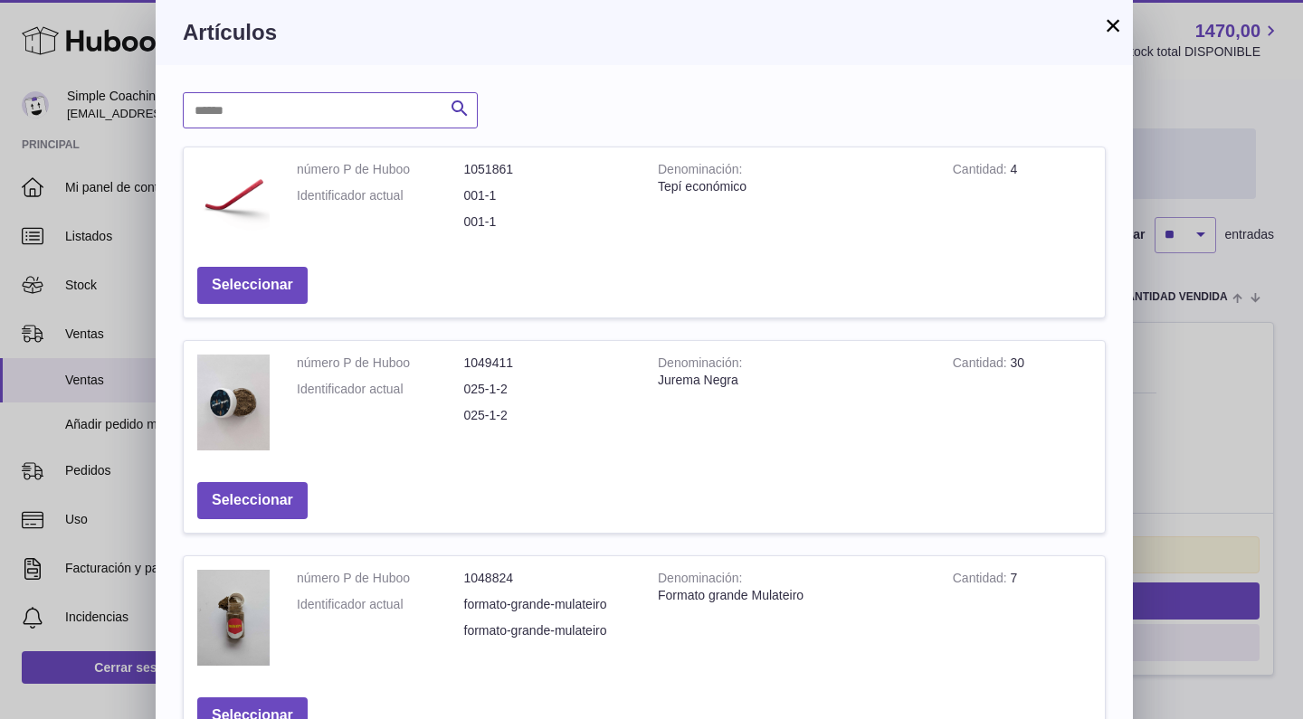
click at [251, 109] on input "text" at bounding box center [330, 110] width 295 height 36
type input "********"
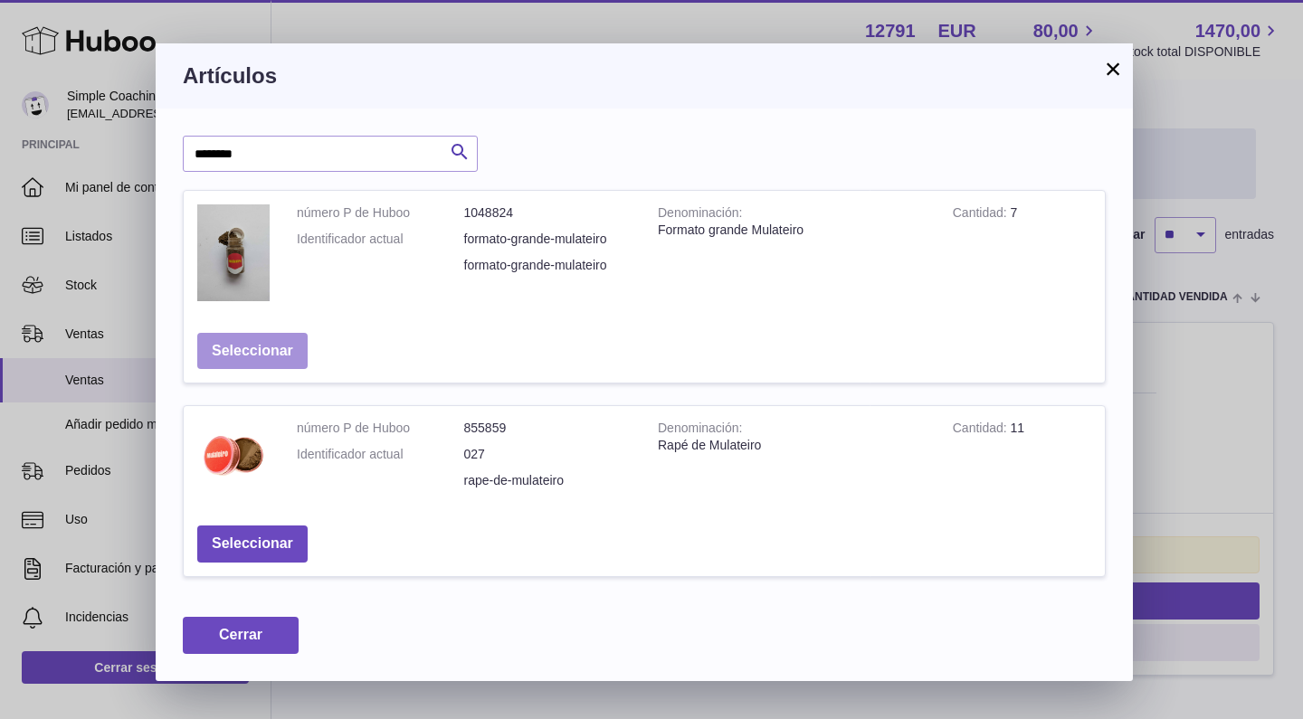
click at [275, 337] on button "Seleccionar" at bounding box center [252, 351] width 110 height 37
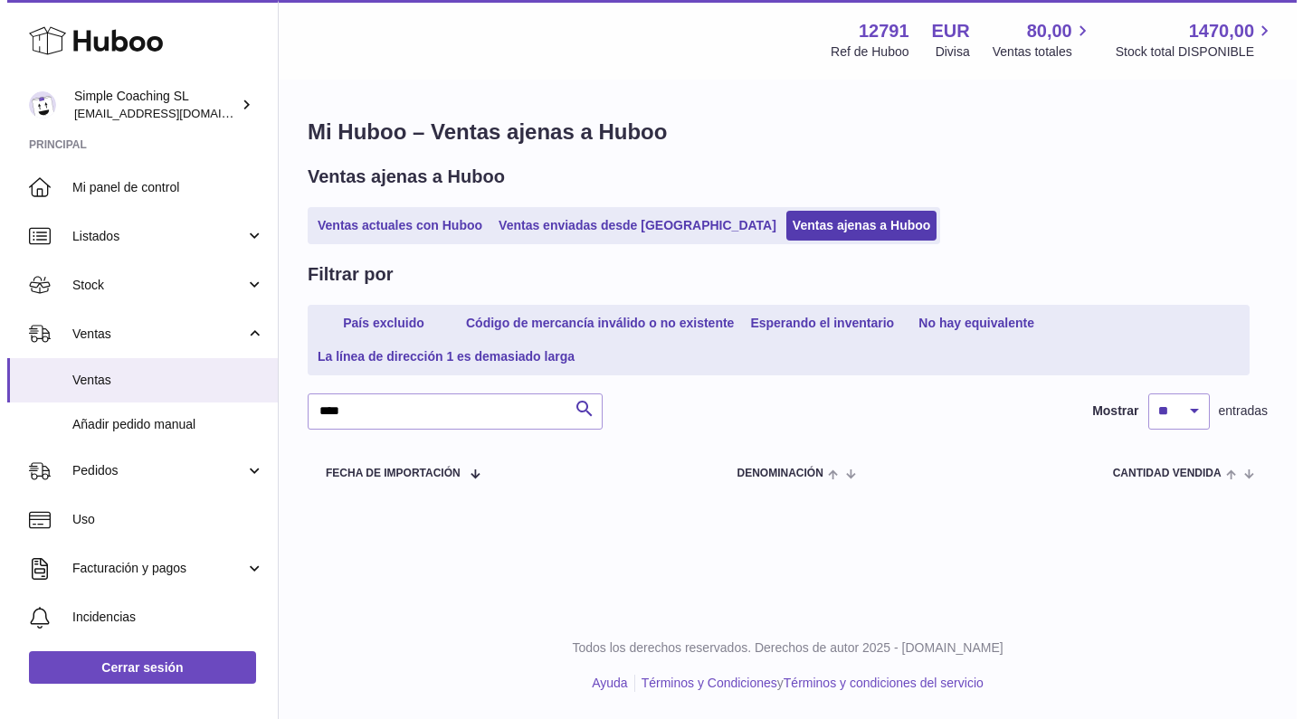
scroll to position [0, 0]
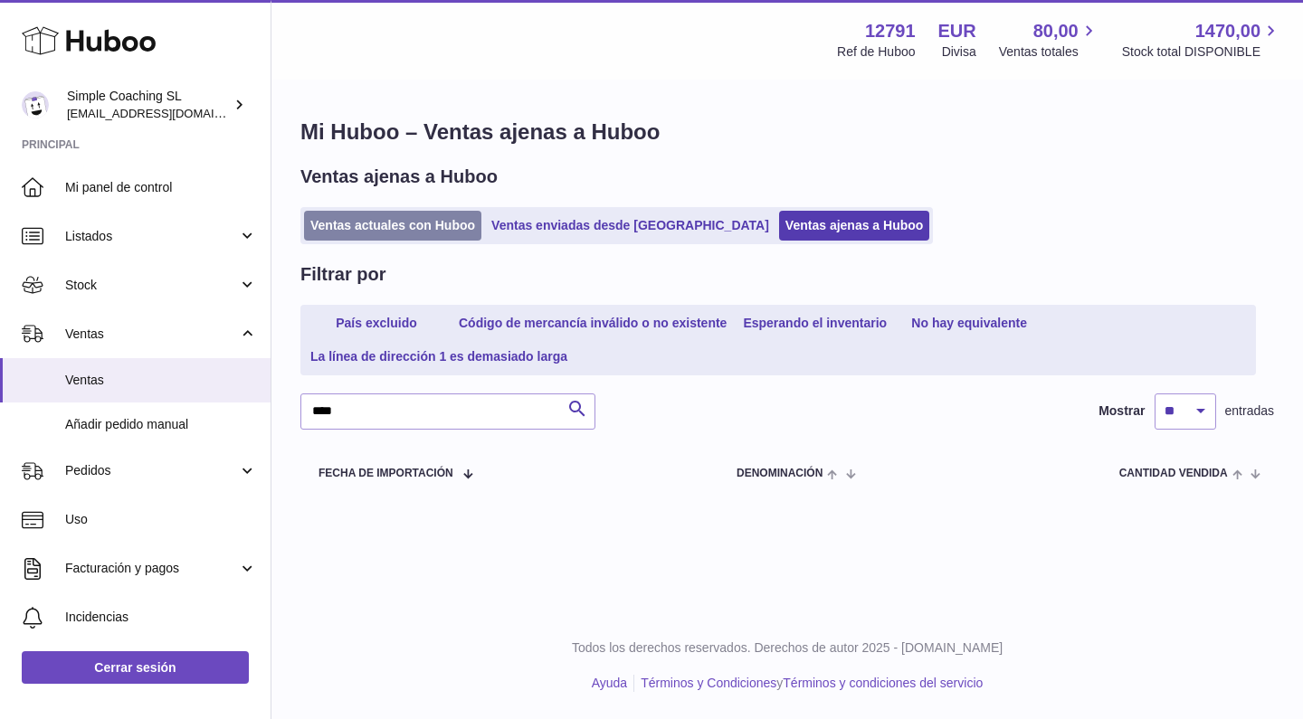
click at [417, 222] on link "Ventas actuales con Huboo" at bounding box center [392, 226] width 177 height 30
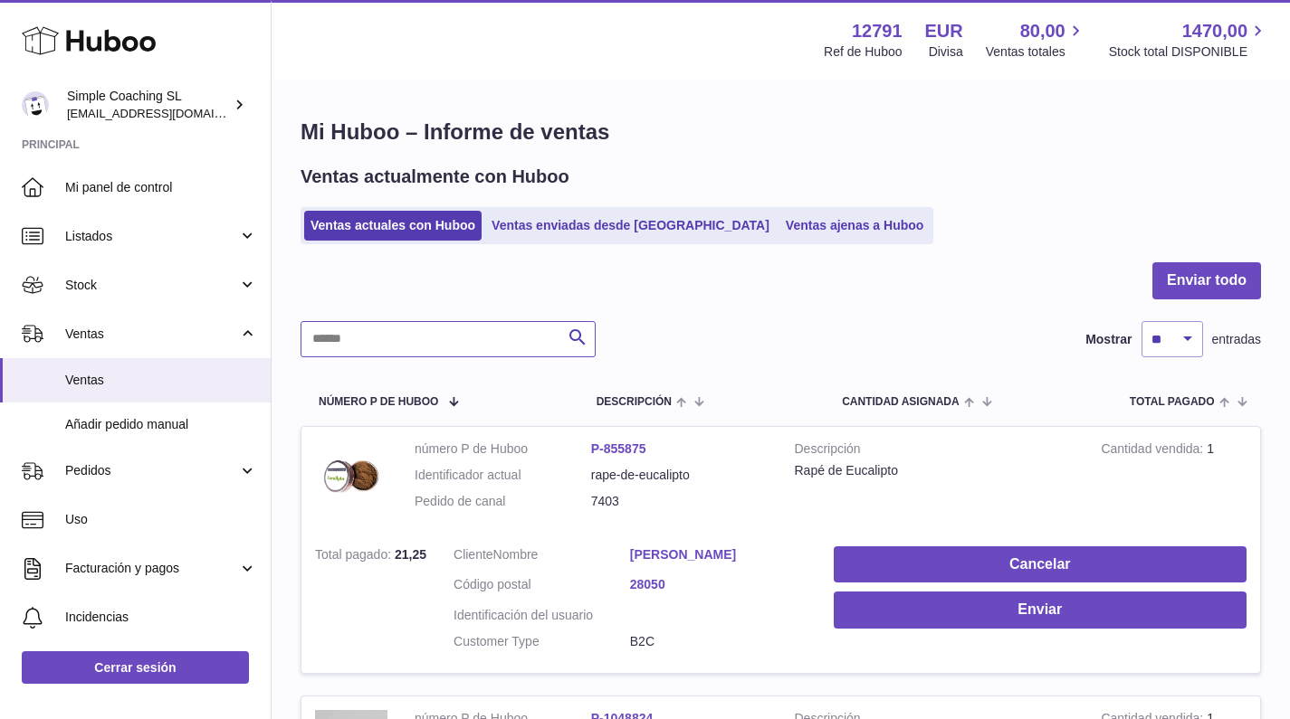
click at [410, 329] on input "text" at bounding box center [447, 339] width 295 height 36
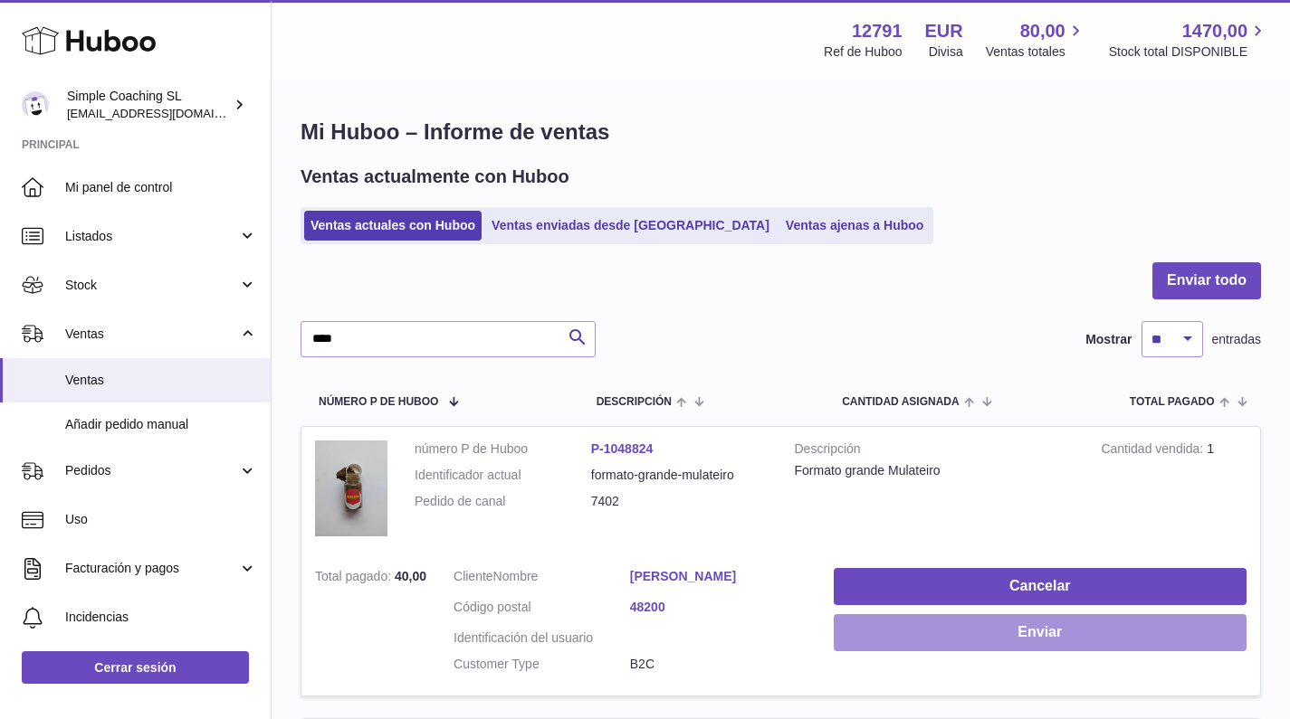
click at [960, 614] on button "Enviar" at bounding box center [1039, 632] width 413 height 37
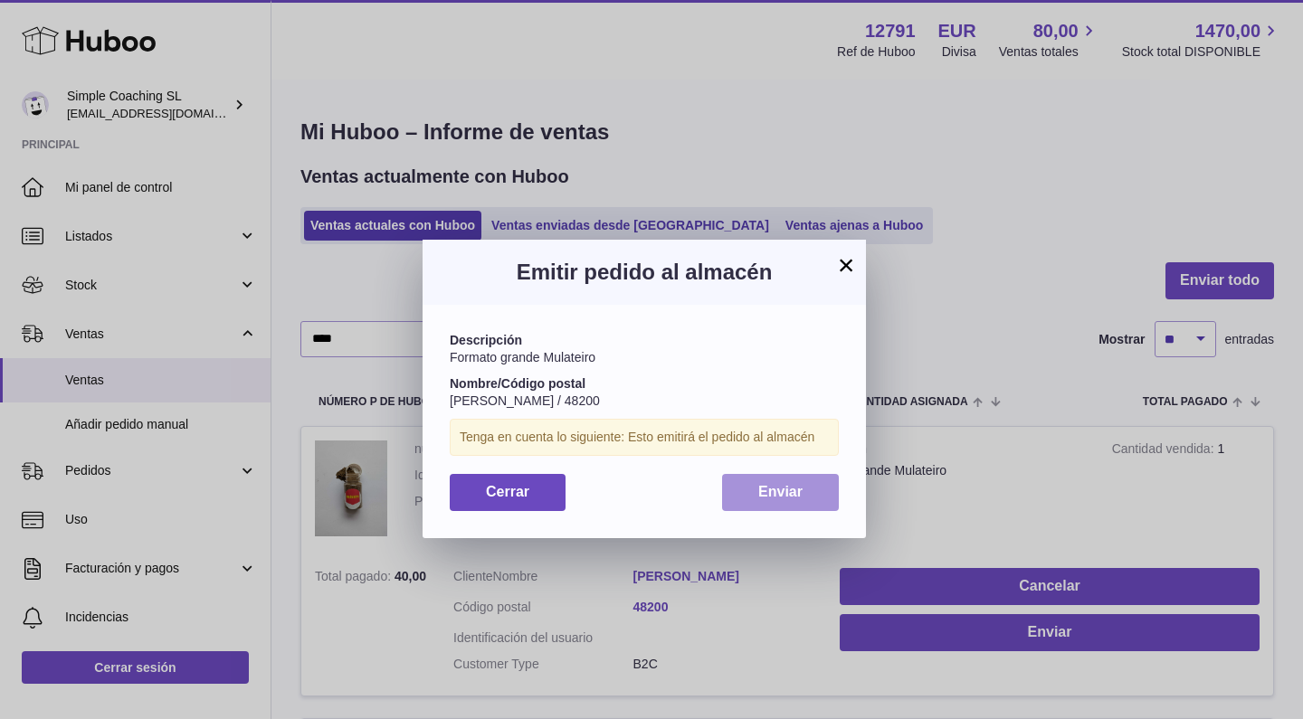
click at [749, 494] on button "Enviar" at bounding box center [780, 492] width 117 height 37
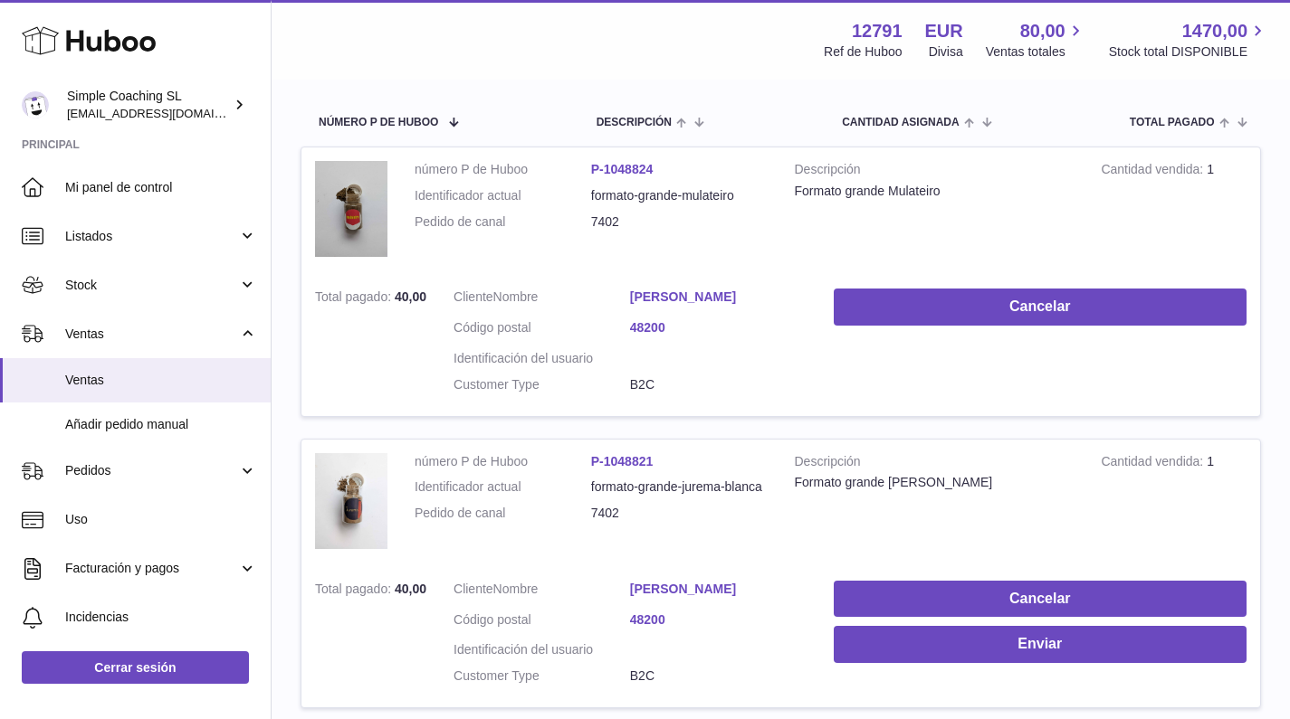
scroll to position [395, 0]
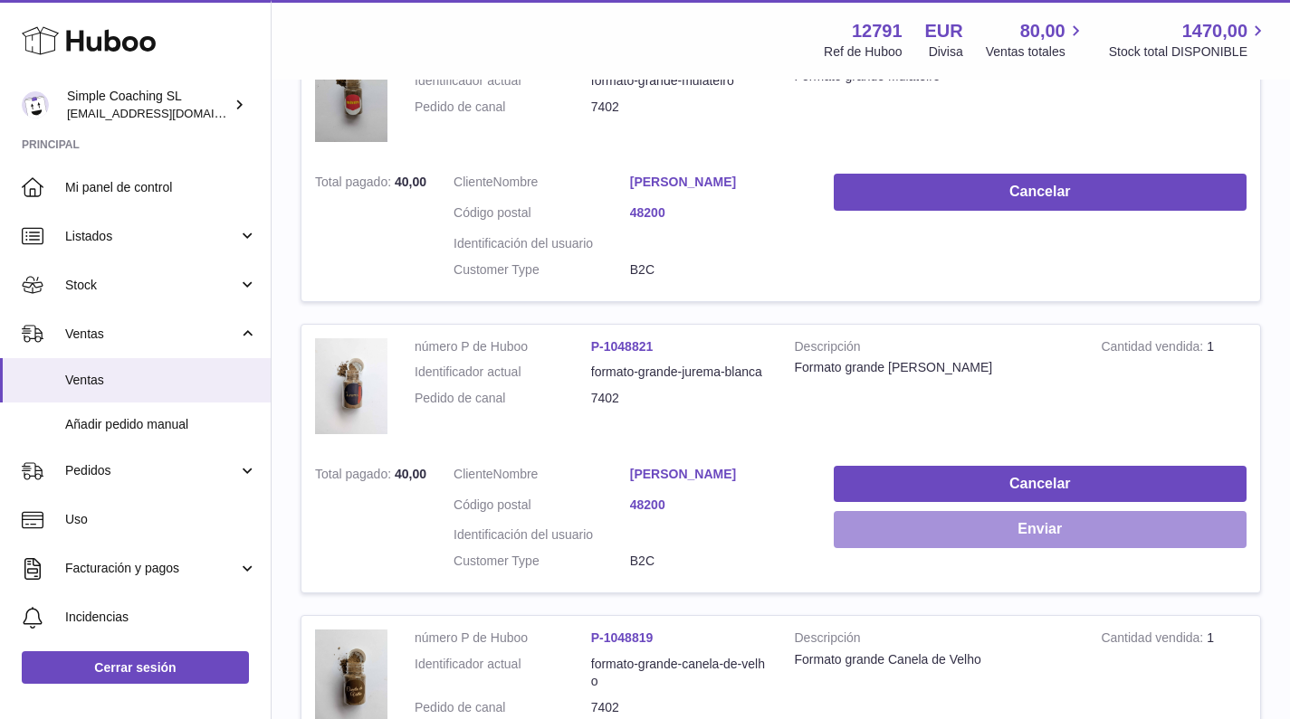
click at [1012, 511] on button "Enviar" at bounding box center [1039, 529] width 413 height 37
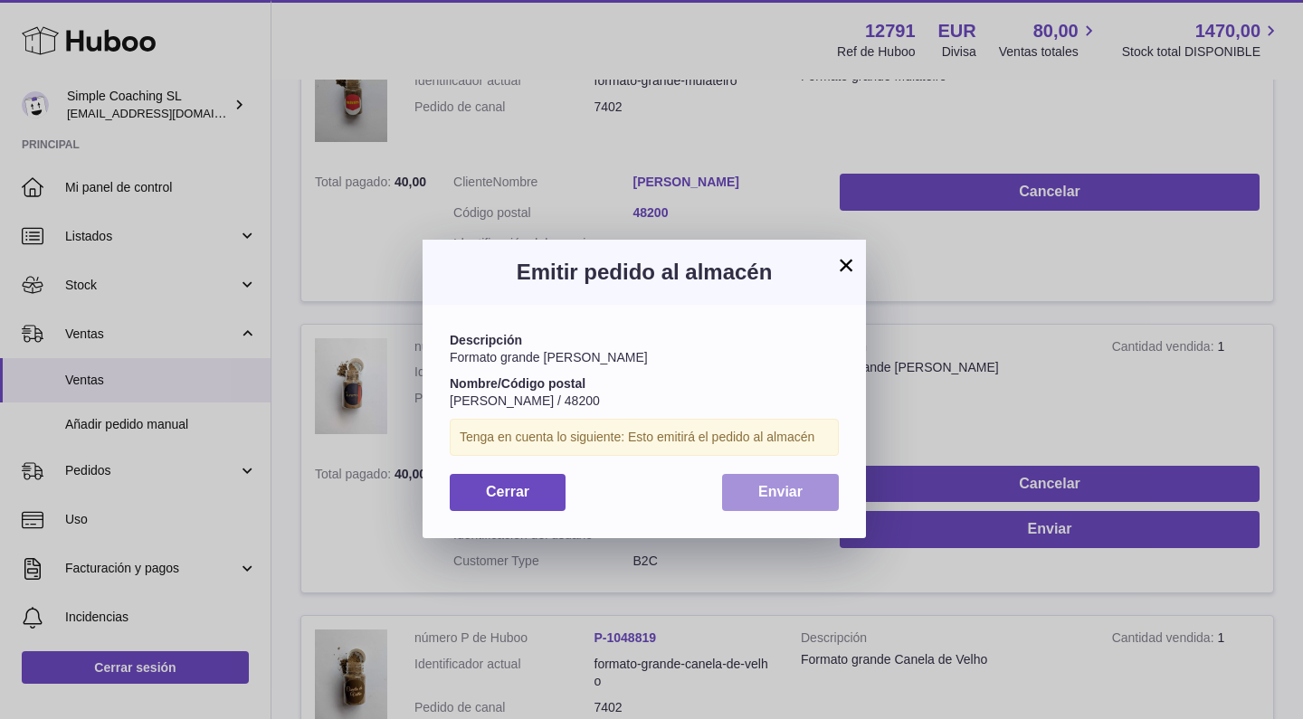
click at [741, 489] on button "Enviar" at bounding box center [780, 492] width 117 height 37
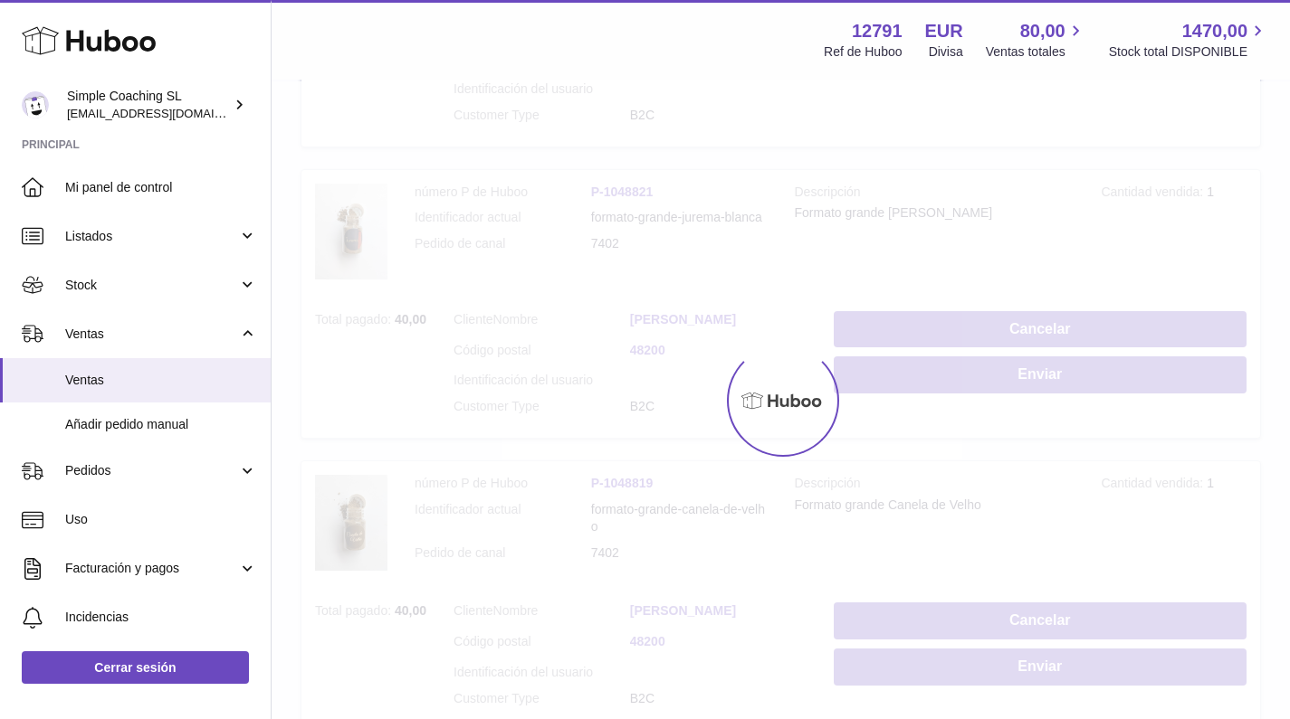
scroll to position [663, 0]
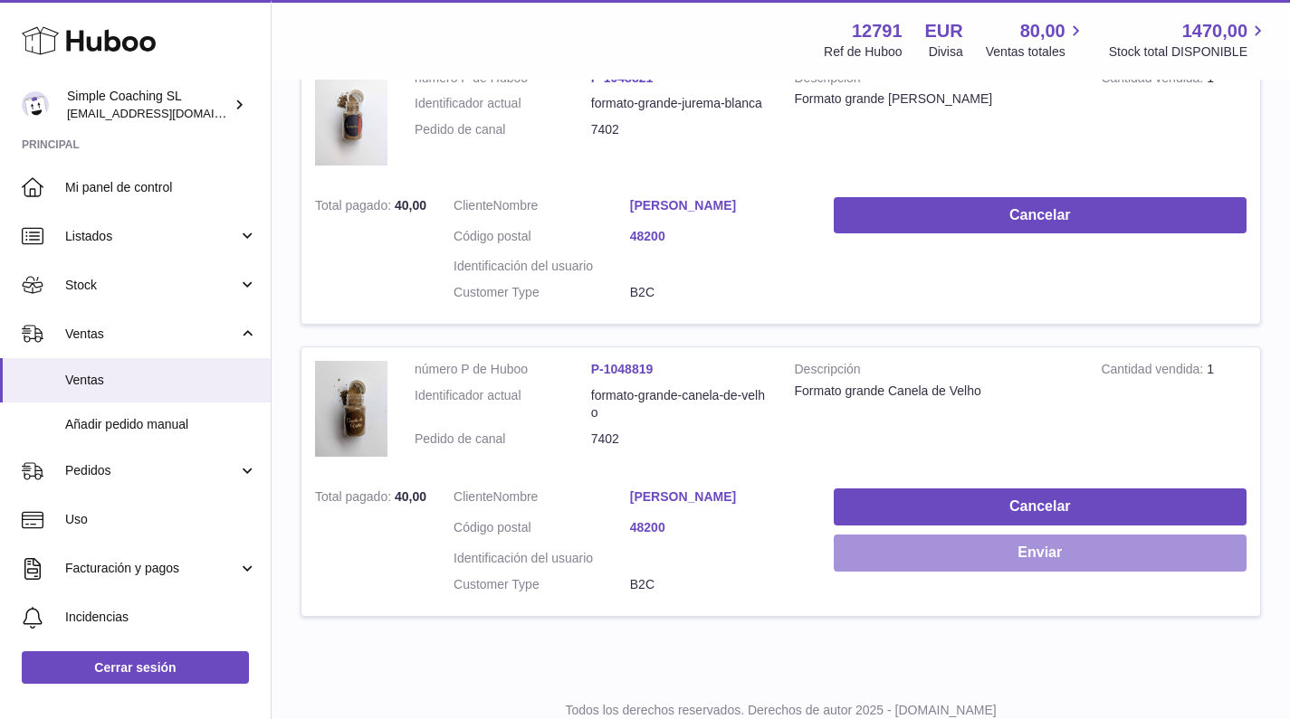
click at [948, 536] on button "Enviar" at bounding box center [1039, 553] width 413 height 37
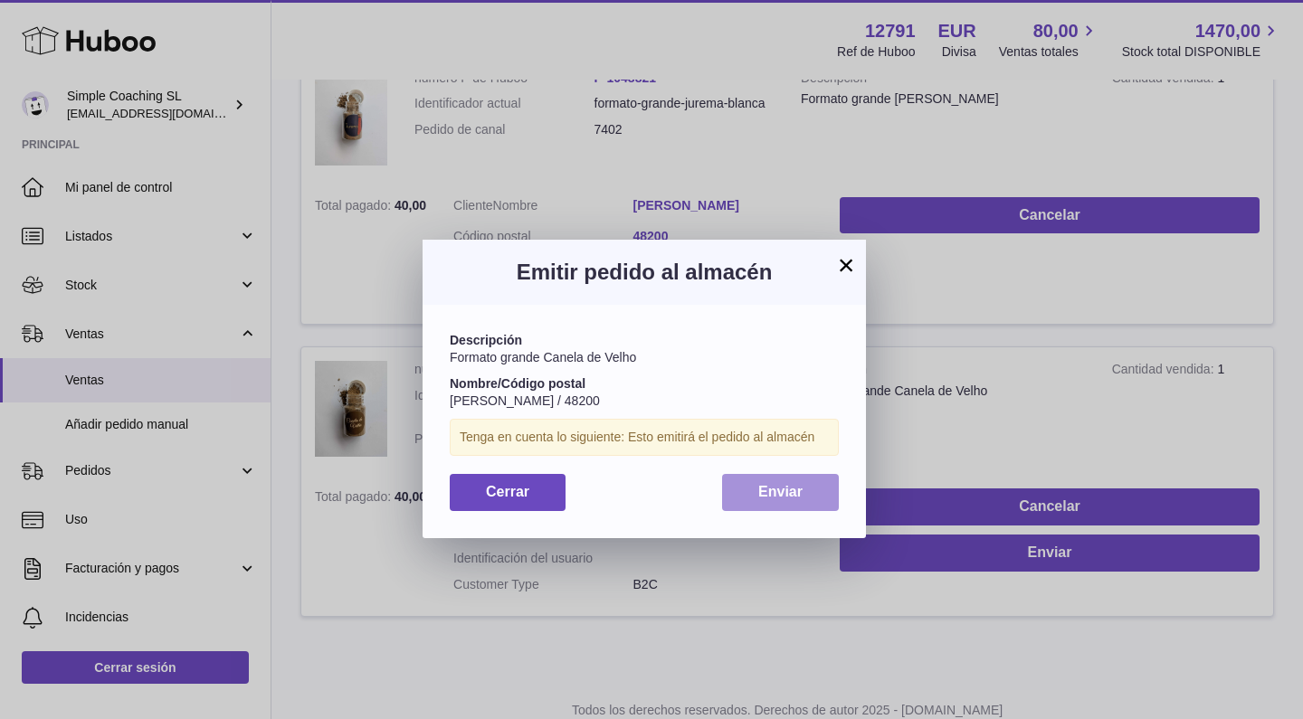
click at [760, 489] on span "Enviar" at bounding box center [780, 491] width 44 height 15
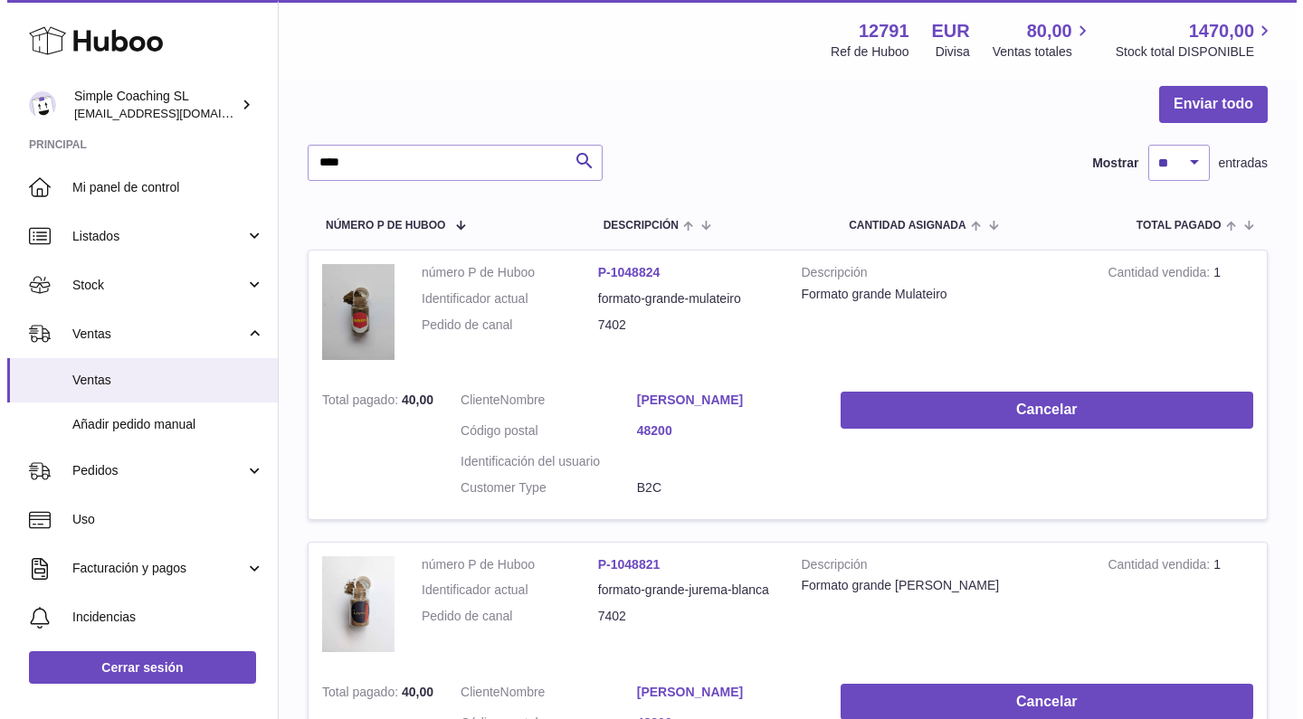
scroll to position [0, 0]
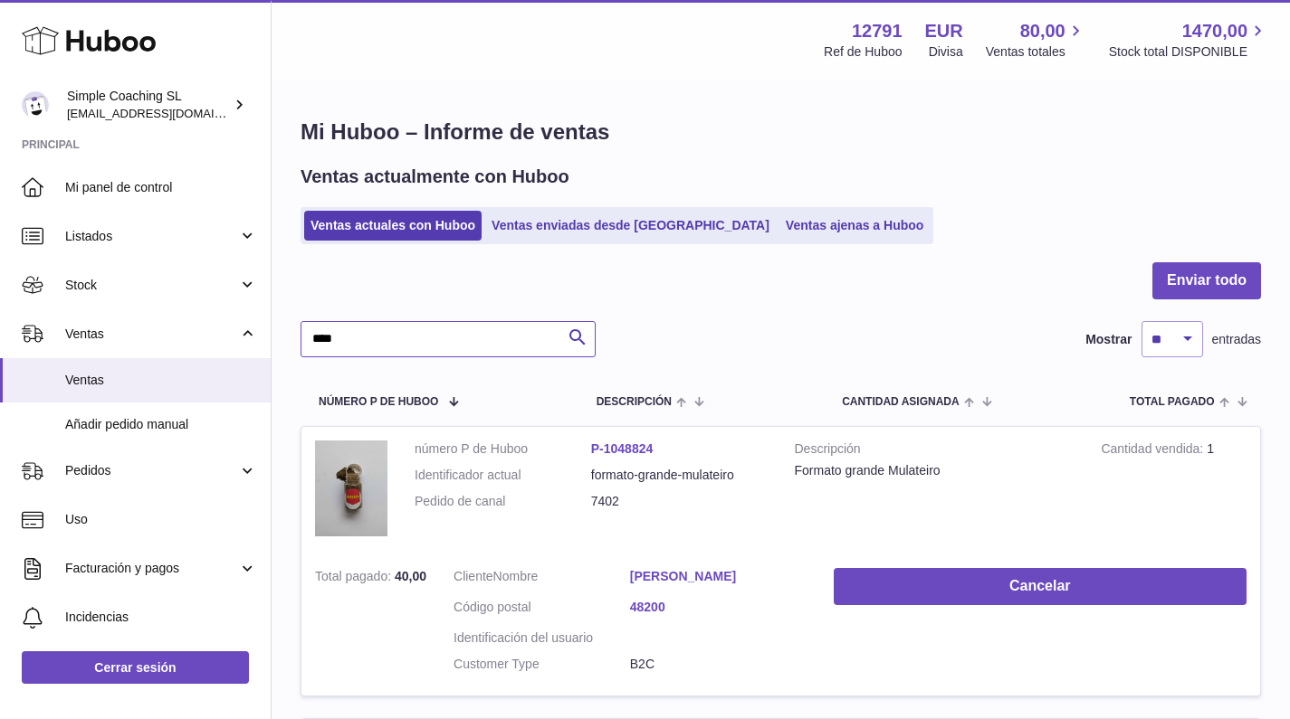
click at [419, 335] on input "****" at bounding box center [447, 339] width 295 height 36
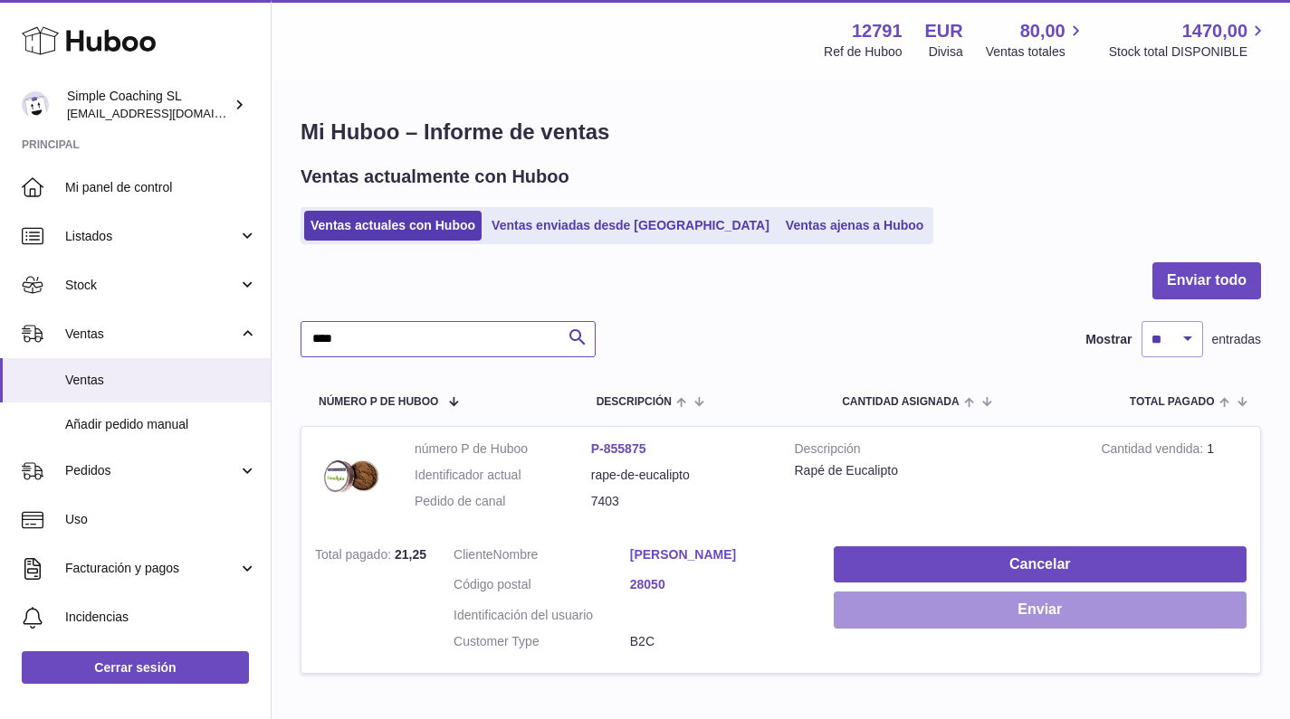
type input "****"
click at [945, 612] on button "Enviar" at bounding box center [1039, 610] width 413 height 37
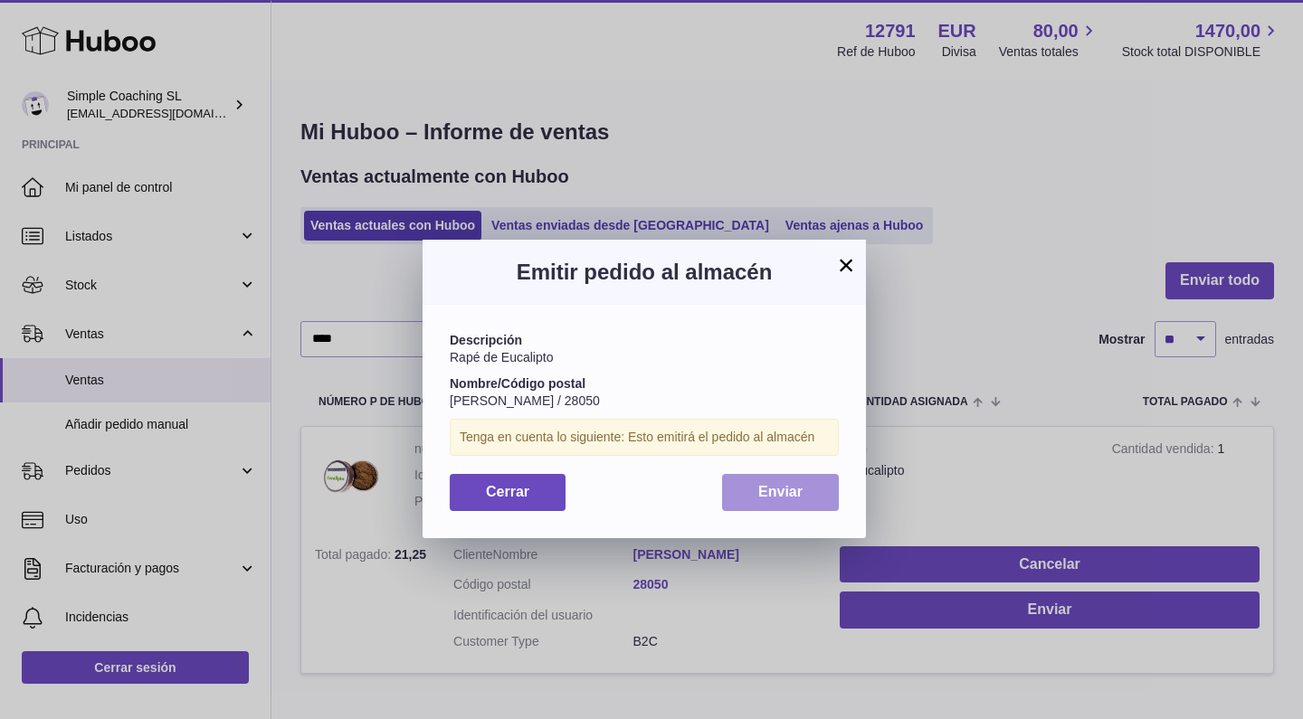
click at [754, 490] on button "Enviar" at bounding box center [780, 492] width 117 height 37
